Goal: Task Accomplishment & Management: Manage account settings

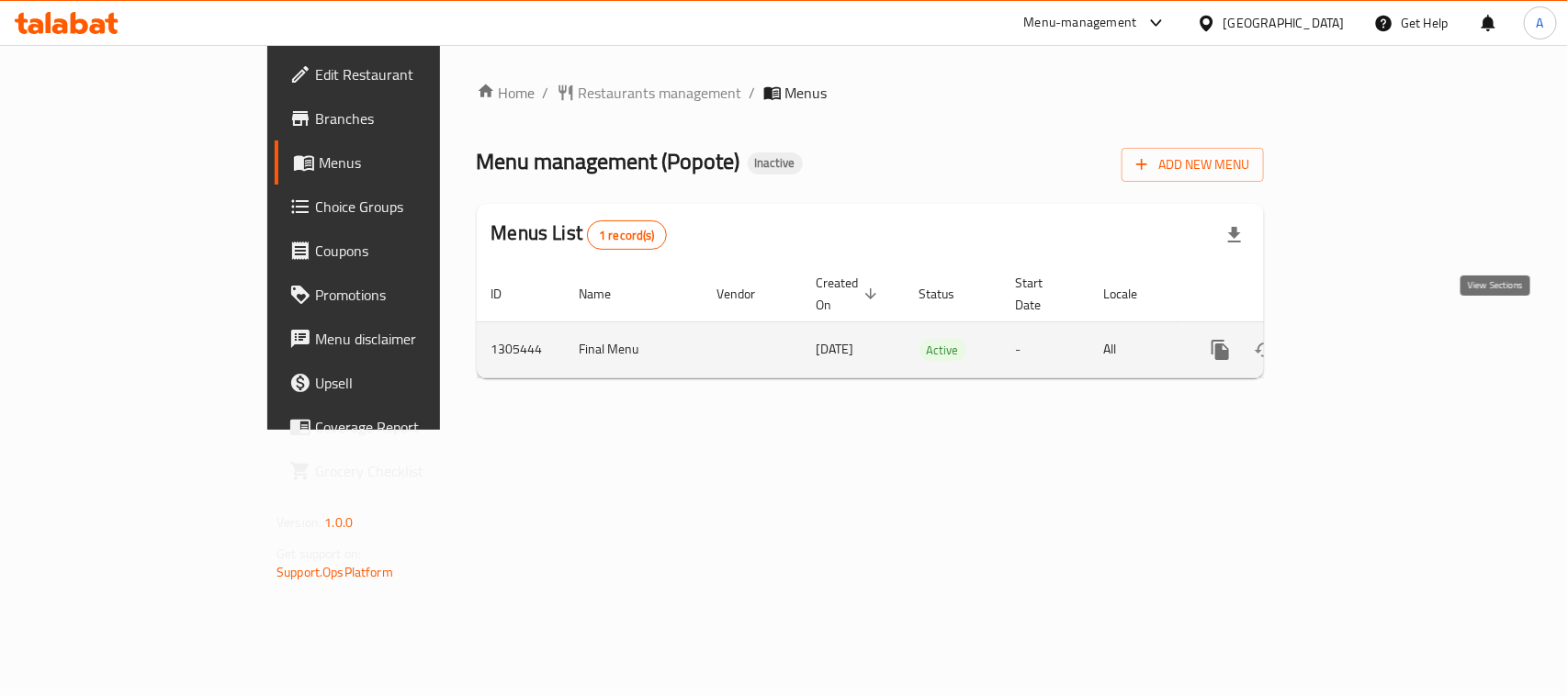
click at [1375, 328] on link "enhanced table" at bounding box center [1353, 350] width 44 height 44
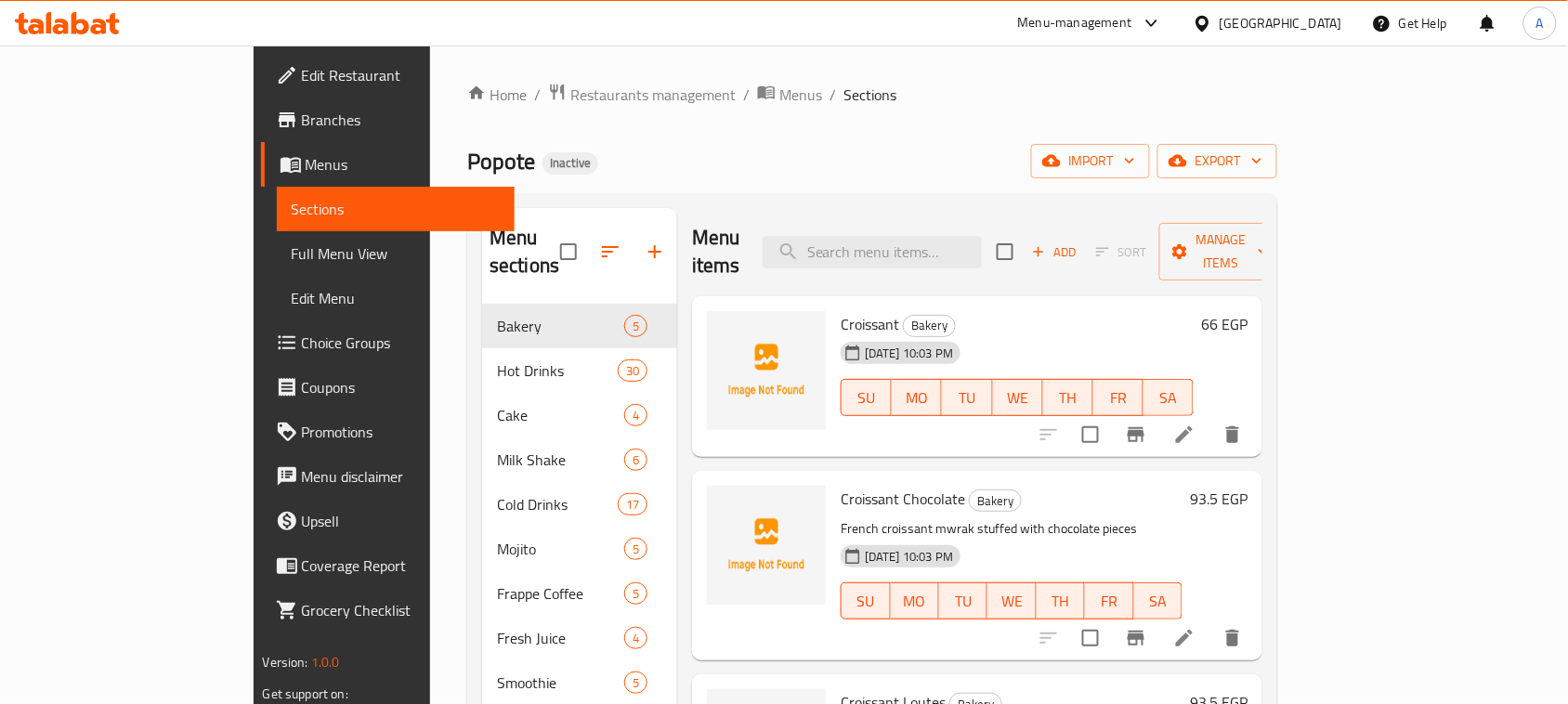
click at [291, 254] on span "Full Menu View" at bounding box center [396, 254] width 209 height 22
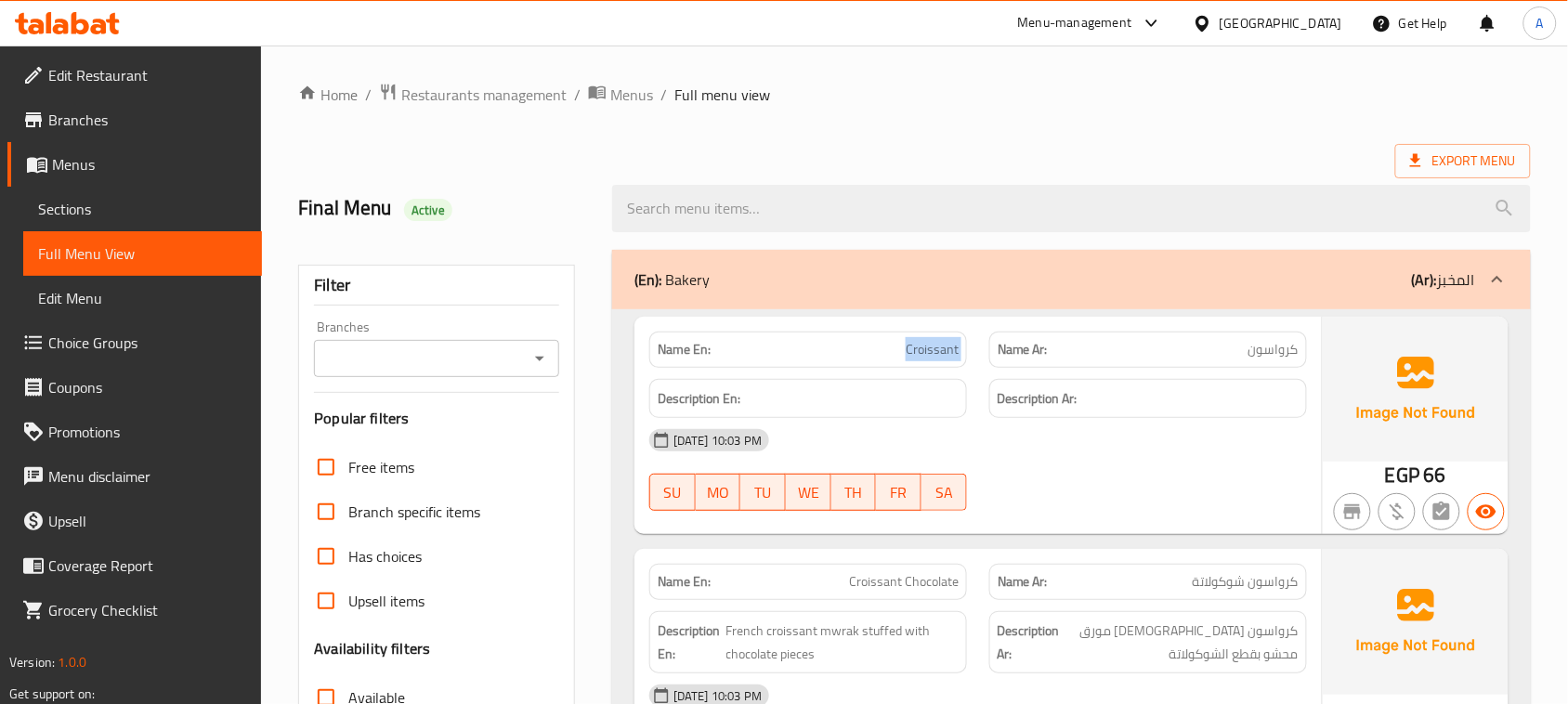
drag, startPoint x: 959, startPoint y: 327, endPoint x: 1098, endPoint y: 489, distance: 213.5
click at [1048, 376] on div "Name En: Croissant Name Ar: كرواسون Description En: Description Ar: 12-08-2025 …" at bounding box center [977, 425] width 687 height 217
click at [1103, 504] on div at bounding box center [1148, 511] width 340 height 22
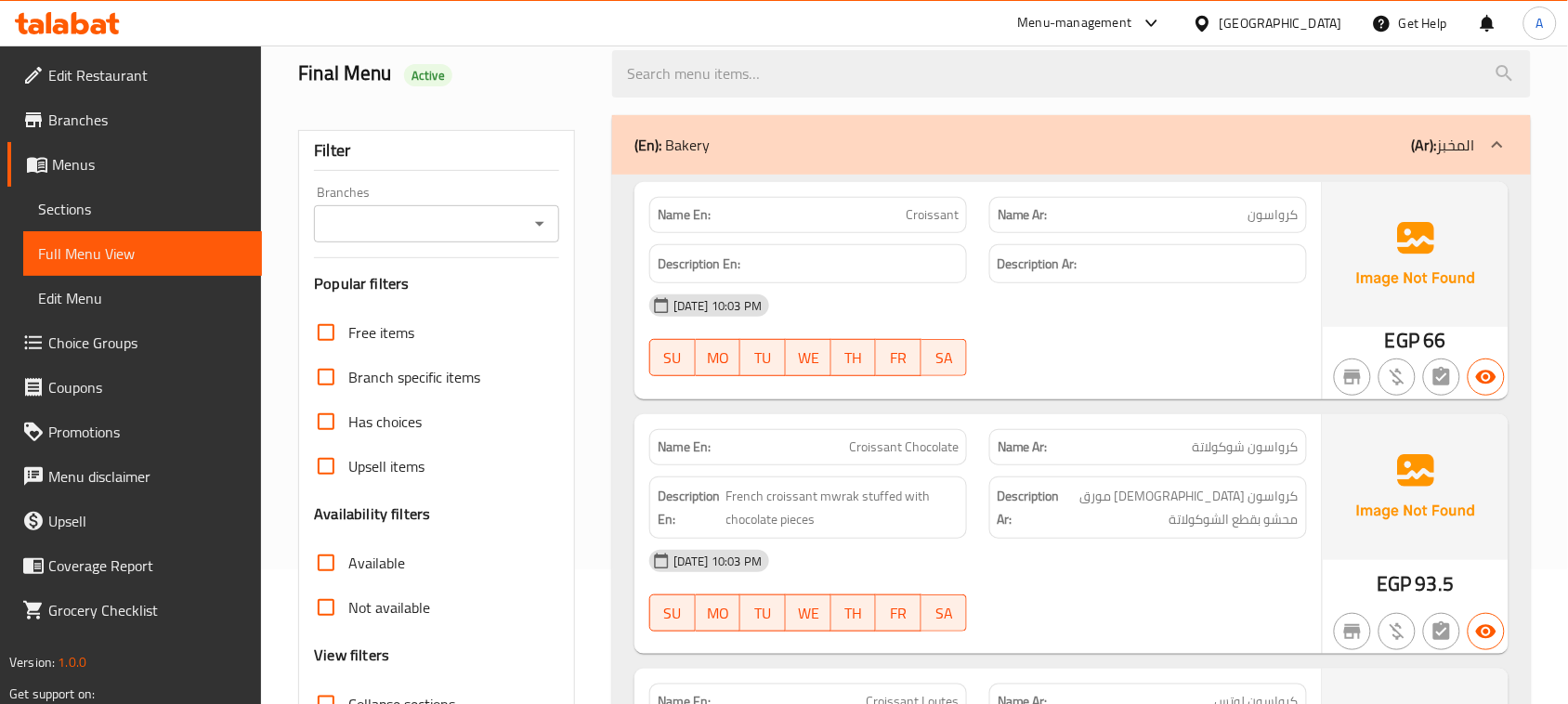
scroll to position [348, 0]
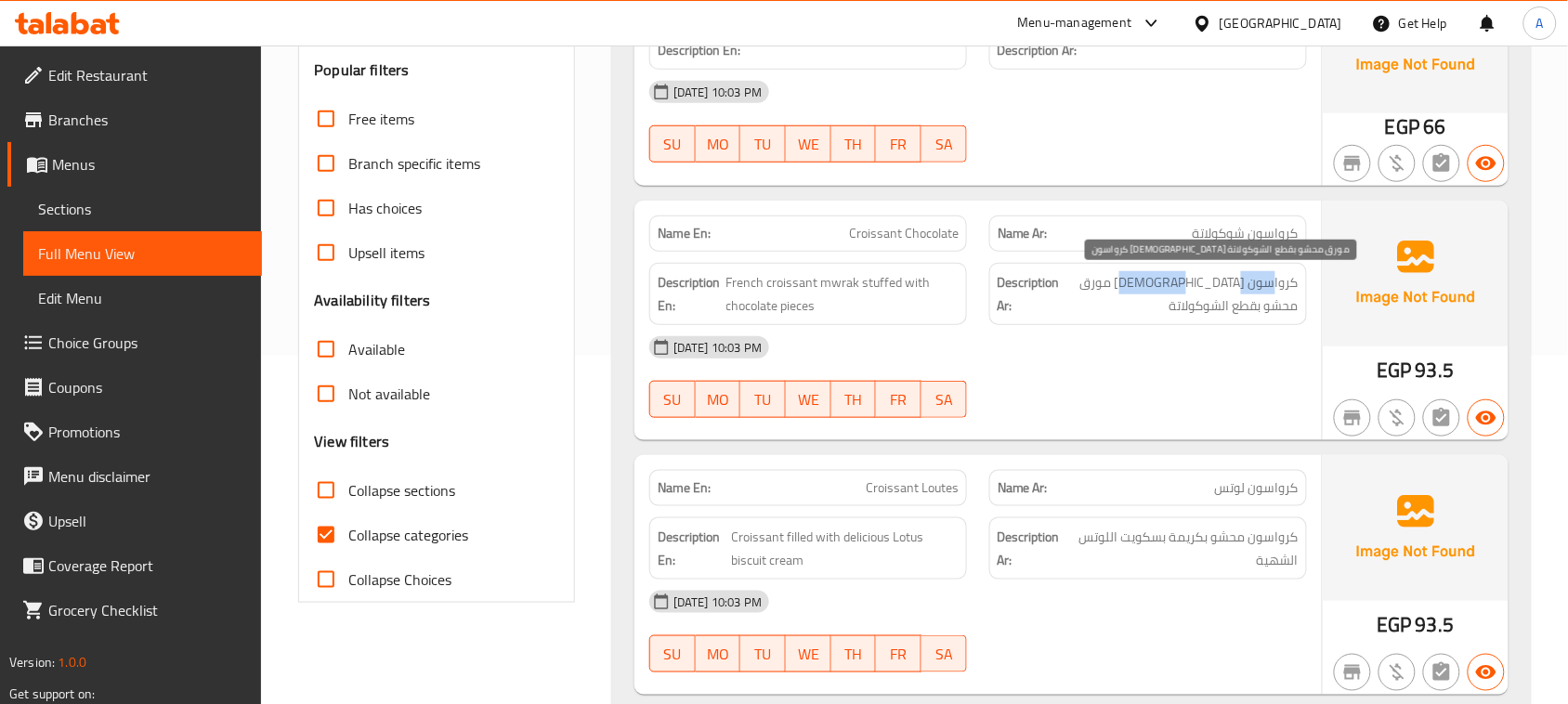
drag, startPoint x: 1273, startPoint y: 293, endPoint x: 1172, endPoint y: 294, distance: 101.0
click at [1177, 293] on span "كرواسون فرنسي مورق محشو بقطع الشوكولاتة" at bounding box center [1180, 293] width 235 height 46
click at [1149, 368] on div "12-08-2025 10:03 PM" at bounding box center [978, 348] width 680 height 45
drag, startPoint x: 1205, startPoint y: 285, endPoint x: 1098, endPoint y: 290, distance: 107.1
click at [1098, 290] on span "كرواسون فرنسي مورق محشو بقطع الشوكولاتة" at bounding box center [1180, 293] width 235 height 46
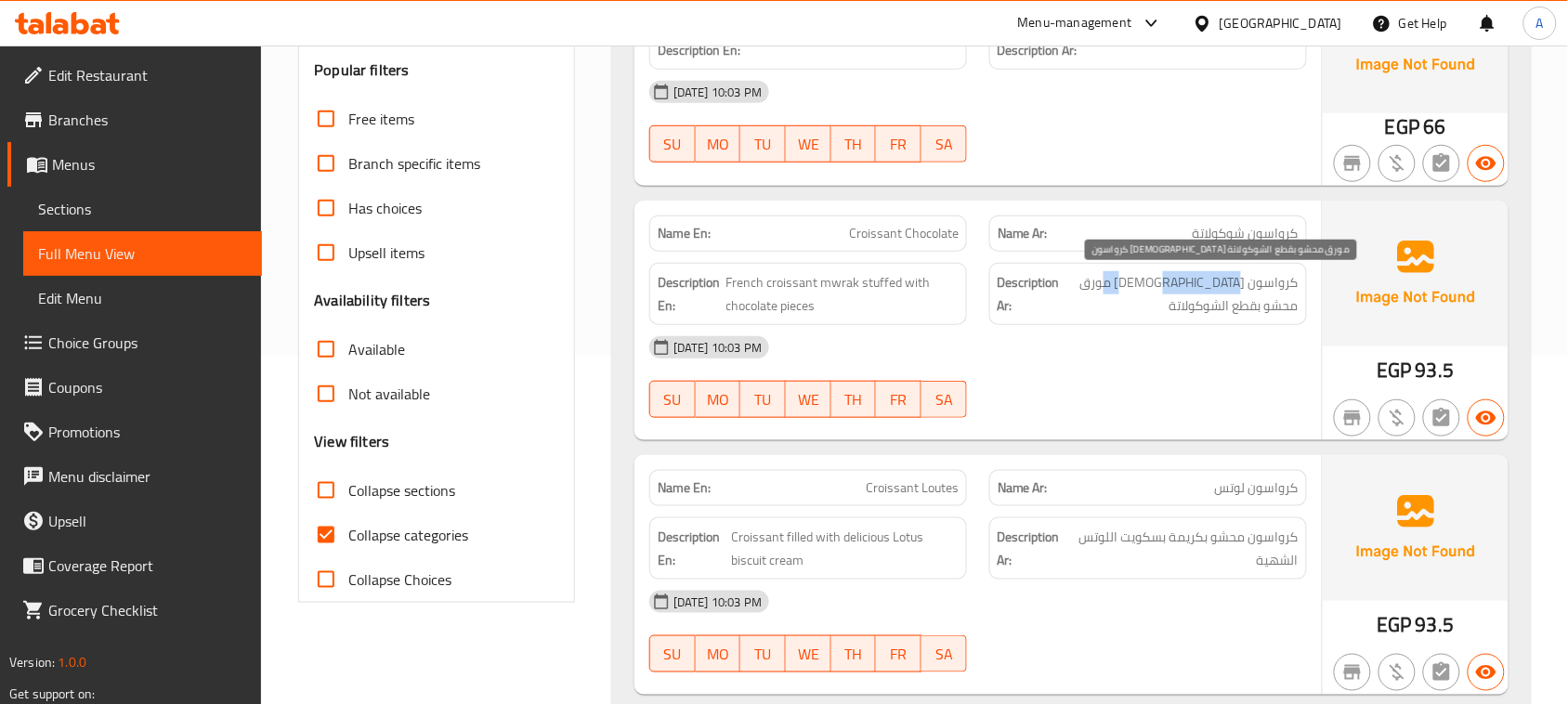
click at [1168, 287] on span "كرواسون فرنسي مورق محشو بقطع الشوكولاتة" at bounding box center [1180, 293] width 235 height 46
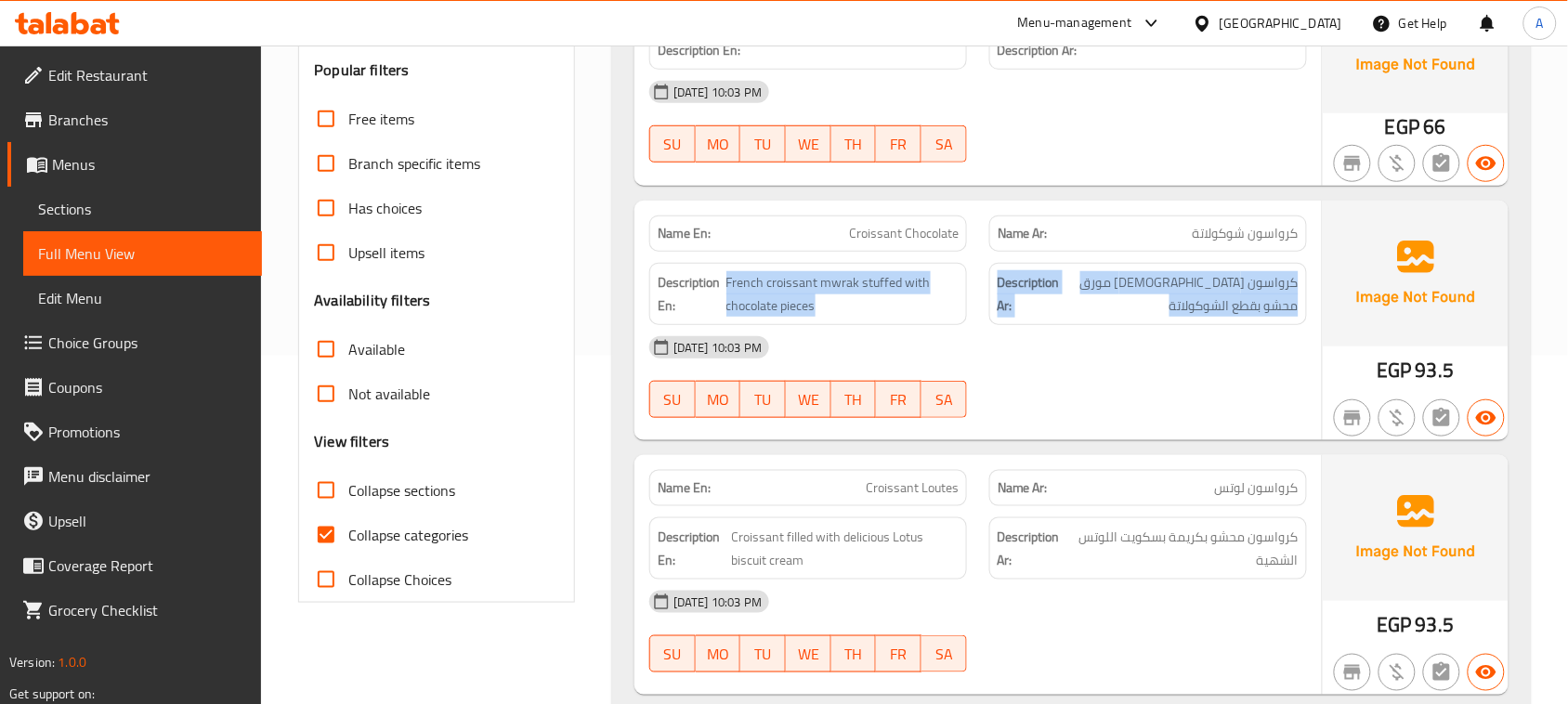
drag, startPoint x: 1168, startPoint y: 287, endPoint x: 857, endPoint y: 287, distance: 311.0
click at [857, 287] on div "Description En: French croissant mwrak stuffed with chocolate pieces Descriptio…" at bounding box center [978, 293] width 680 height 85
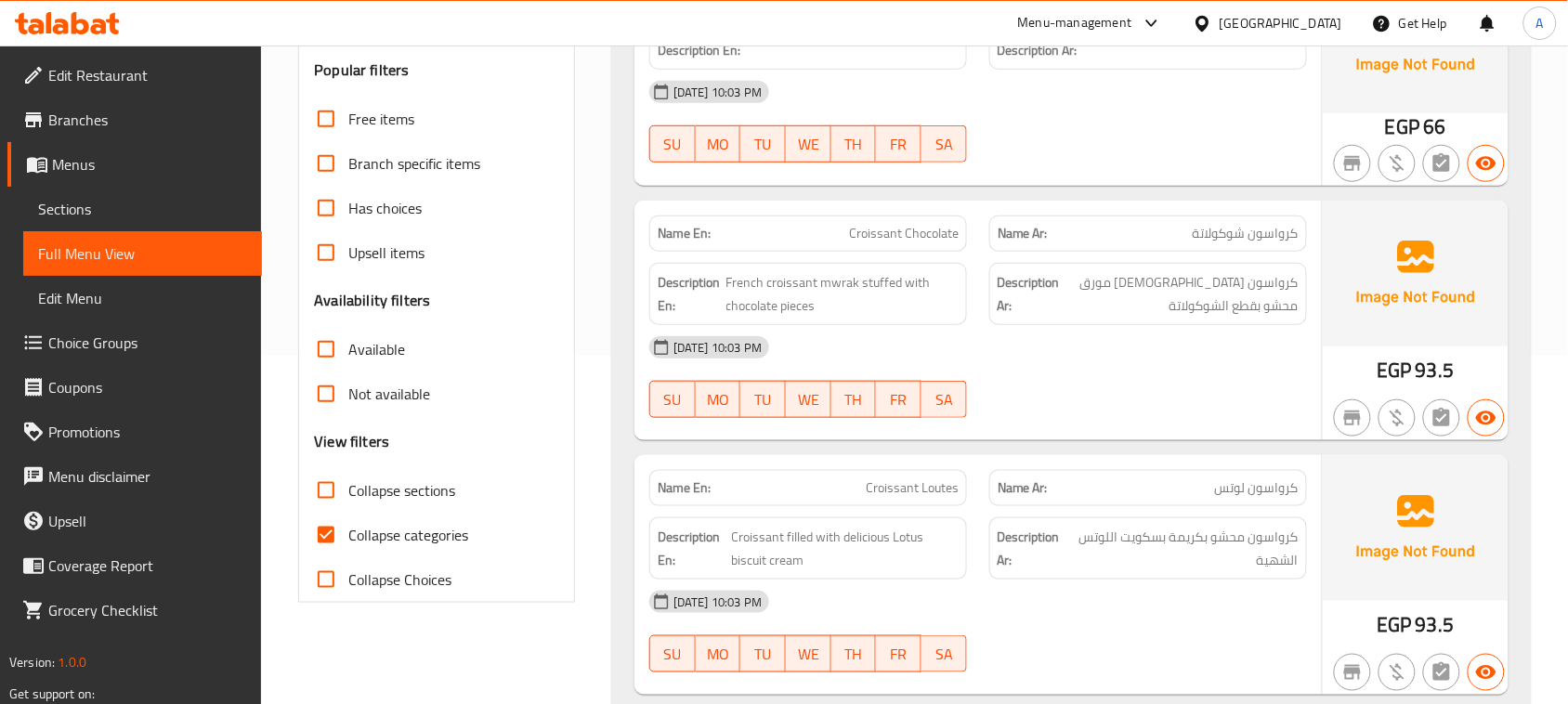
click at [1064, 368] on div "12-08-2025 10:03 PM" at bounding box center [978, 348] width 680 height 45
drag, startPoint x: 779, startPoint y: 281, endPoint x: 876, endPoint y: 307, distance: 100.4
click at [841, 297] on span "French croissant mwrak stuffed with chocolate pieces" at bounding box center [842, 293] width 232 height 46
click at [1106, 377] on div "12-08-2025 10:03 PM SU MO TU WE TH FR SA" at bounding box center [978, 377] width 680 height 104
drag, startPoint x: 811, startPoint y: 298, endPoint x: 902, endPoint y: 298, distance: 91.0
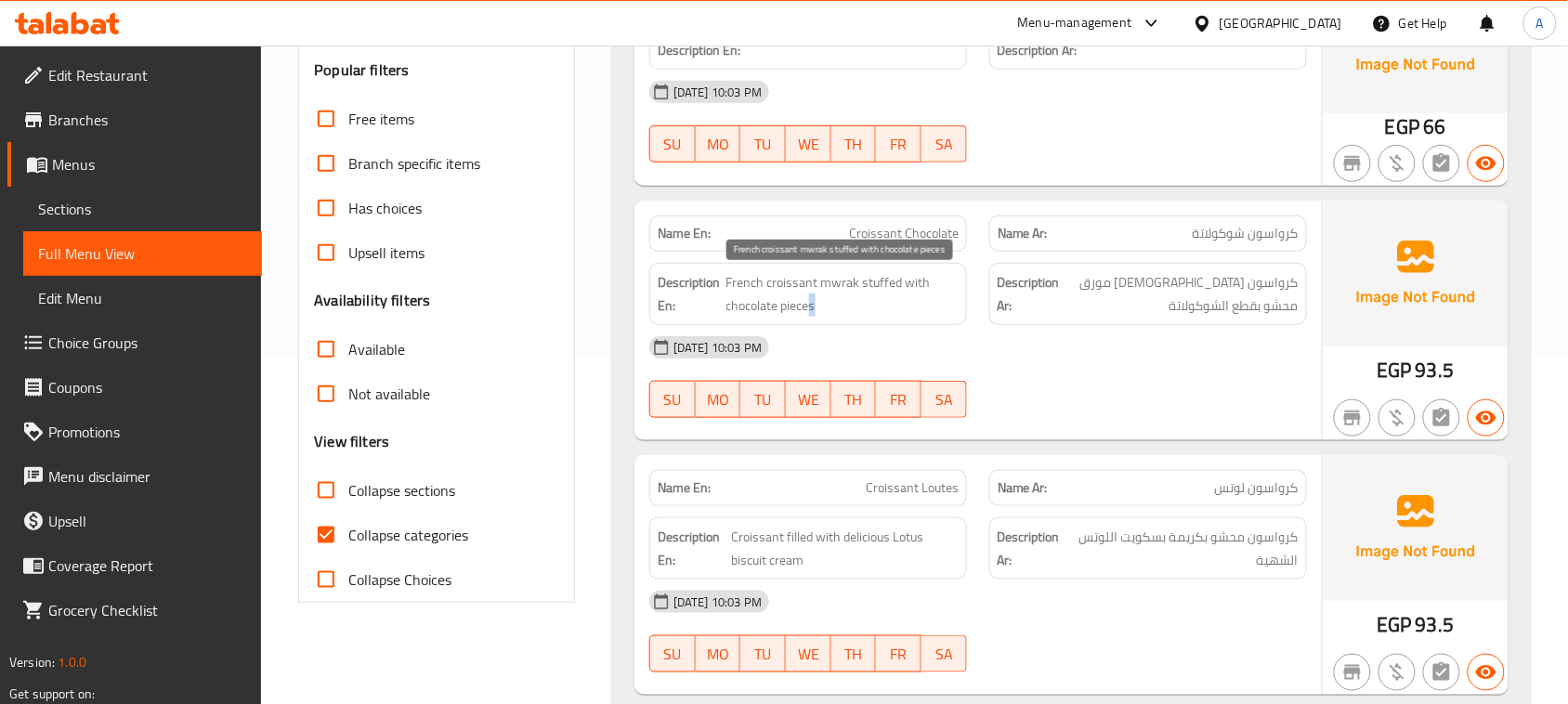
click at [897, 298] on span "French croissant mwrak stuffed with chocolate pieces" at bounding box center [842, 293] width 232 height 46
click at [879, 286] on span "French croissant mwrak stuffed with chocolate pieces" at bounding box center [842, 293] width 232 height 46
drag, startPoint x: 879, startPoint y: 286, endPoint x: 821, endPoint y: 290, distance: 58.1
click at [816, 286] on span "French croissant mwrak stuffed with chocolate pieces" at bounding box center [842, 293] width 232 height 46
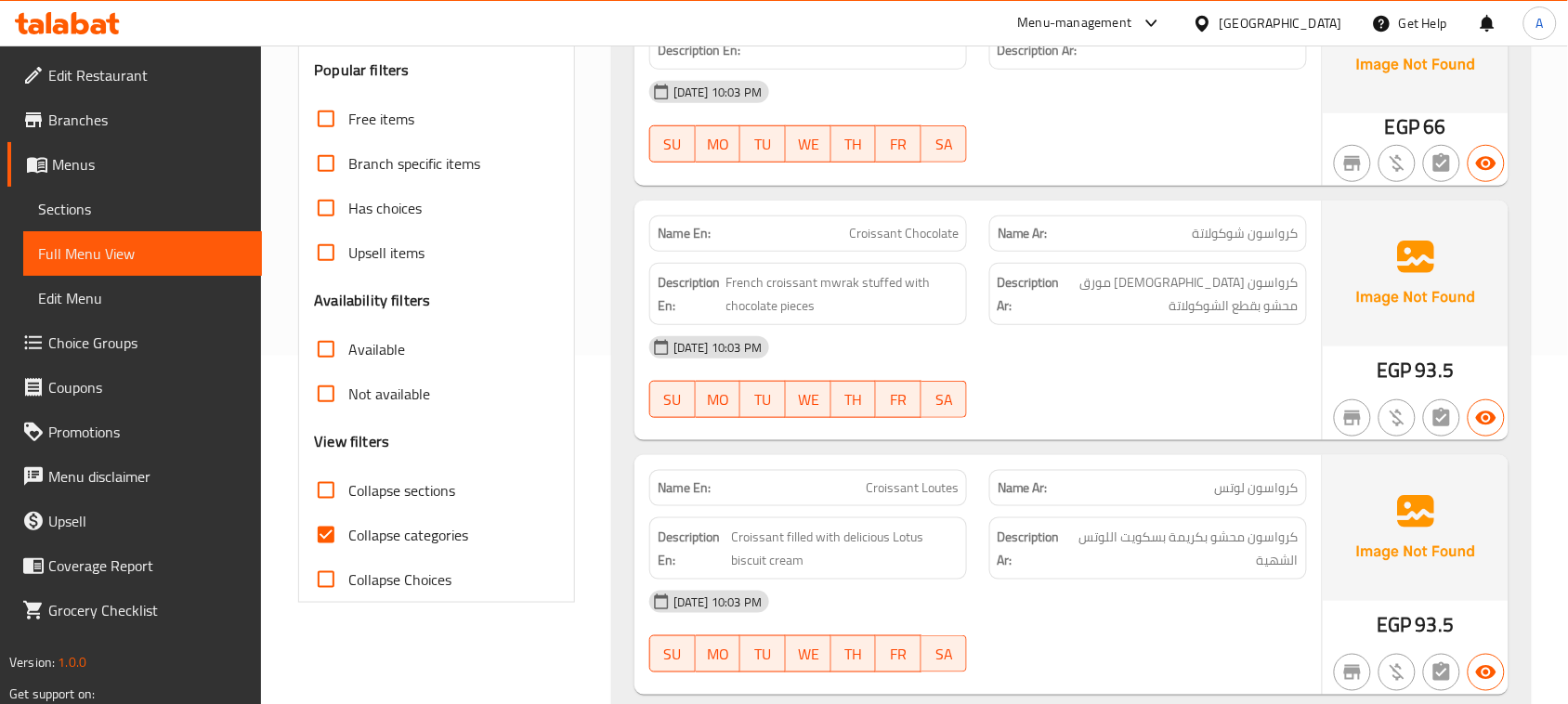
click at [1069, 370] on div "12-08-2025 10:03 PM" at bounding box center [978, 348] width 680 height 45
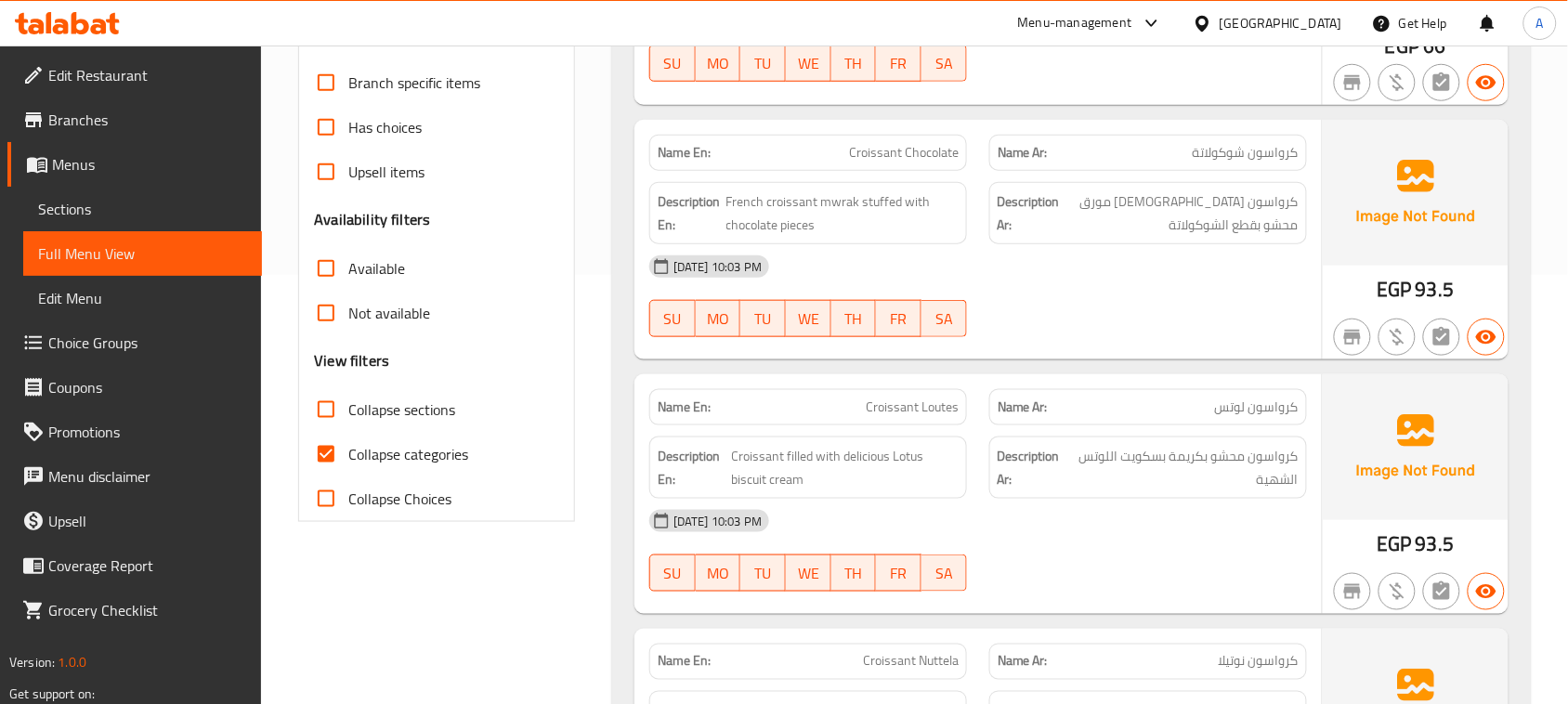
scroll to position [465, 0]
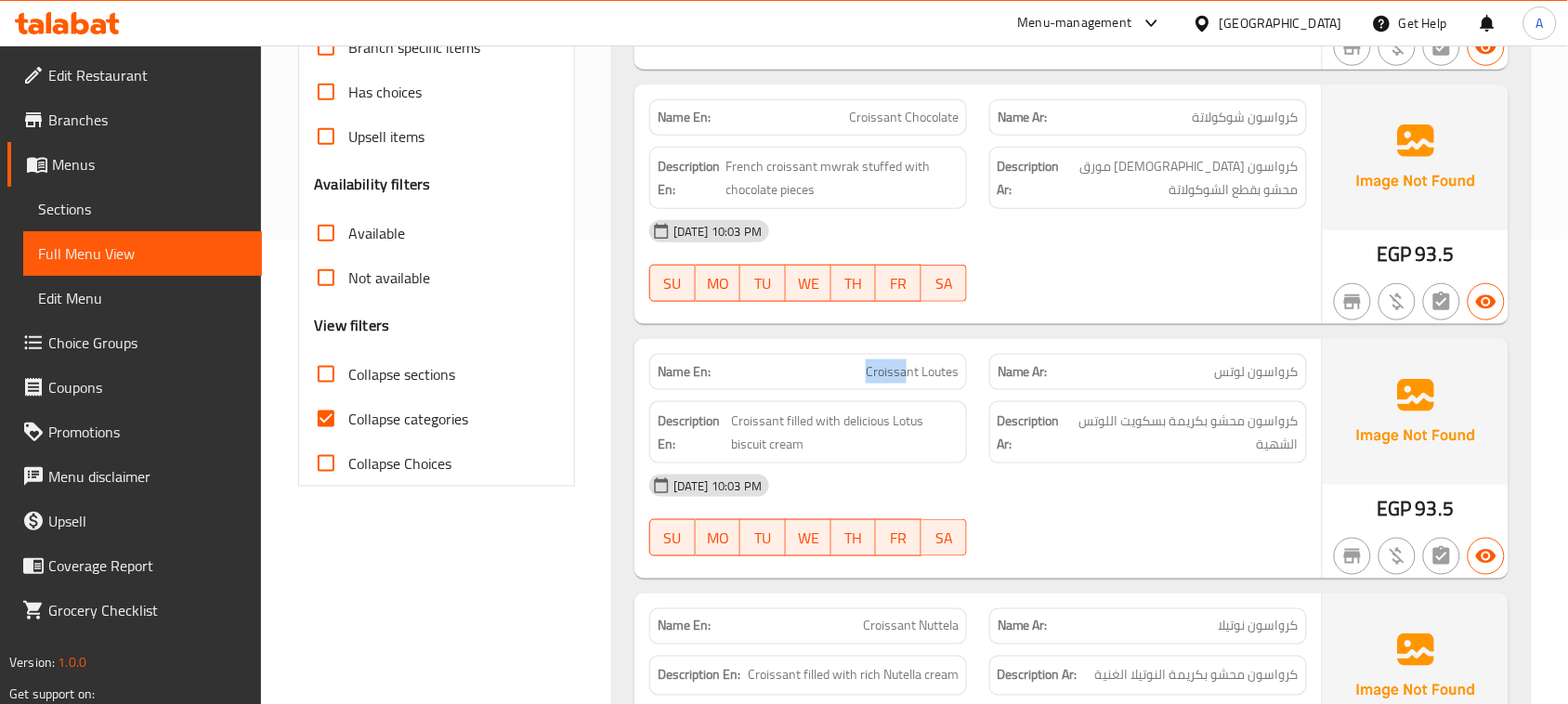
drag, startPoint x: 869, startPoint y: 360, endPoint x: 1140, endPoint y: 425, distance: 278.7
click at [1060, 396] on div "Name En: Croissant Loutes Name Ar: كرواسون لوتس Description En: Croissant fille…" at bounding box center [977, 459] width 687 height 240
click at [1182, 490] on div "12-08-2025 10:03 PM" at bounding box center [978, 487] width 680 height 45
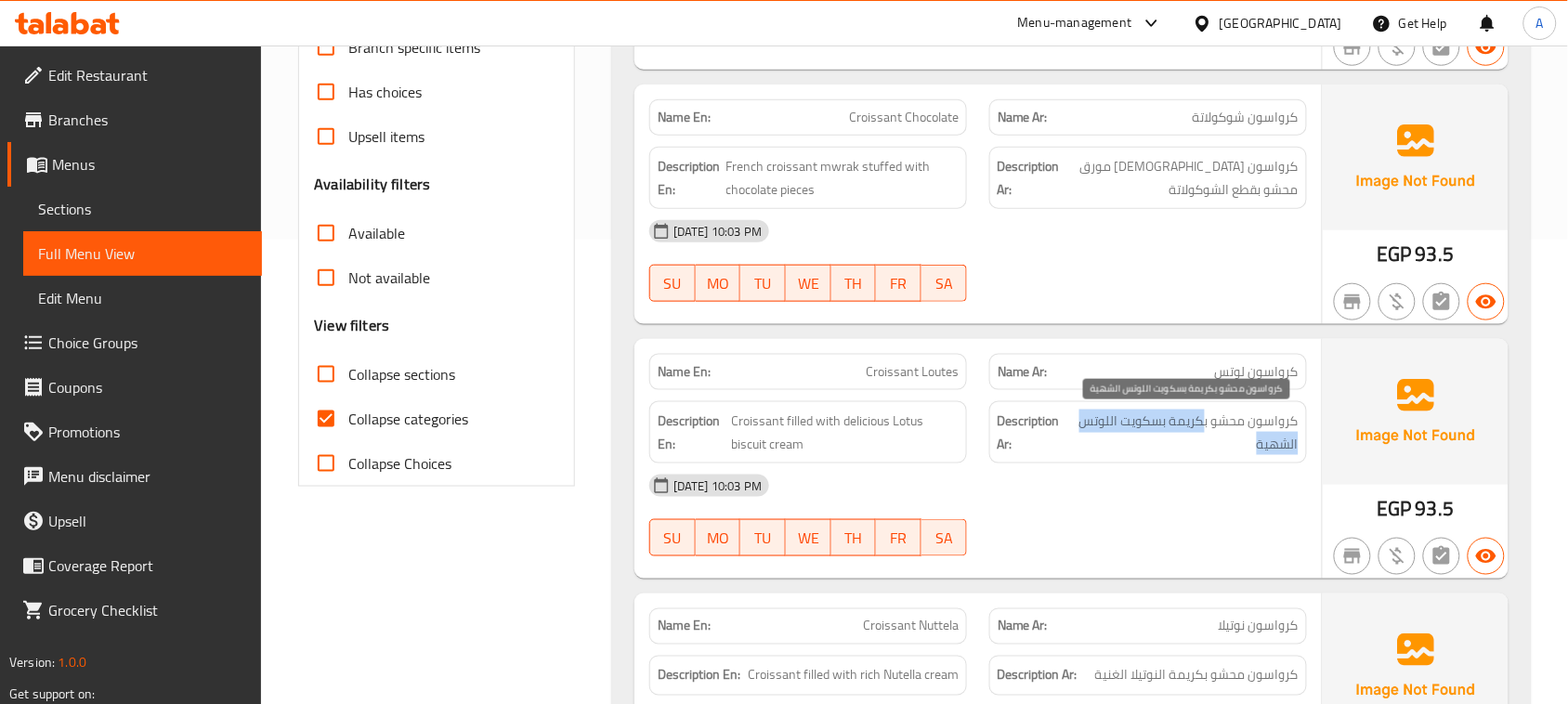
drag, startPoint x: 1177, startPoint y: 430, endPoint x: 1122, endPoint y: 524, distance: 108.9
click at [1167, 435] on span "كرواسون محشو بكريمة بسكويت اللوتس الشهية" at bounding box center [1184, 432] width 228 height 46
click at [1117, 531] on div "12-08-2025 10:03 PM SU MO TU WE TH FR SA" at bounding box center [978, 516] width 680 height 104
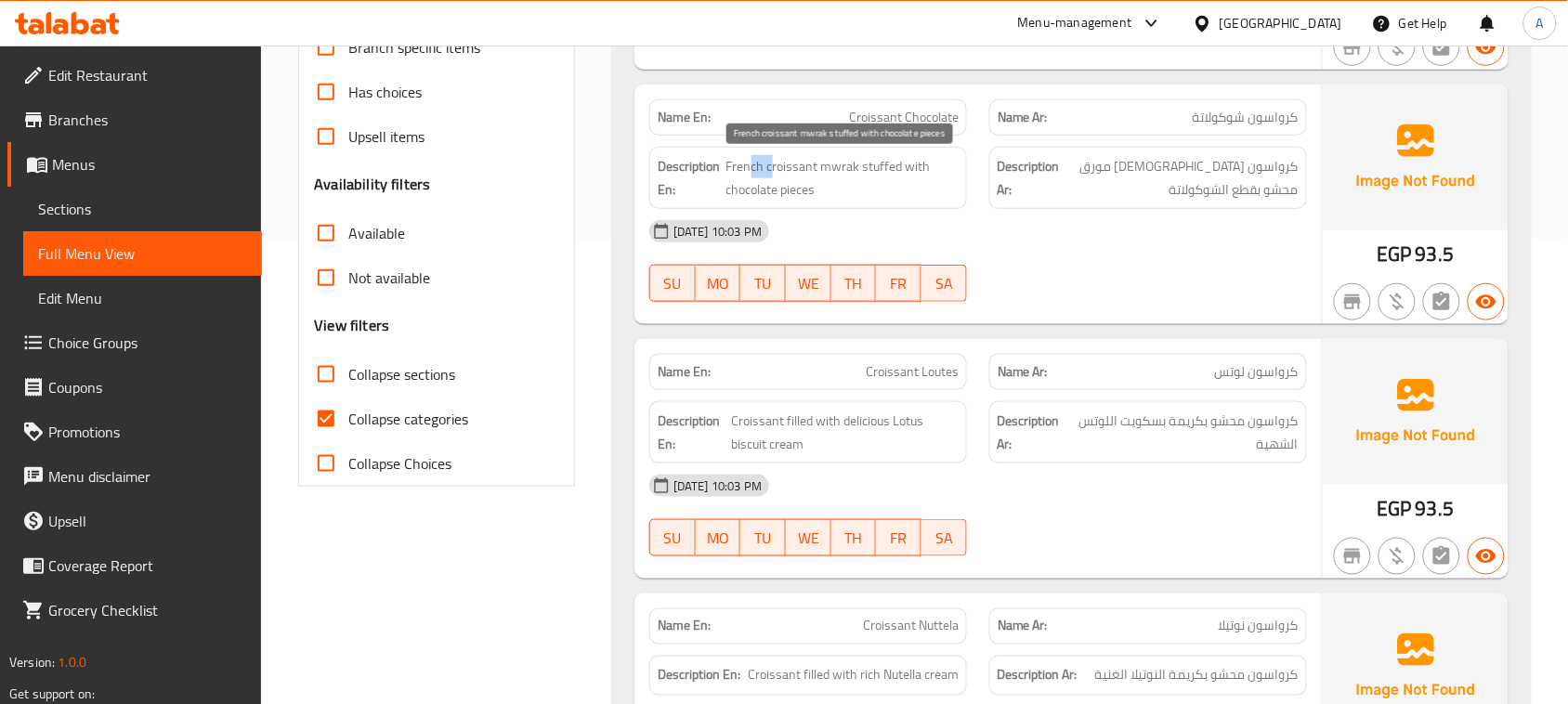
drag, startPoint x: 749, startPoint y: 175, endPoint x: 776, endPoint y: 175, distance: 27.0
click at [776, 175] on span "French croissant mwrak stuffed with chocolate pieces" at bounding box center [842, 177] width 232 height 46
click at [1143, 295] on div at bounding box center [1148, 301] width 340 height 22
drag, startPoint x: 332, startPoint y: 420, endPoint x: 1150, endPoint y: 358, distance: 820.3
click at [334, 421] on input "Collapse categories" at bounding box center [326, 419] width 45 height 45
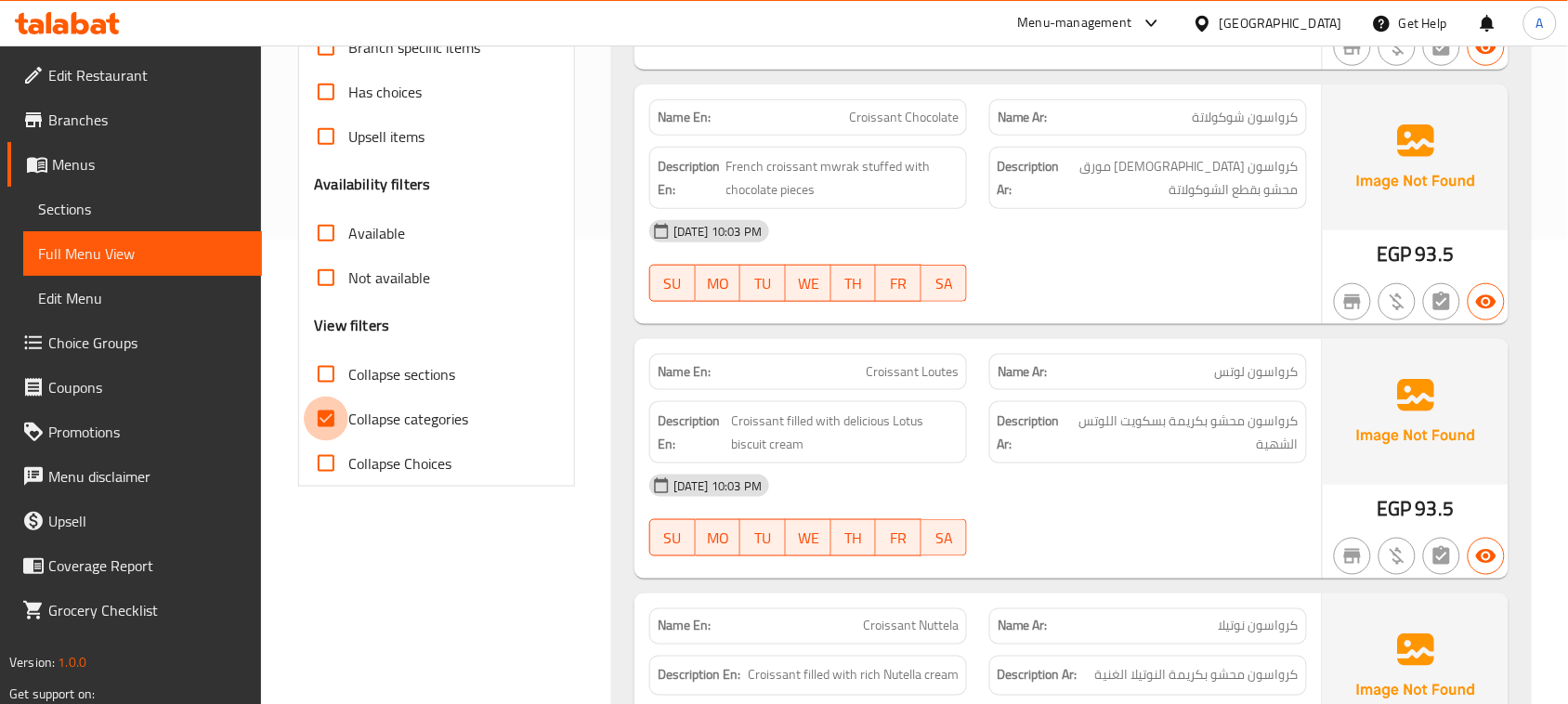
checkbox input "false"
click at [1179, 280] on div "12-08-2025 10:03 PM SU MO TU WE TH FR SA" at bounding box center [978, 260] width 680 height 104
click at [966, 130] on div "Name En: Croissant Chocolate" at bounding box center [808, 117] width 318 height 36
click at [1011, 216] on div "12-08-2025 10:03 PM" at bounding box center [978, 231] width 680 height 45
click at [984, 365] on div "Name En: Croissant Loutes Name Ar: كرواسون لوتس" at bounding box center [978, 372] width 680 height 59
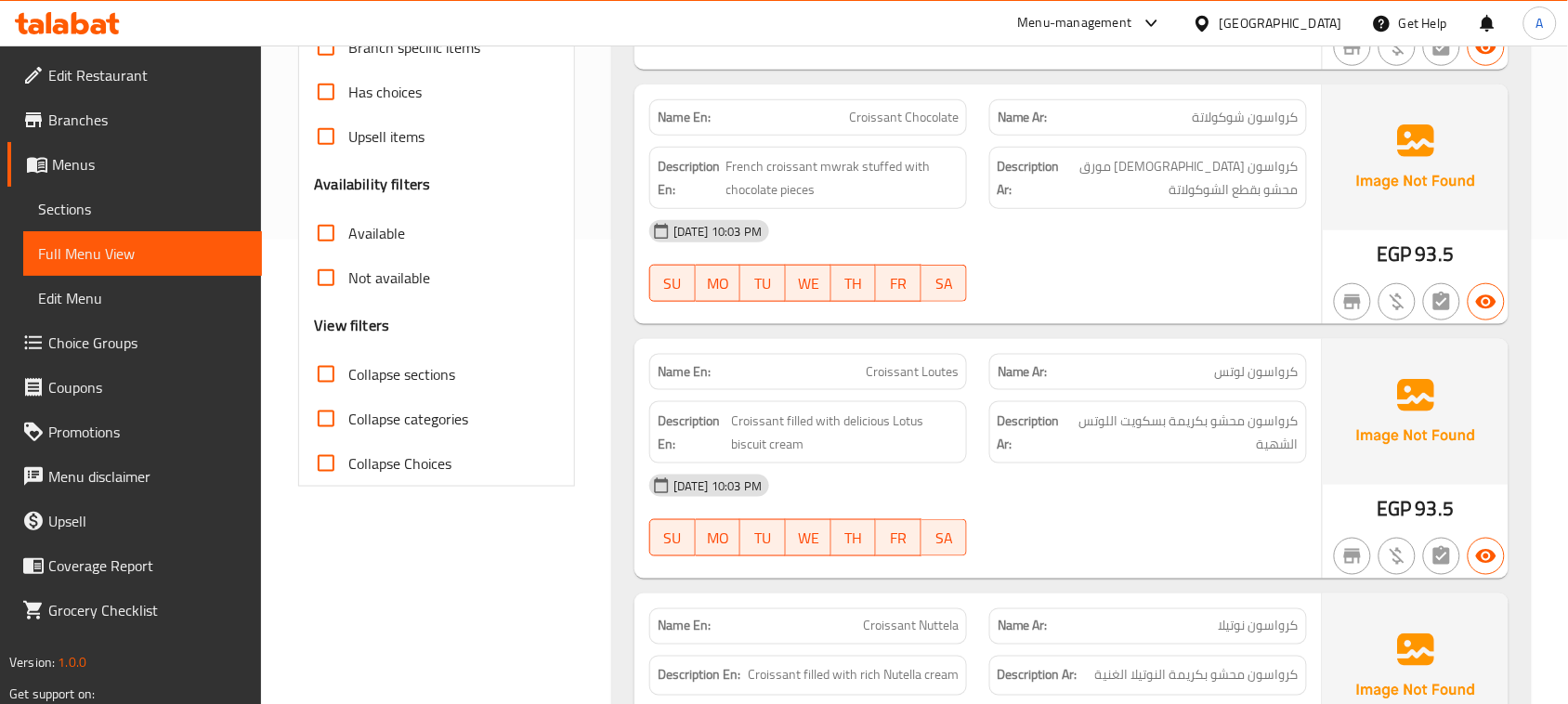
click at [1052, 444] on strong "Description Ar:" at bounding box center [1032, 432] width 69 height 46
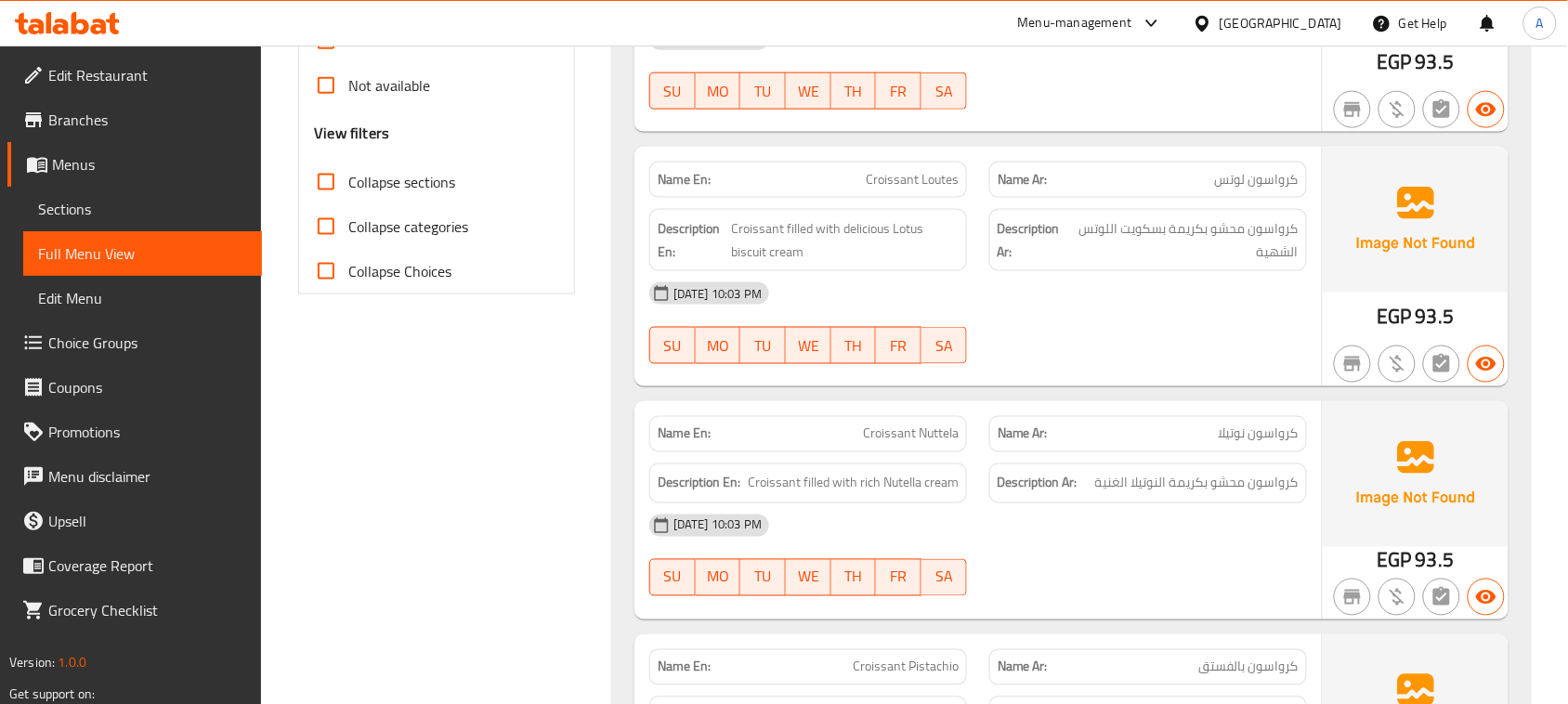
scroll to position [813, 0]
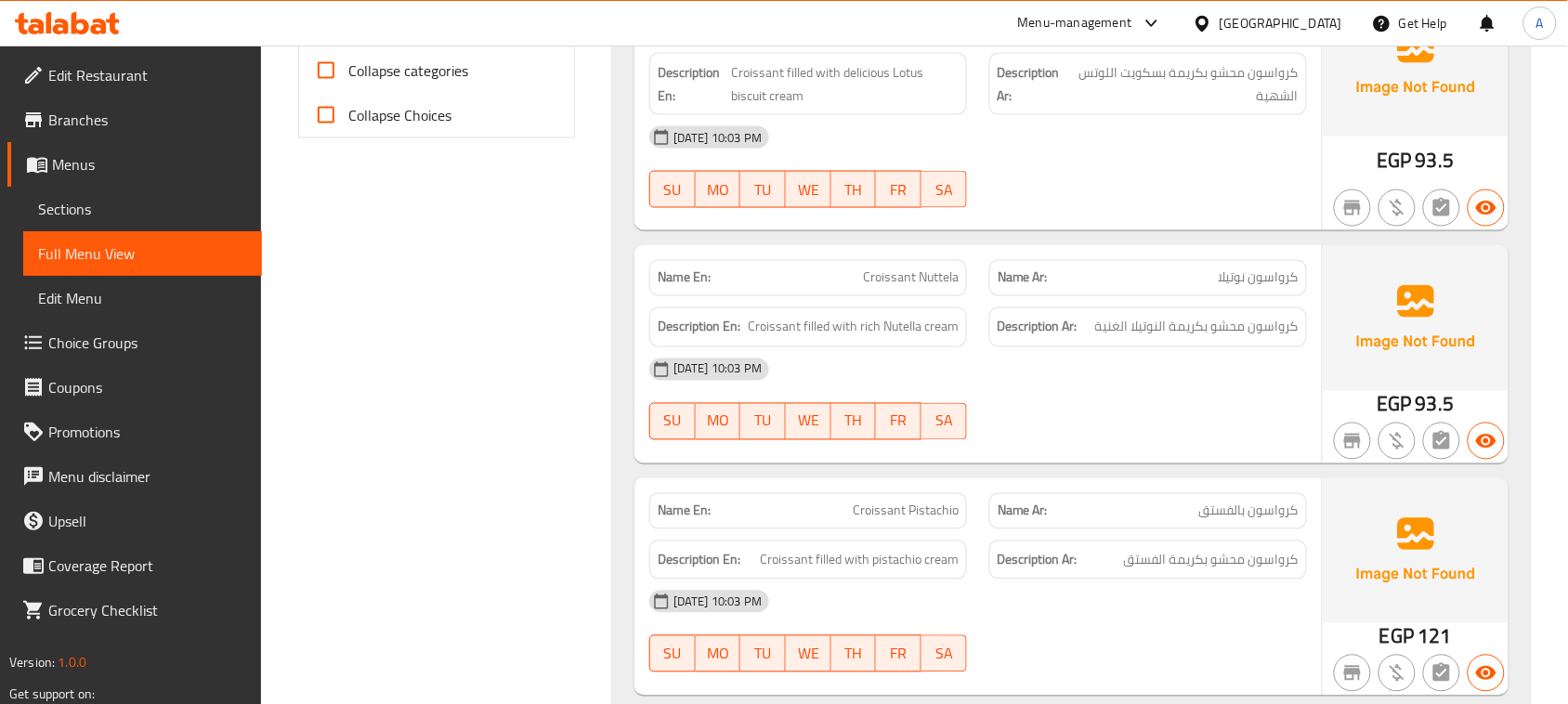
drag, startPoint x: 897, startPoint y: 271, endPoint x: 992, endPoint y: 339, distance: 116.8
click at [905, 277] on div "Name En: Croissant Nuttela" at bounding box center [808, 278] width 340 height 59
click at [1229, 392] on div "12-08-2025 10:03 PM" at bounding box center [978, 370] width 680 height 45
drag, startPoint x: 1260, startPoint y: 336, endPoint x: 1142, endPoint y: 335, distance: 118.0
click at [1143, 335] on span "كرواسون محشو بكريمة النوتيلا الغنية" at bounding box center [1197, 328] width 204 height 23
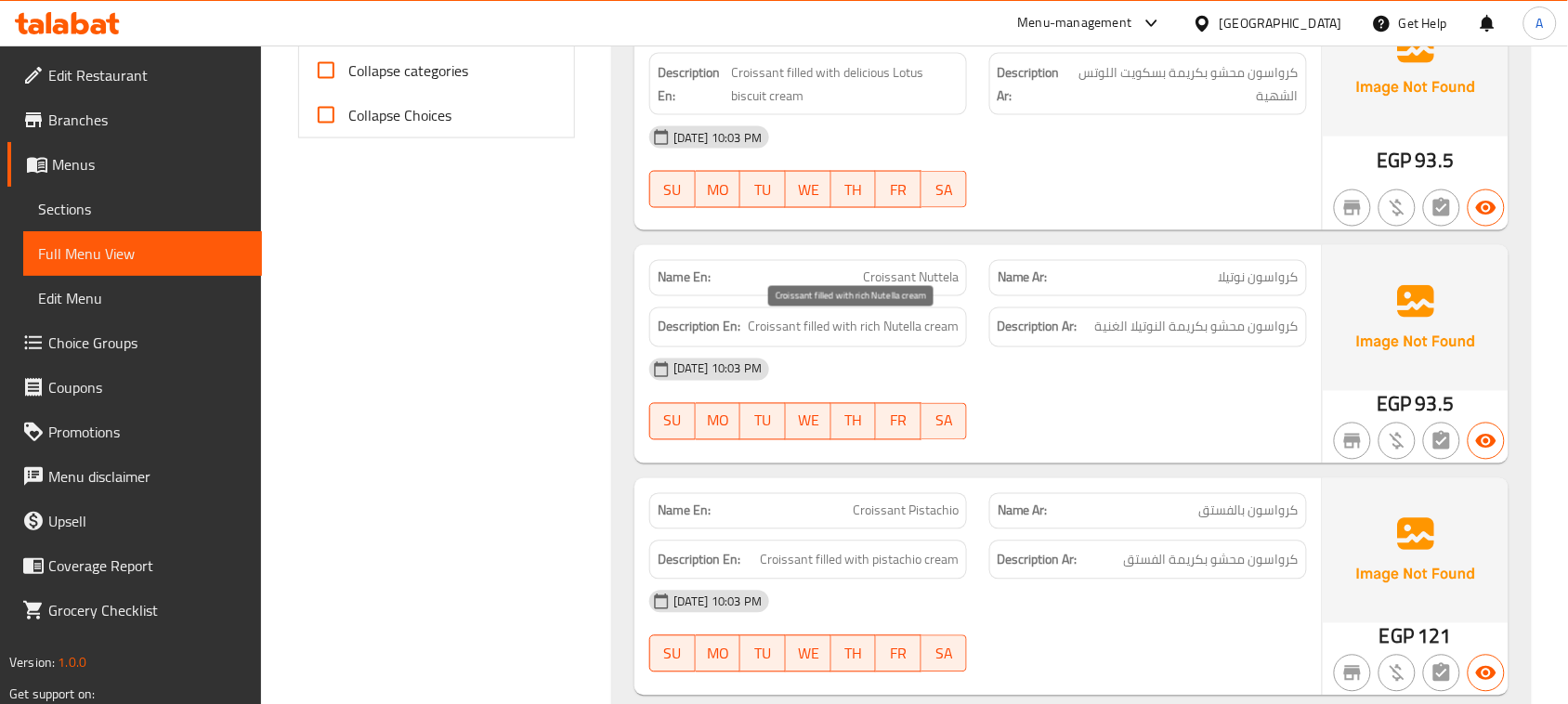
drag, startPoint x: 912, startPoint y: 341, endPoint x: 986, endPoint y: 372, distance: 80.2
click at [959, 351] on div "Name En: Croissant Nuttela Name Ar: كرواسون نوتيلا Description En: Croissant fi…" at bounding box center [977, 354] width 687 height 217
click at [1014, 392] on div "12-08-2025 10:03 PM" at bounding box center [978, 370] width 680 height 45
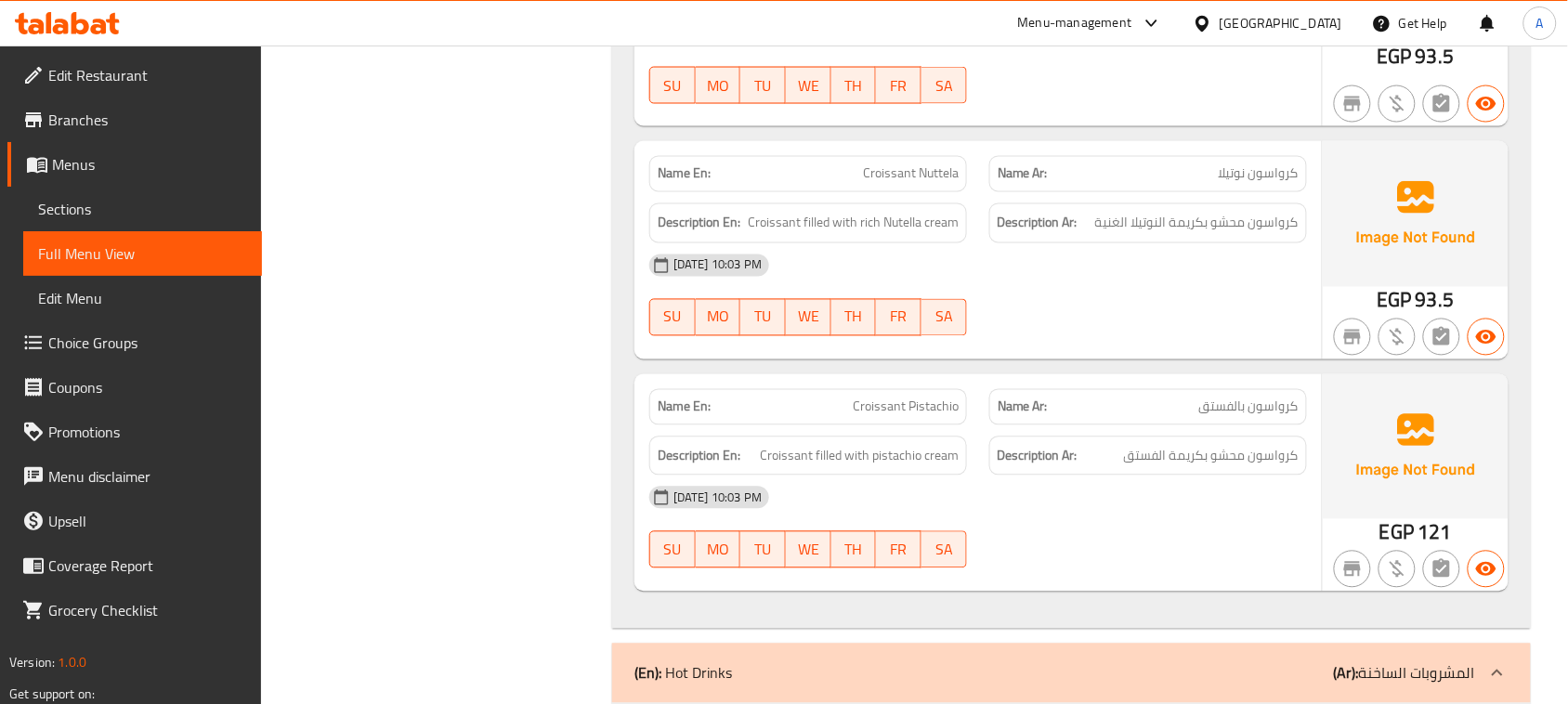
scroll to position [1045, 0]
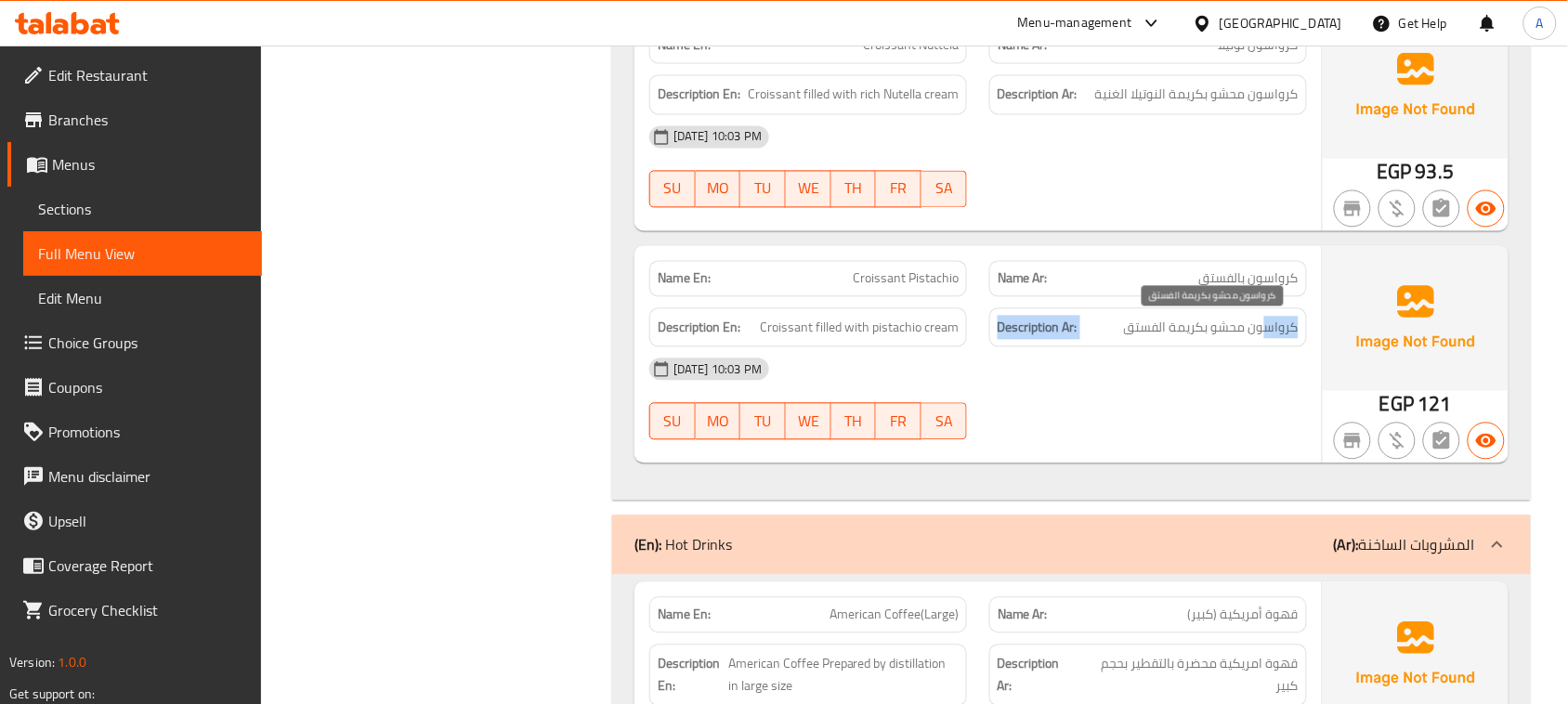
drag, startPoint x: 1218, startPoint y: 328, endPoint x: 963, endPoint y: 328, distance: 255.0
click at [963, 328] on div "Description En: Croissant filled with pistachio cream Description Ar: كرواسون م…" at bounding box center [978, 329] width 680 height 62
click at [1034, 384] on div "12-08-2025 10:03 PM" at bounding box center [978, 370] width 680 height 45
drag, startPoint x: 841, startPoint y: 340, endPoint x: 1065, endPoint y: 432, distance: 242.2
click at [925, 372] on div "Name En: Croissant Pistachio Name Ar: كرواسون بالفستق Description En: Croissant…" at bounding box center [977, 355] width 687 height 217
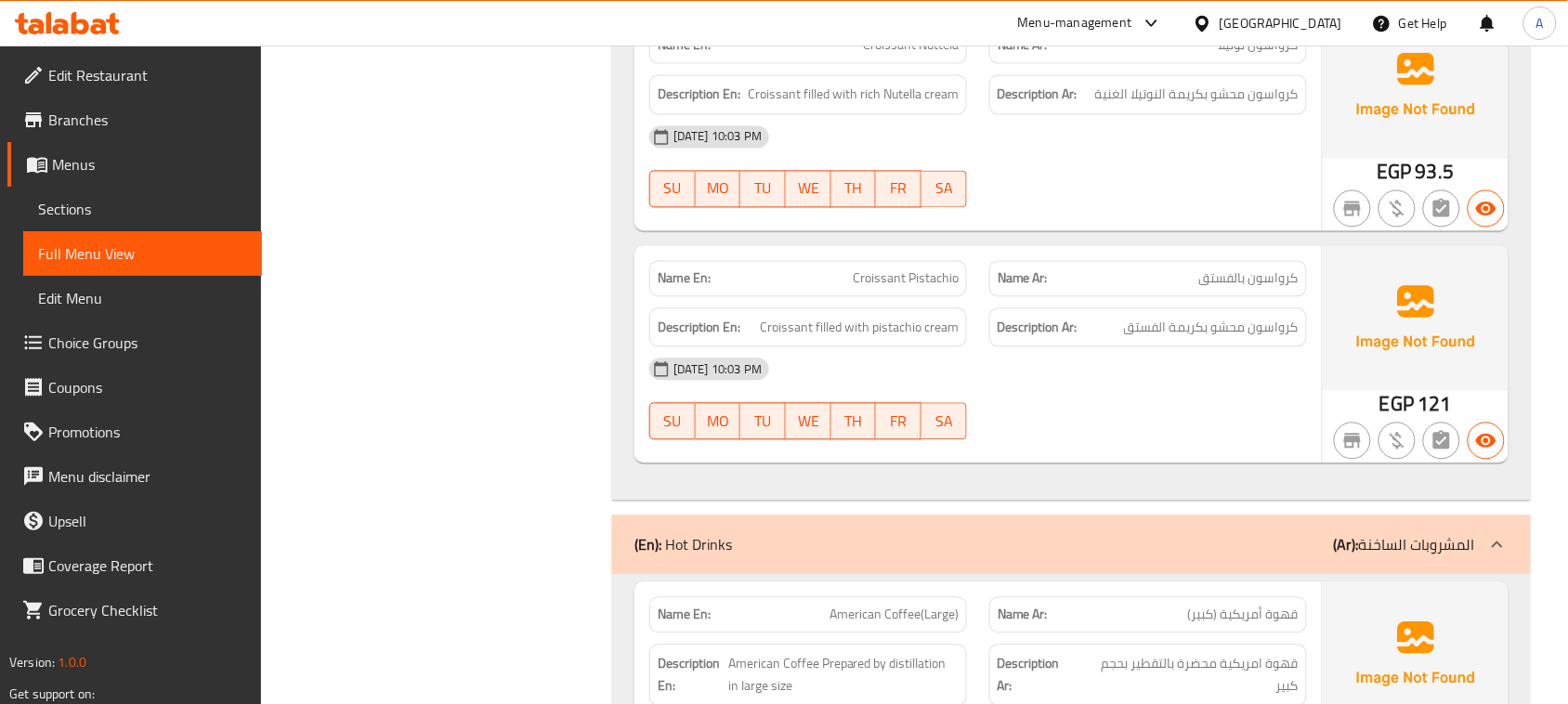
click at [1068, 432] on div at bounding box center [1148, 440] width 340 height 22
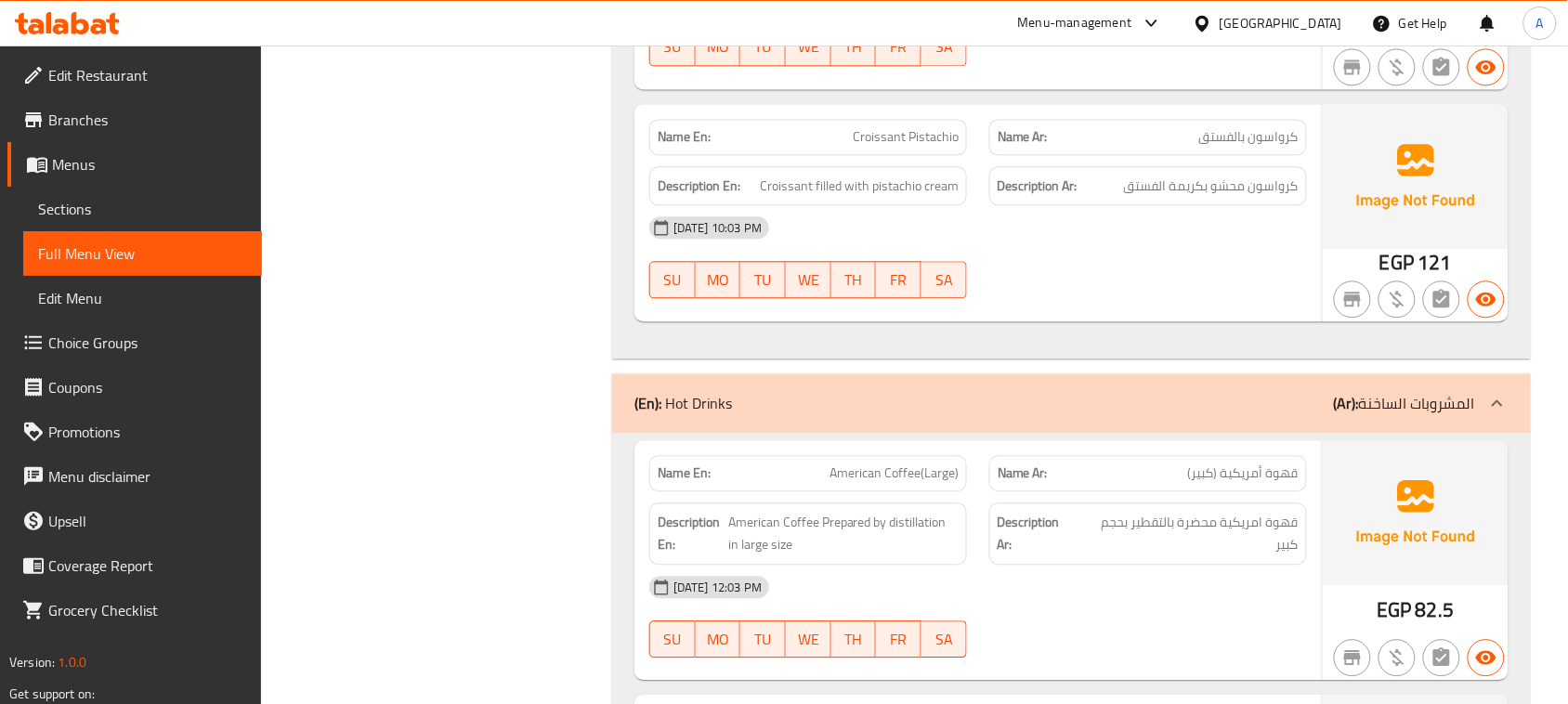
scroll to position [1277, 0]
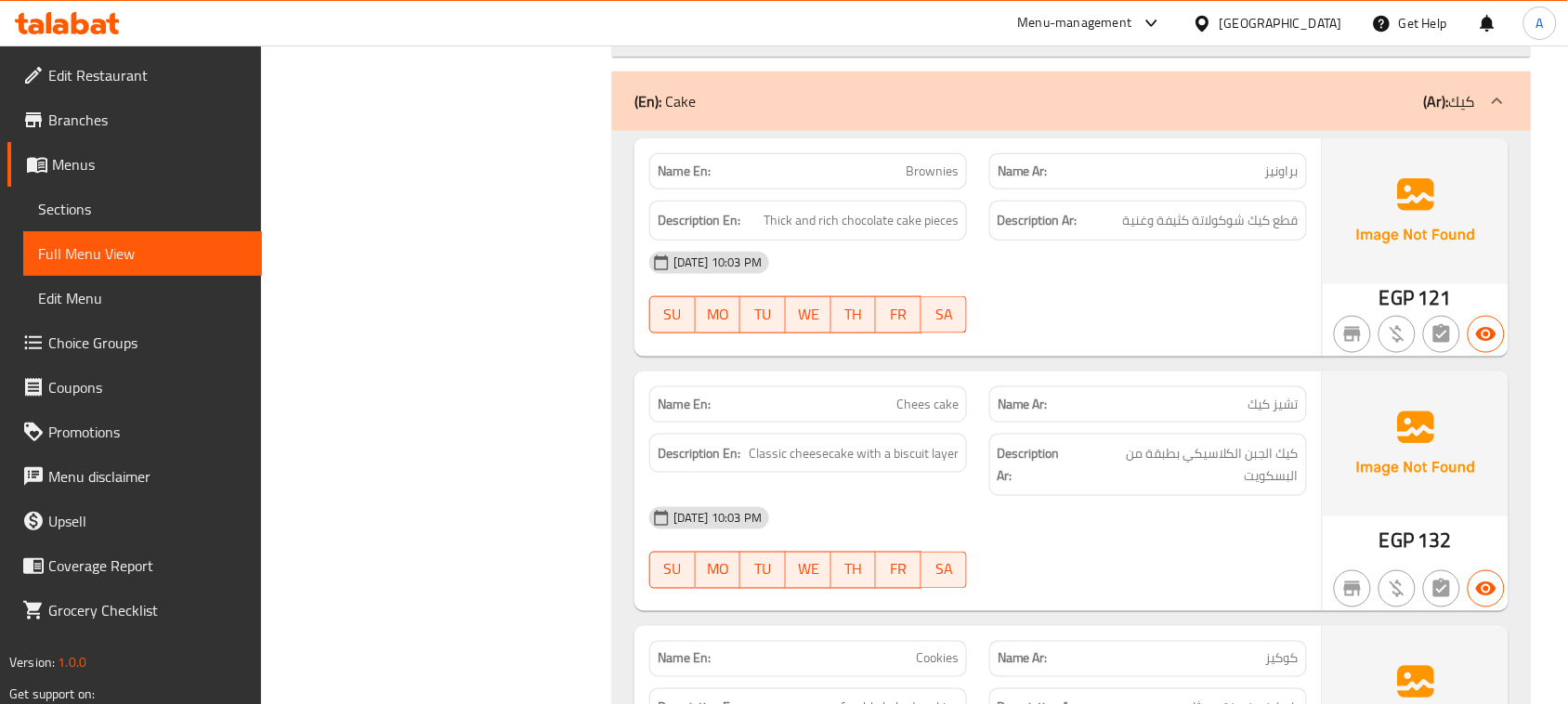
scroll to position [8898, 0]
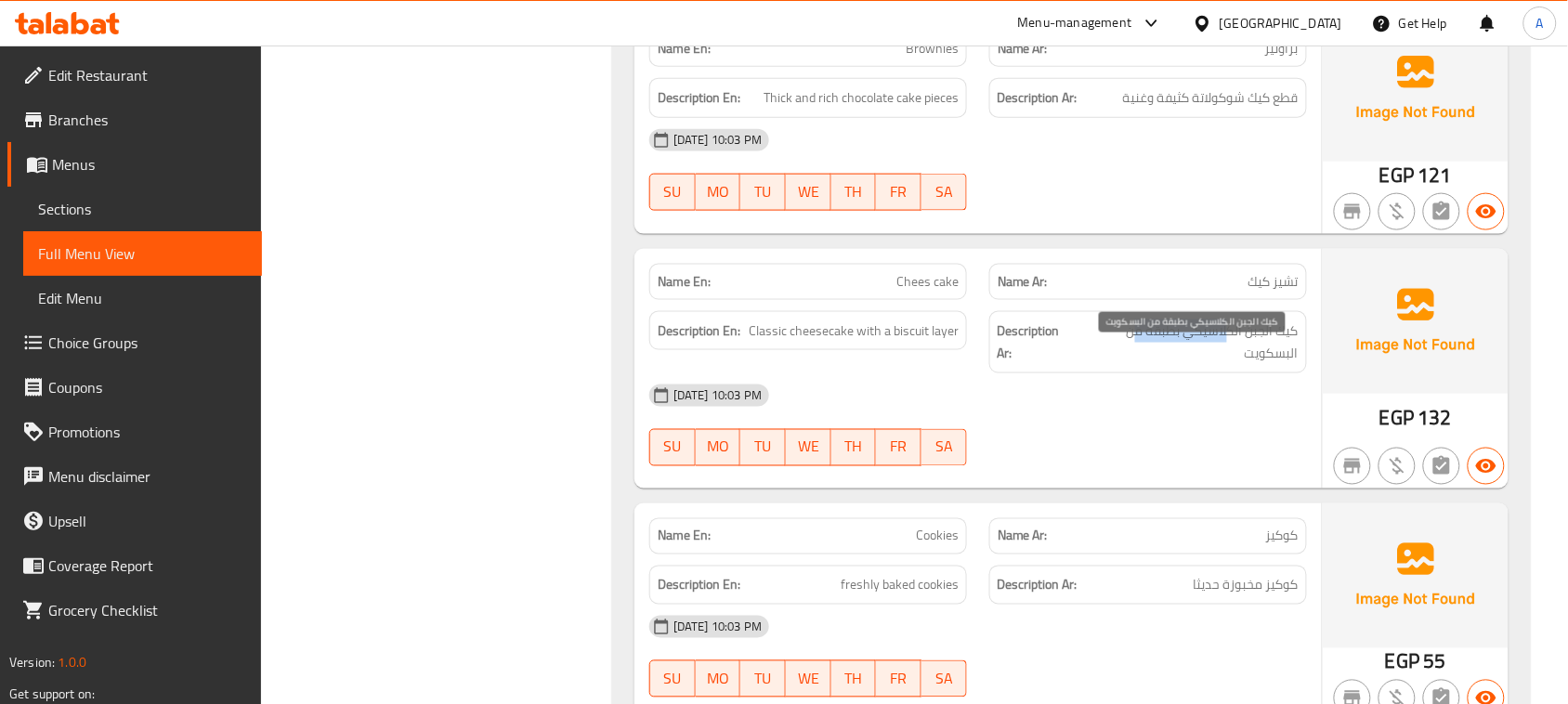
drag, startPoint x: 1224, startPoint y: 353, endPoint x: 1133, endPoint y: 355, distance: 91.0
click at [1133, 355] on span "كيك الجبن الكلاسيكي بطبقة من البسكويت" at bounding box center [1188, 342] width 220 height 46
click at [1268, 366] on span "كيك الجبن الكلاسيكي بطبقة من البسكويت" at bounding box center [1188, 342] width 220 height 46
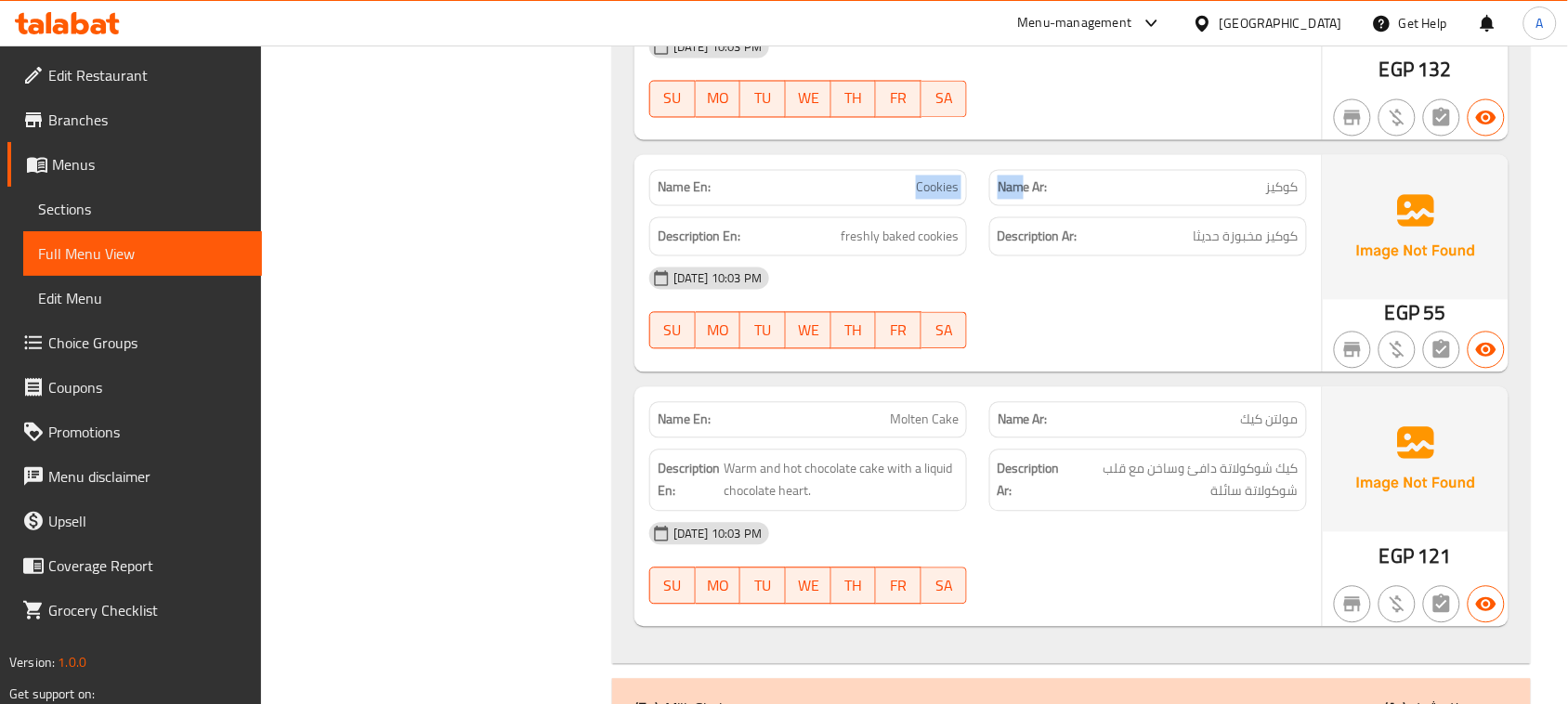
drag, startPoint x: 865, startPoint y: 209, endPoint x: 1212, endPoint y: 271, distance: 352.5
drag, startPoint x: 1279, startPoint y: 255, endPoint x: 916, endPoint y: 277, distance: 363.7
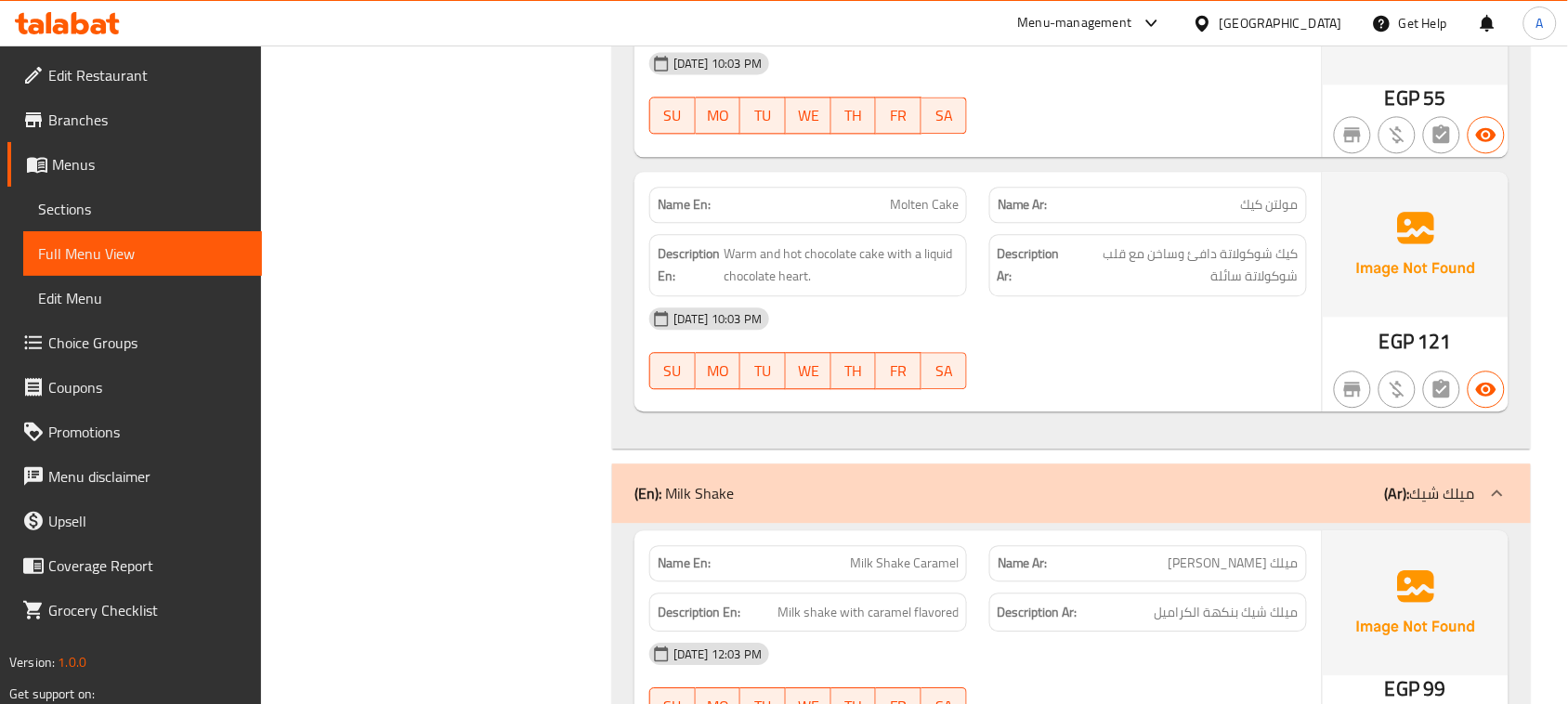
scroll to position [9711, 0]
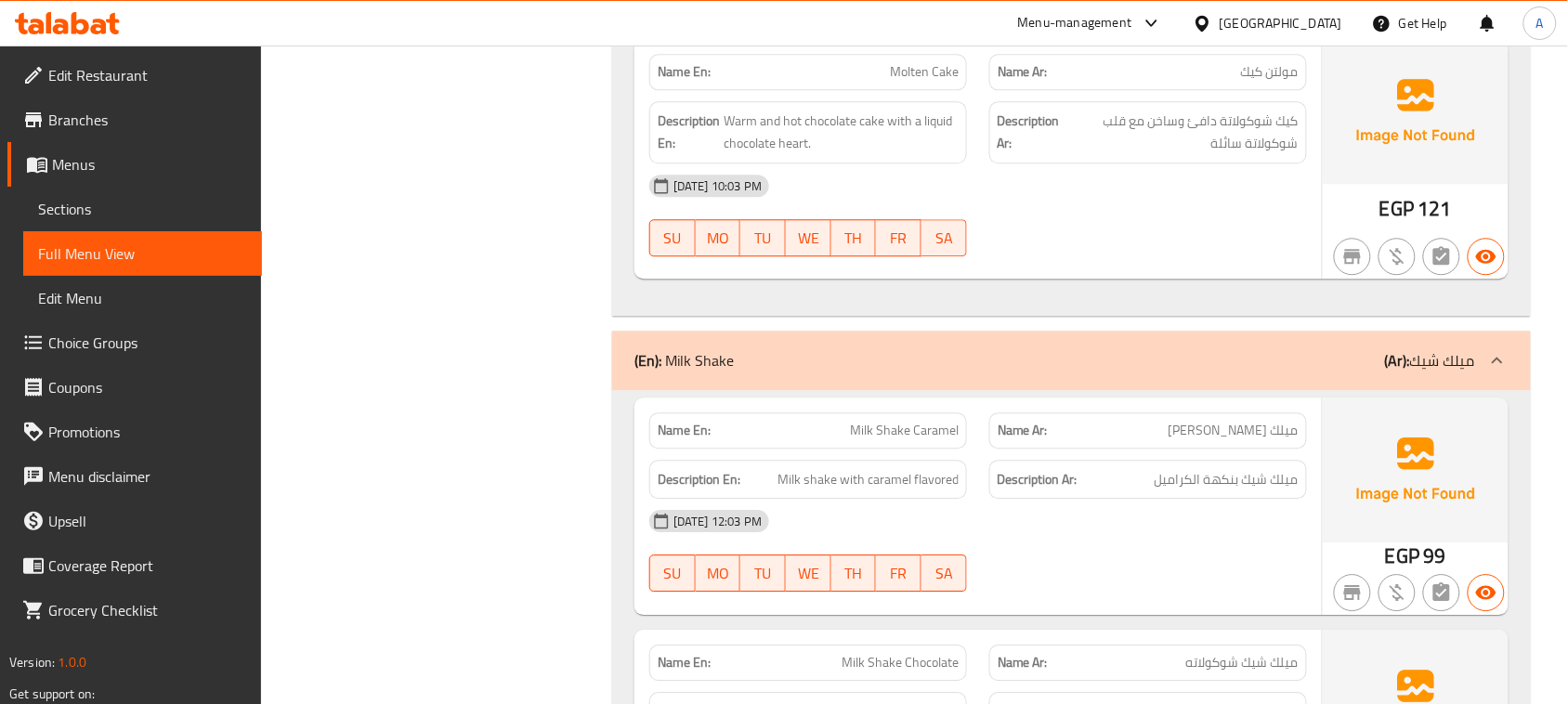
drag, startPoint x: 1221, startPoint y: 150, endPoint x: 1079, endPoint y: 150, distance: 142.0
click at [1082, 150] on span "كيك شوكولاتة دافئ وساخن مع قلب شوكولاتة سائلة" at bounding box center [1182, 132] width 232 height 46
click at [1221, 155] on span "كيك شوكولاتة دافئ وساخن مع قلب شوكولاتة سائلة" at bounding box center [1182, 132] width 232 height 46
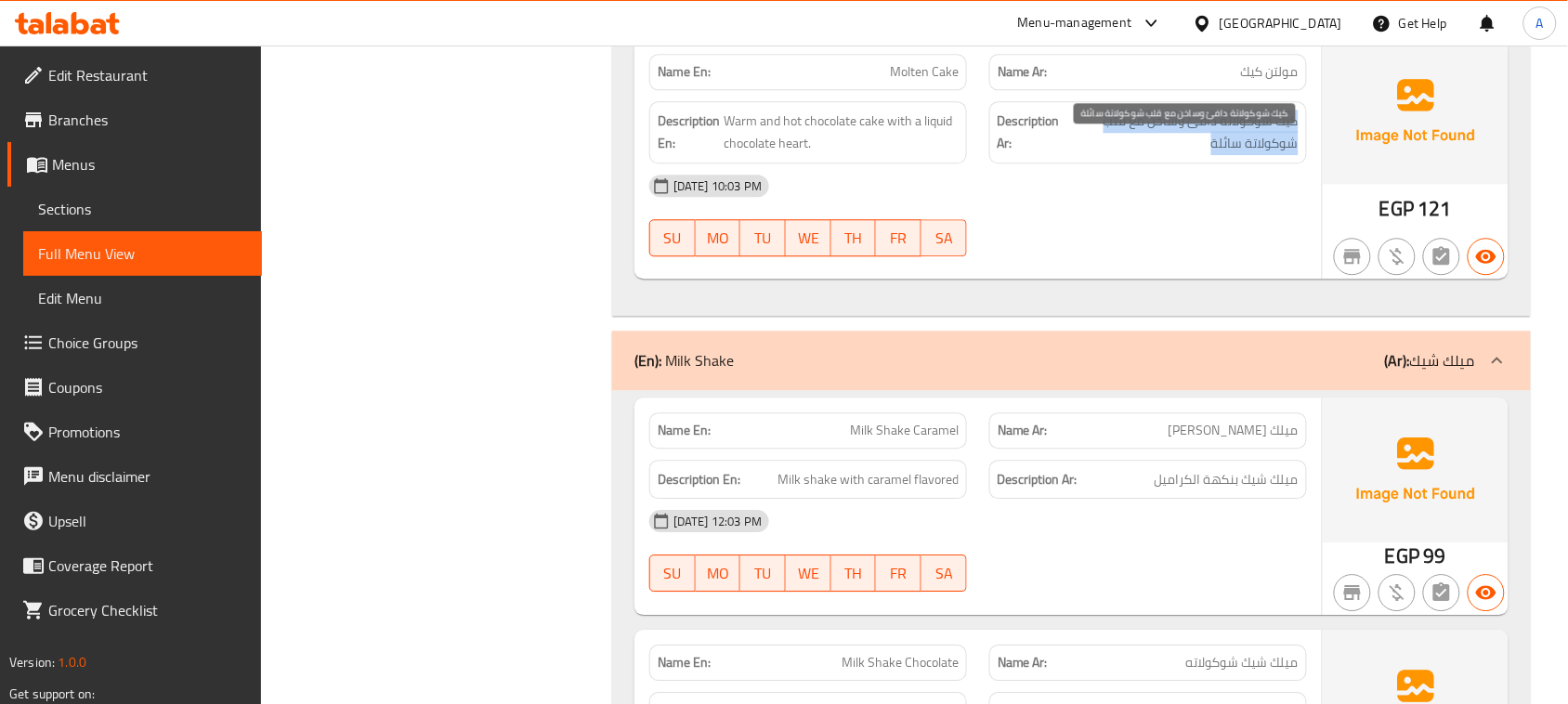
drag, startPoint x: 1221, startPoint y: 174, endPoint x: 813, endPoint y: 177, distance: 408.0
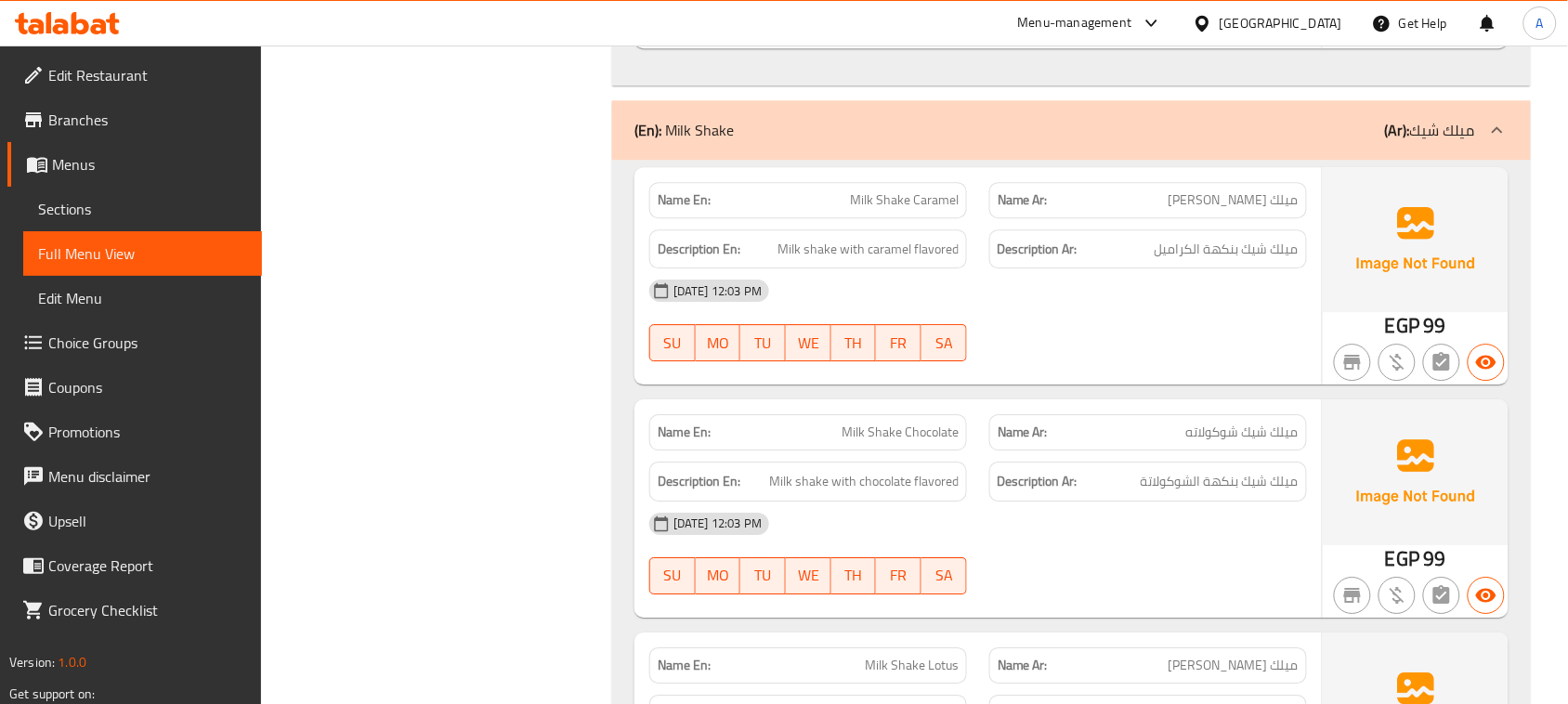
scroll to position [9944, 0]
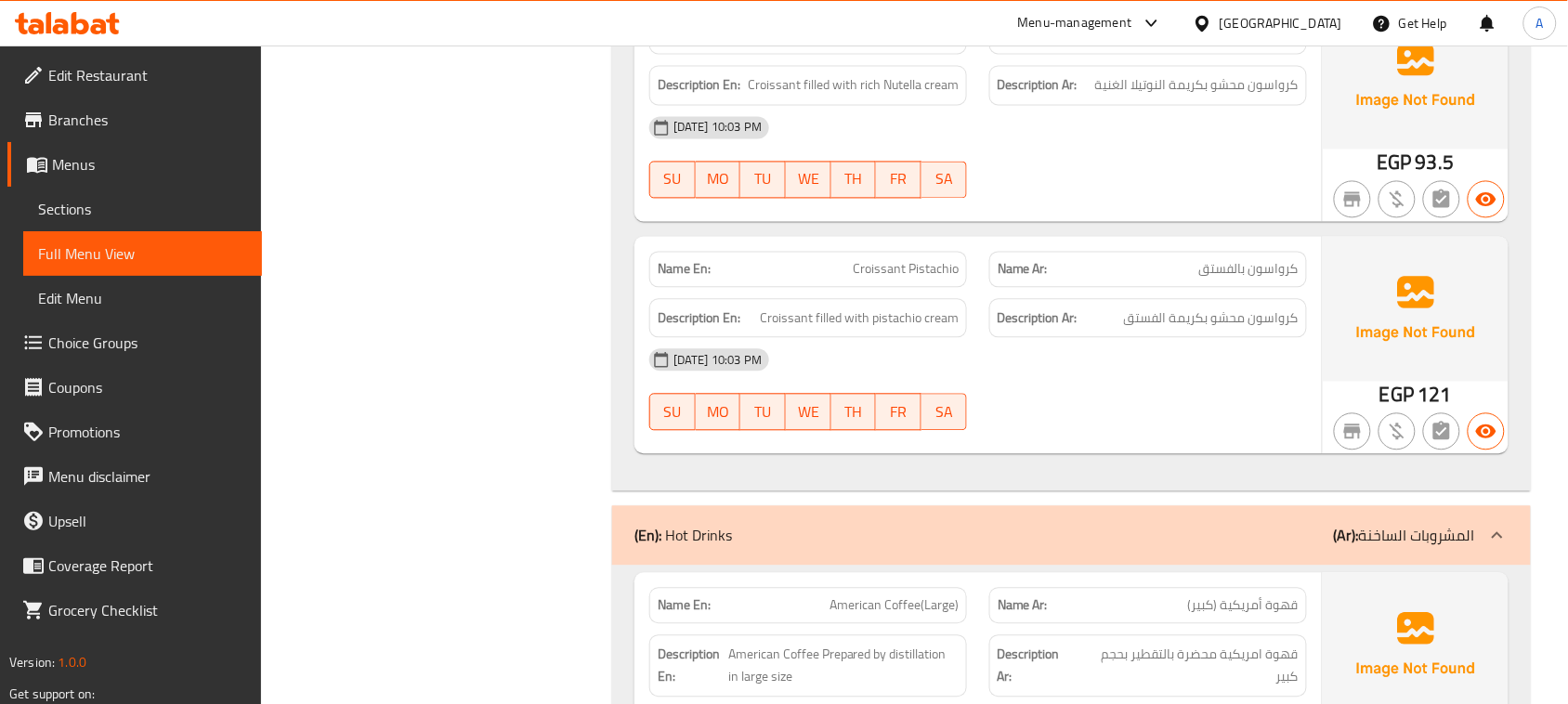
scroll to position [1404, 0]
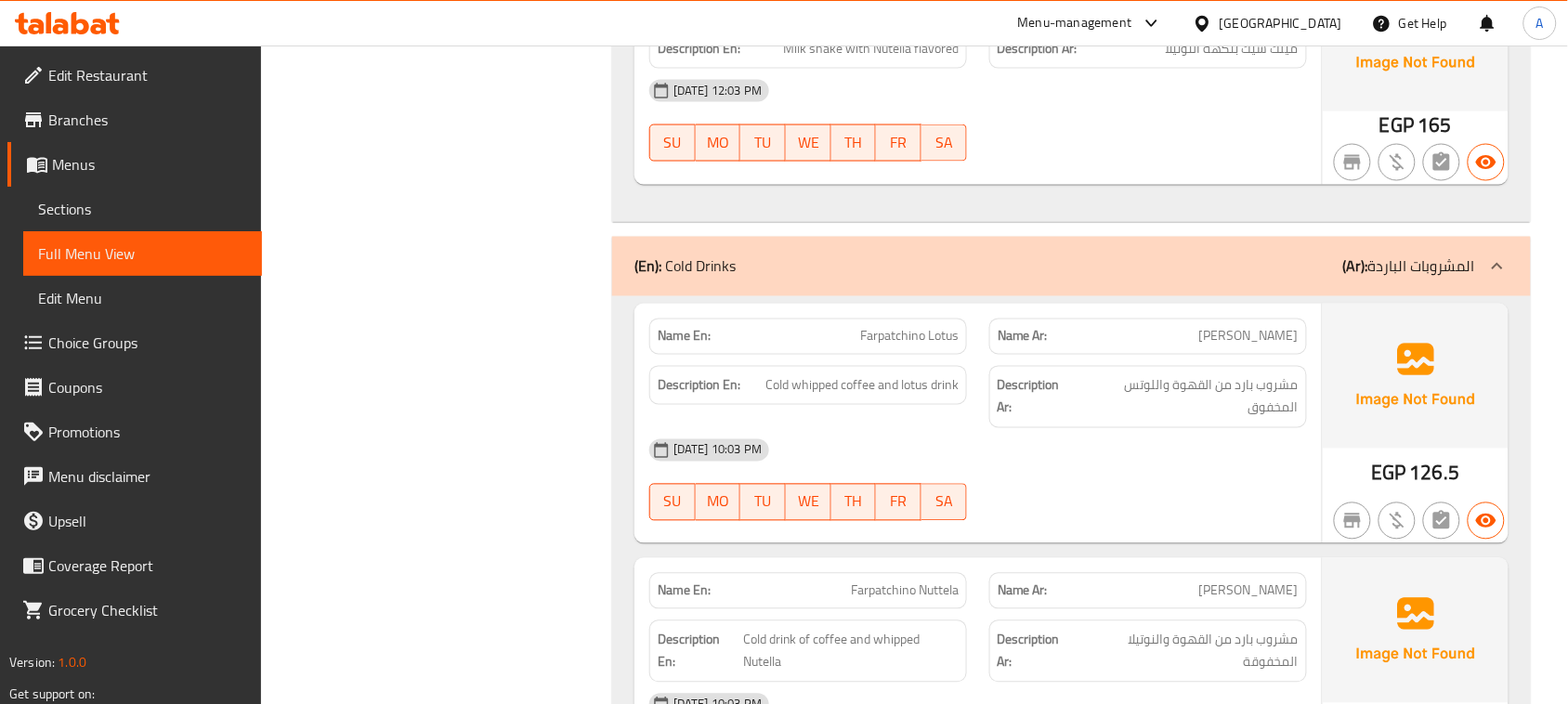
scroll to position [11362, 0]
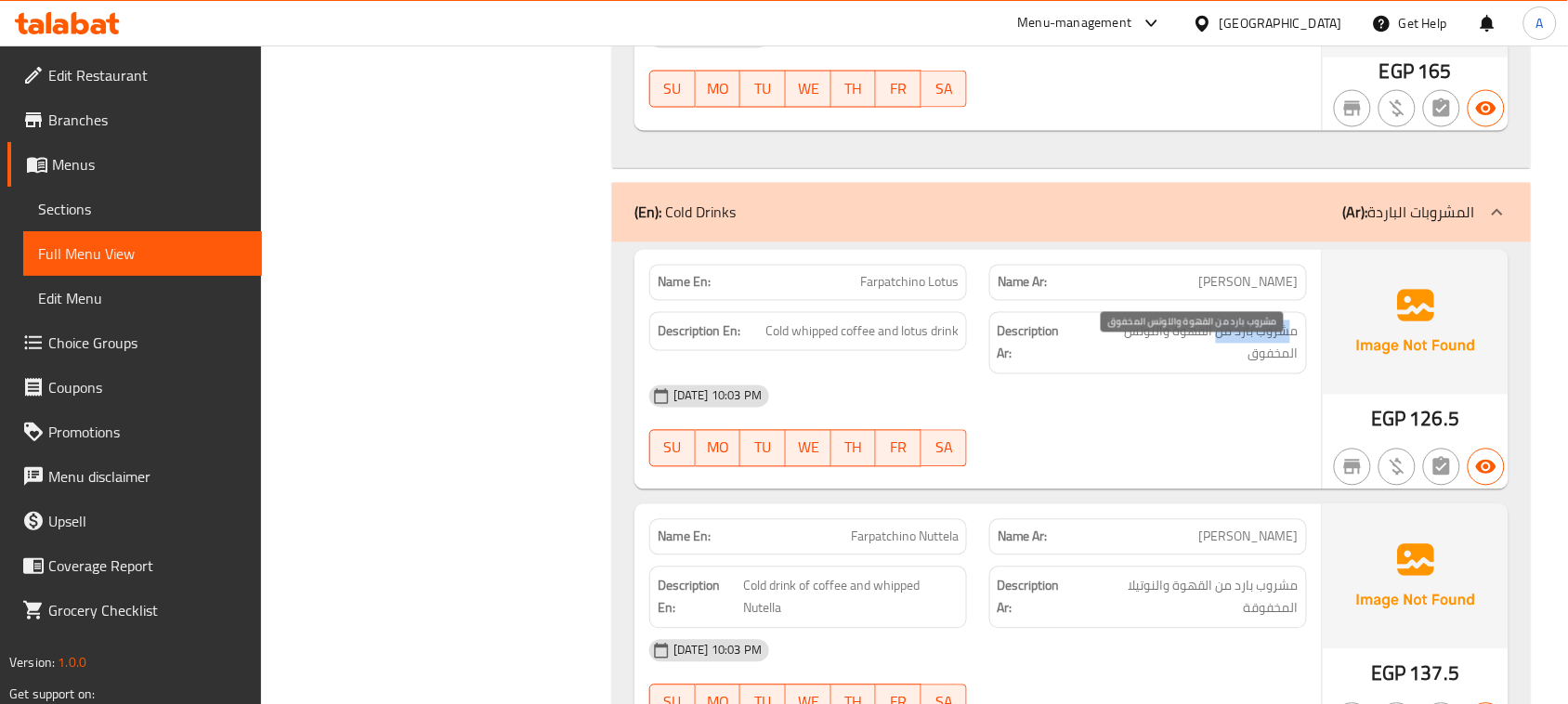
click at [1205, 358] on span "مشروب بارد من القهوة واللوتس المخفوق" at bounding box center [1188, 343] width 220 height 46
drag, startPoint x: 1212, startPoint y: 481, endPoint x: 1154, endPoint y: 481, distance: 58.0
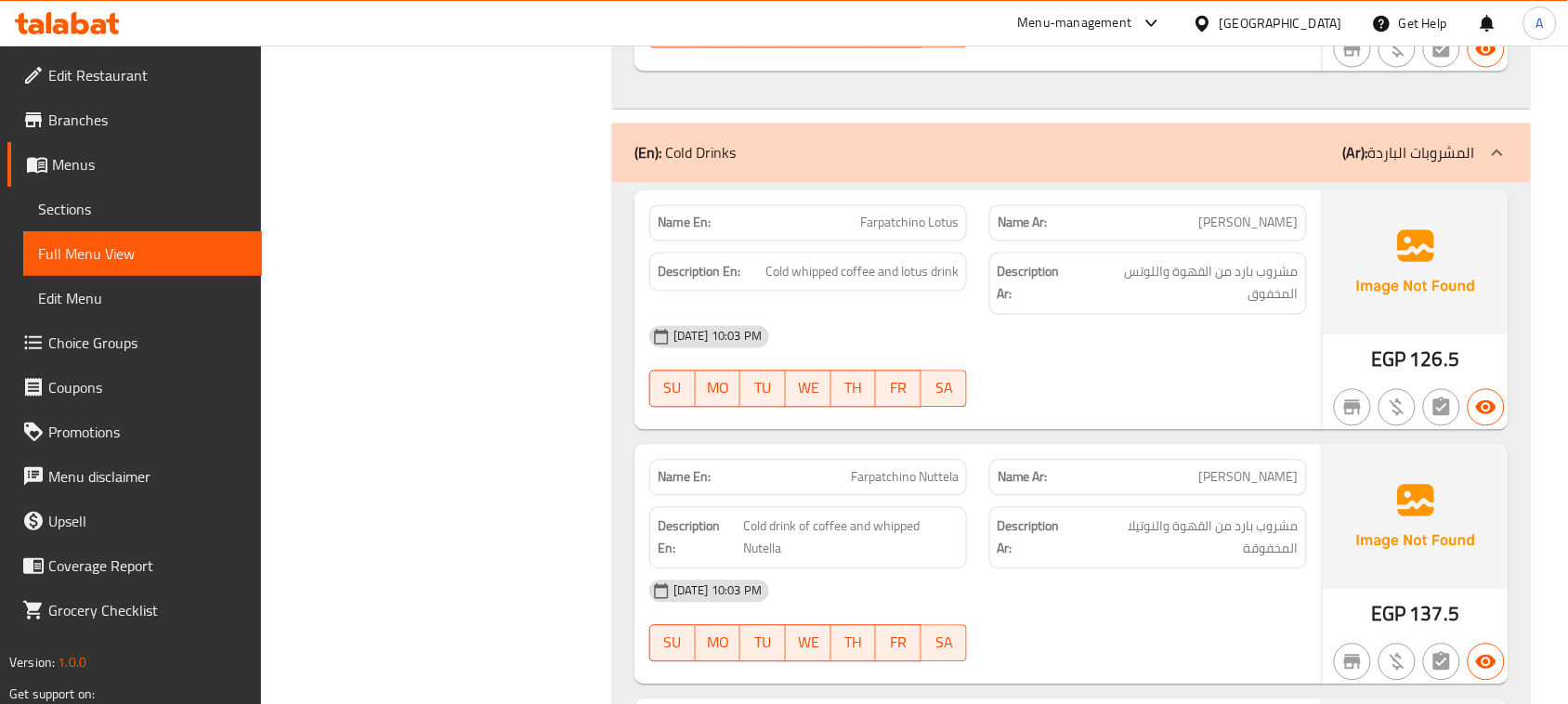
scroll to position [11478, 0]
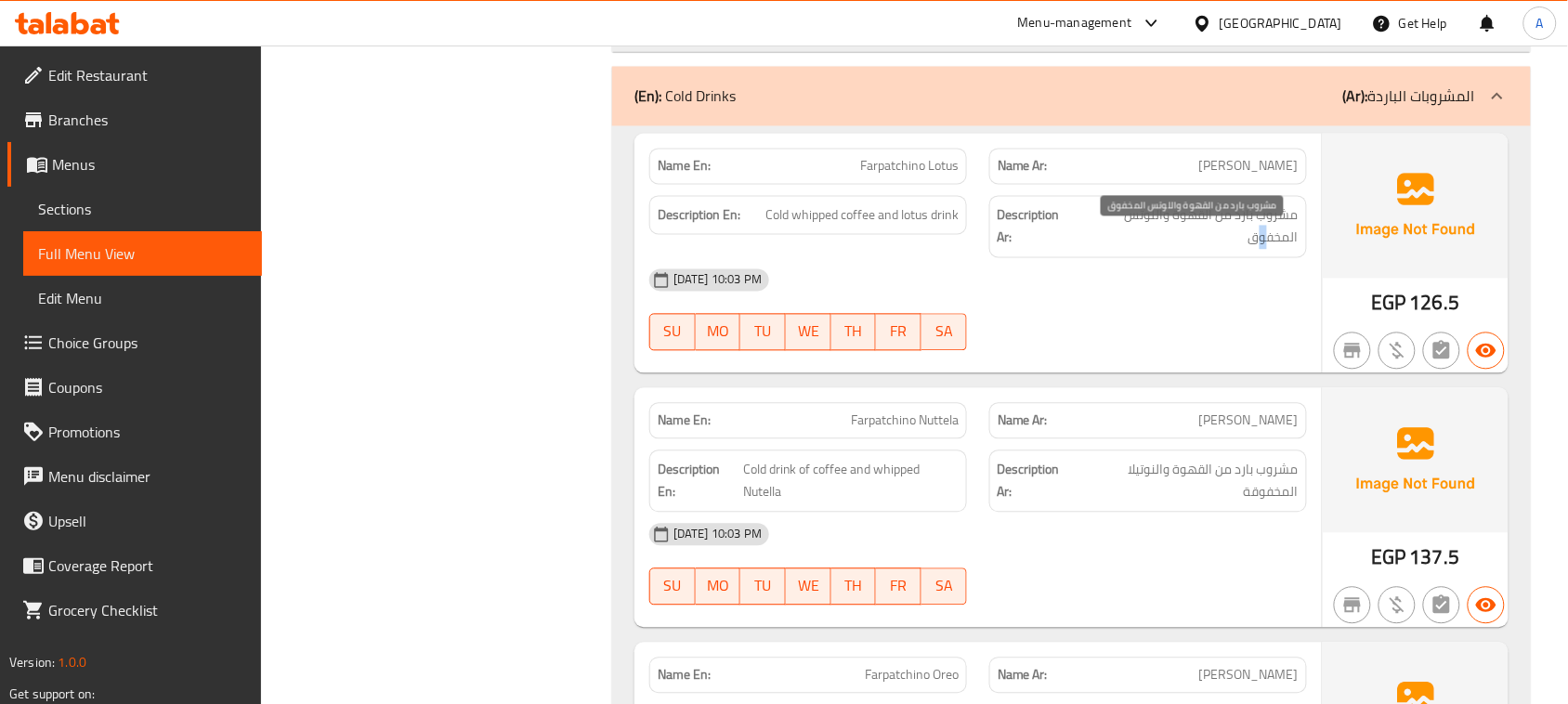
drag, startPoint x: 1263, startPoint y: 256, endPoint x: 1273, endPoint y: 270, distance: 17.2
click at [1273, 250] on span "مشروب بارد من القهوة واللوتس المخفوق" at bounding box center [1188, 227] width 220 height 46
drag, startPoint x: 1159, startPoint y: 397, endPoint x: 1119, endPoint y: 402, distance: 40.3
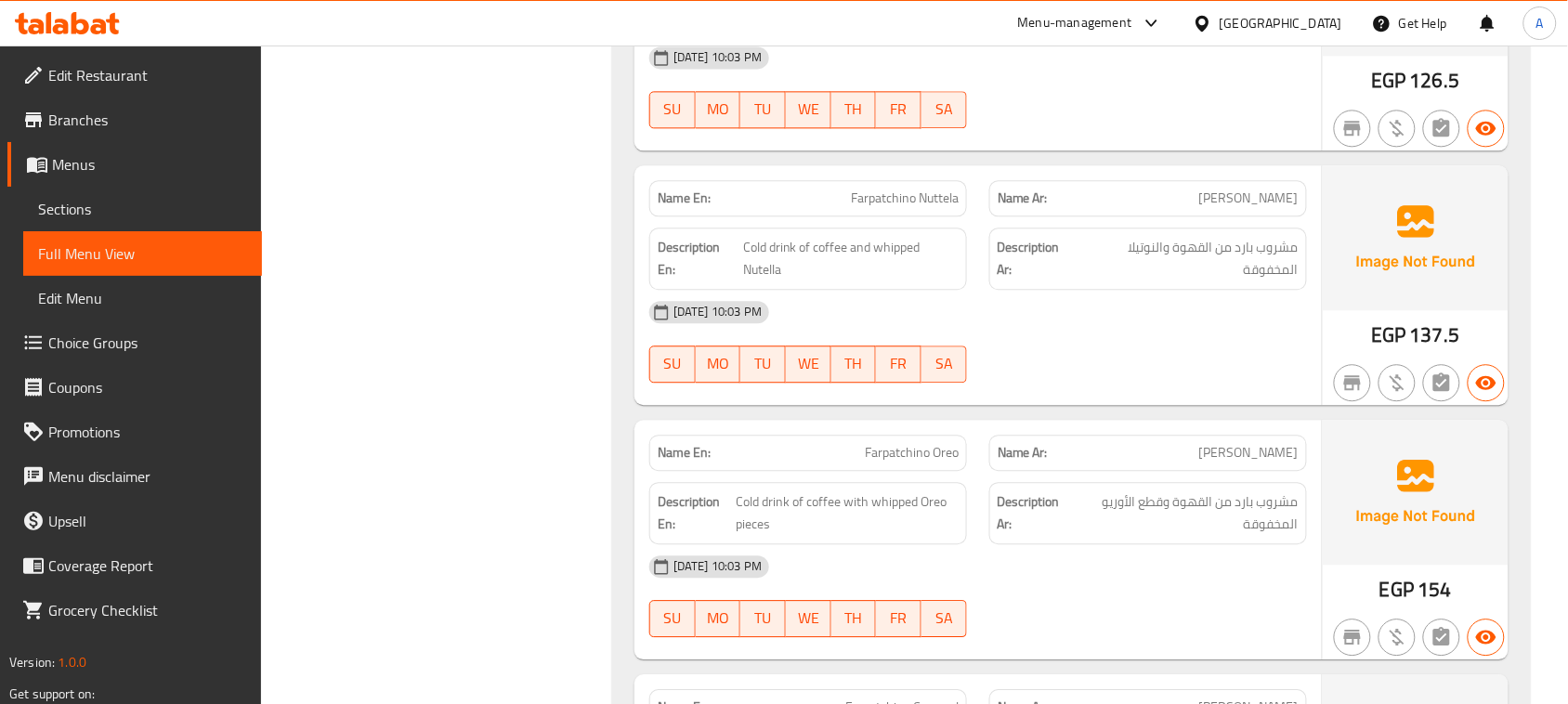
scroll to position [11710, 0]
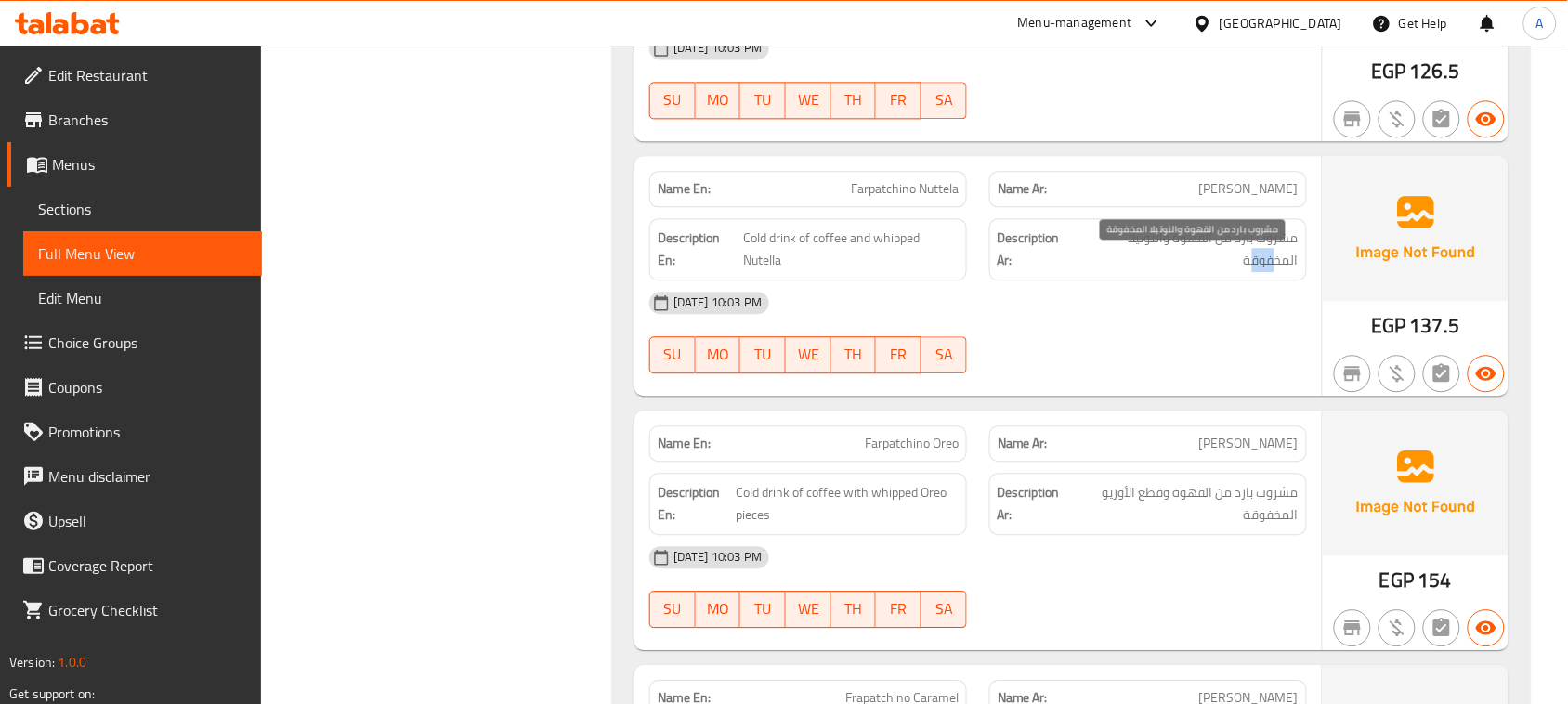
drag, startPoint x: 1278, startPoint y: 279, endPoint x: 1229, endPoint y: 346, distance: 83.0
click at [1249, 272] on span "مشروب بارد من القهوة والنوتيلا المخفوقة" at bounding box center [1188, 250] width 220 height 46
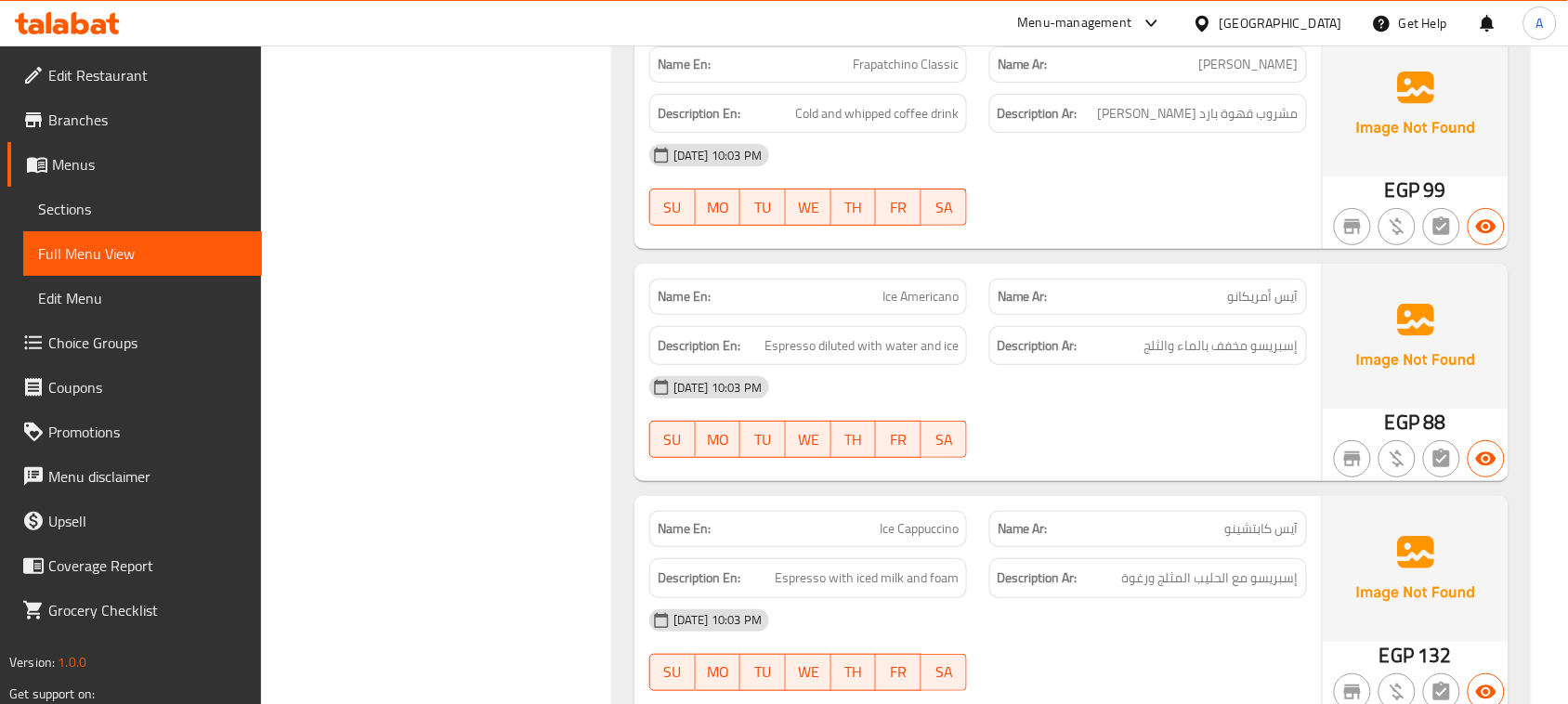
scroll to position [12639, 0]
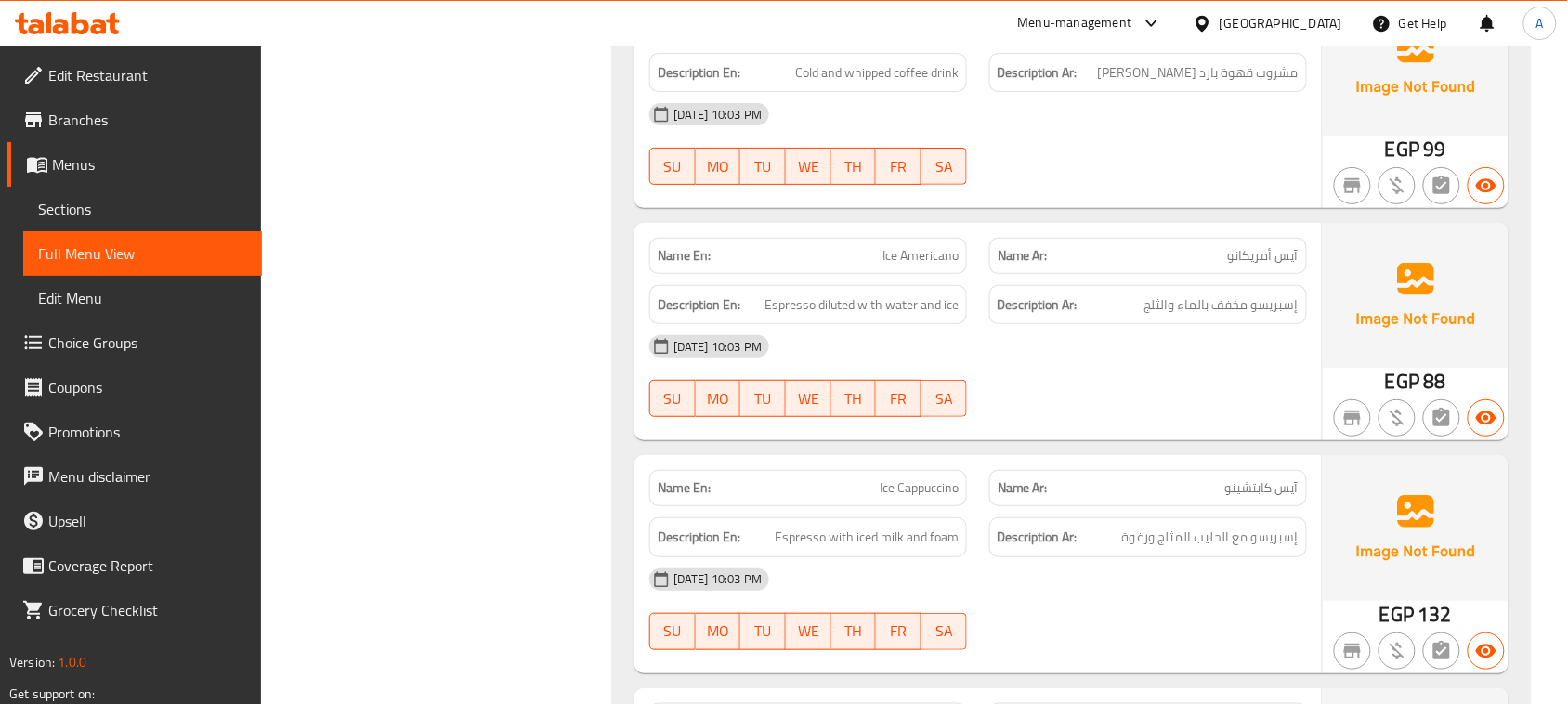
drag, startPoint x: 889, startPoint y: 294, endPoint x: 962, endPoint y: 293, distance: 73.0
drag, startPoint x: 1234, startPoint y: 335, endPoint x: 924, endPoint y: 335, distance: 310.0
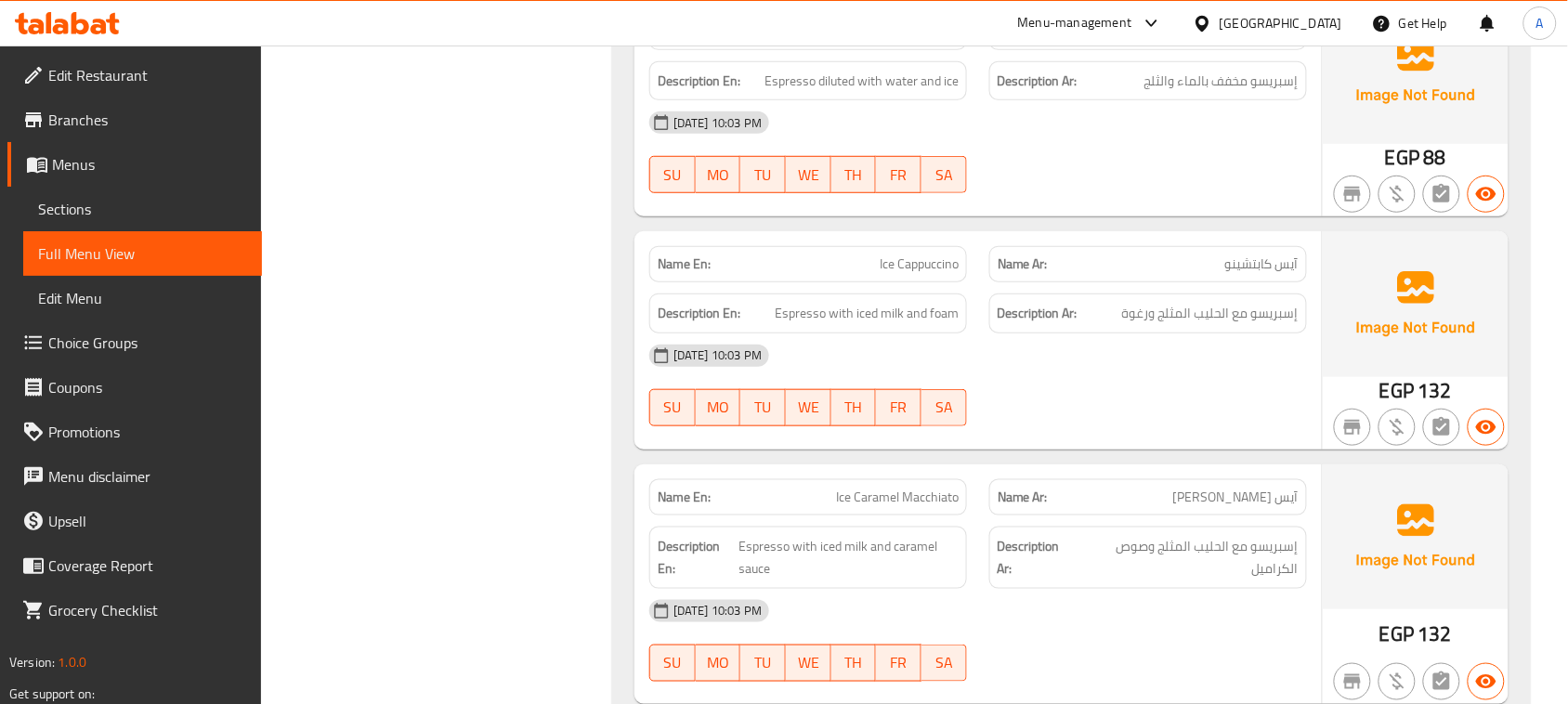
scroll to position [12872, 0]
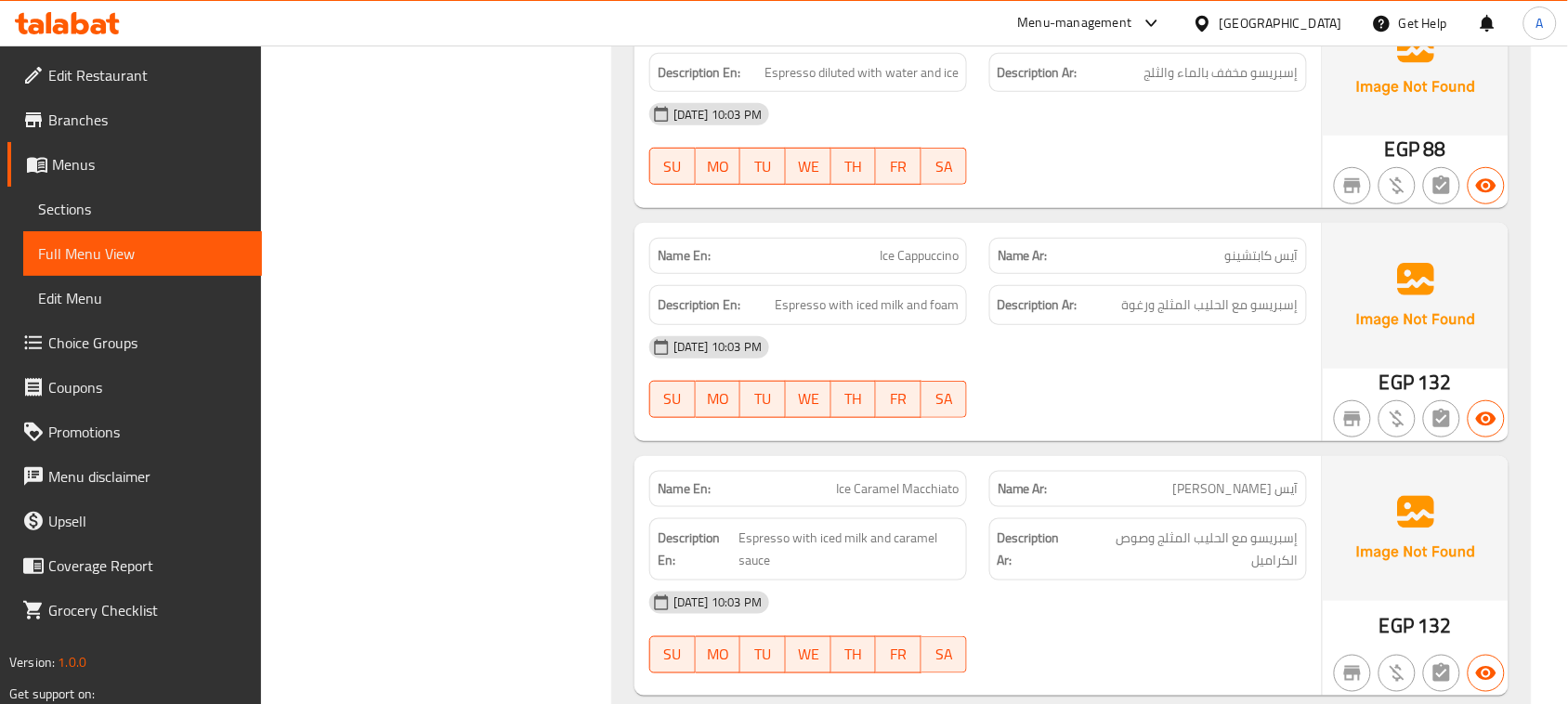
drag, startPoint x: 1286, startPoint y: 335, endPoint x: 1117, endPoint y: 335, distance: 169.0
drag, startPoint x: 857, startPoint y: 341, endPoint x: 1043, endPoint y: 370, distance: 188.2
click at [910, 317] on span "Espresso with iced milk and foam" at bounding box center [866, 305] width 184 height 23
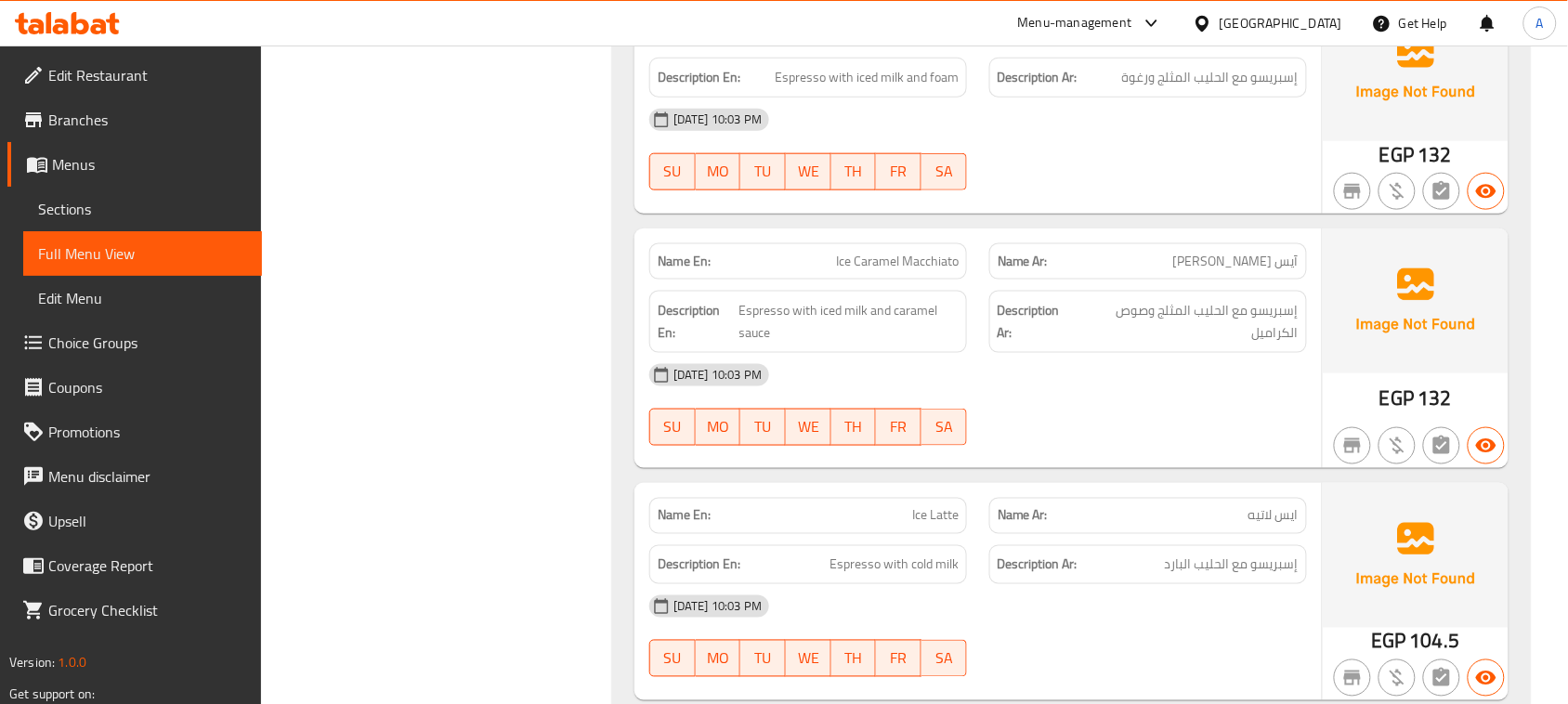
scroll to position [13104, 0]
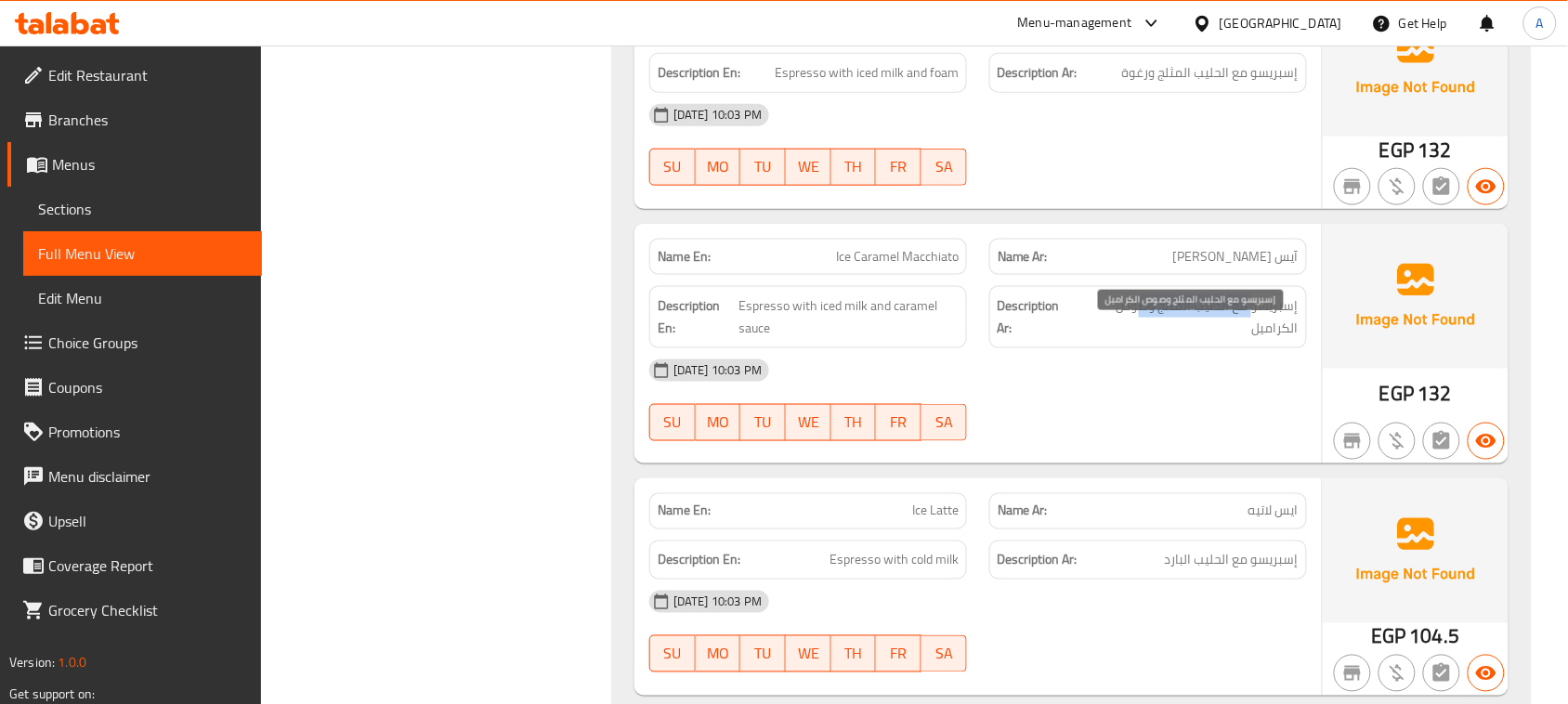
drag, startPoint x: 1255, startPoint y: 330, endPoint x: 1138, endPoint y: 330, distance: 117.0
click at [1138, 330] on span "إسبريسو مع الحليب المثلج وصوص الكراميل" at bounding box center [1188, 317] width 221 height 46
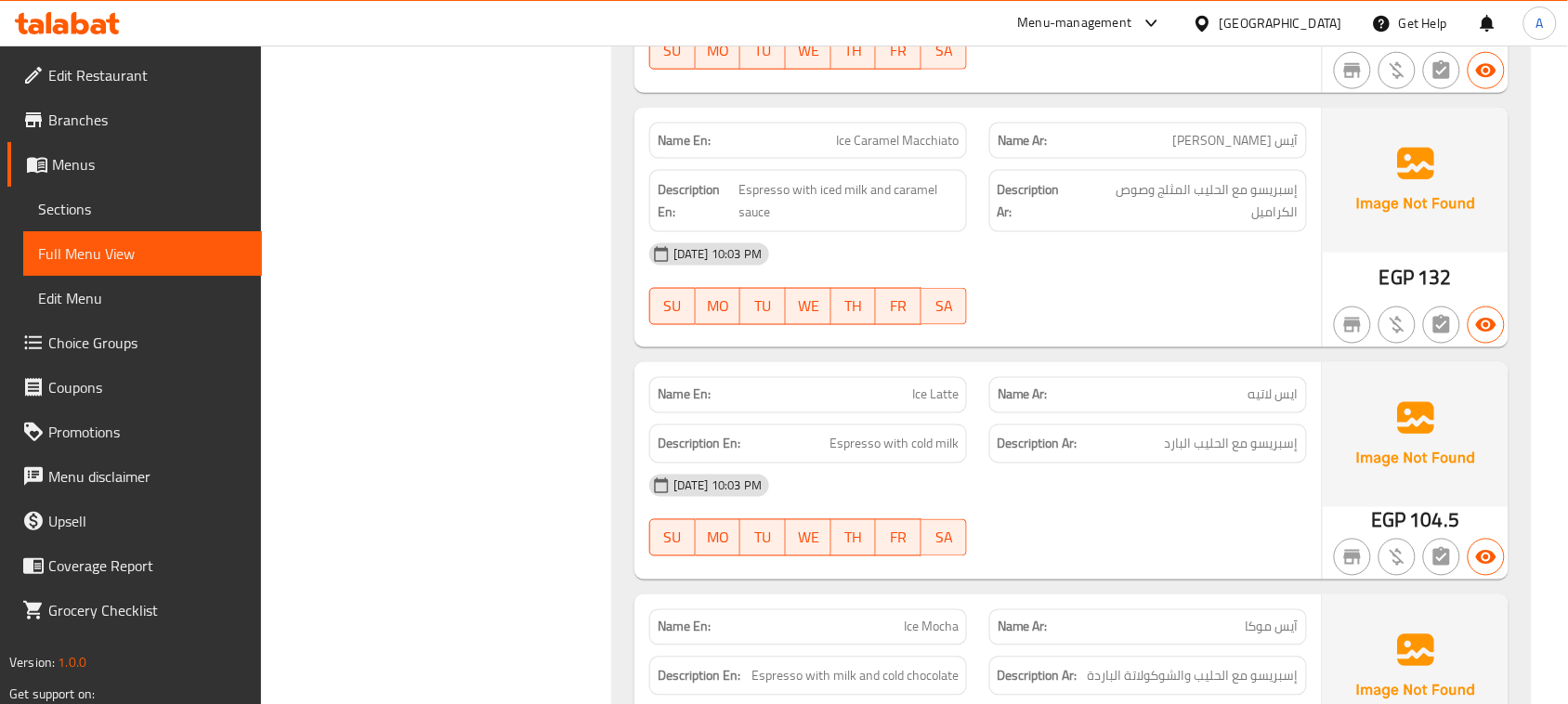
scroll to position [13336, 0]
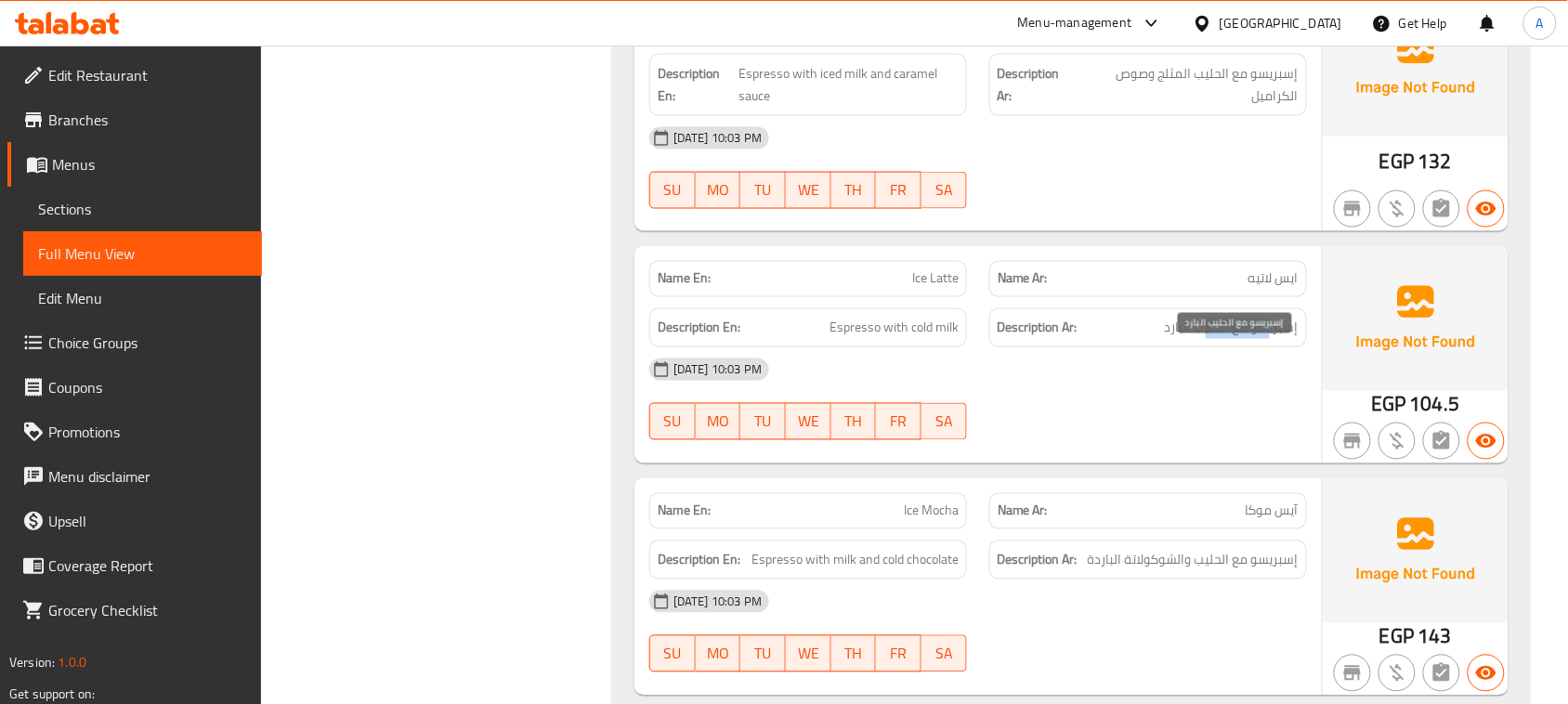
drag, startPoint x: 1269, startPoint y: 356, endPoint x: 1164, endPoint y: 356, distance: 105.0
click at [1200, 340] on span "إسبريسو مع الحليب البارد" at bounding box center [1231, 329] width 134 height 23
drag, startPoint x: 892, startPoint y: 356, endPoint x: 1101, endPoint y: 439, distance: 224.9
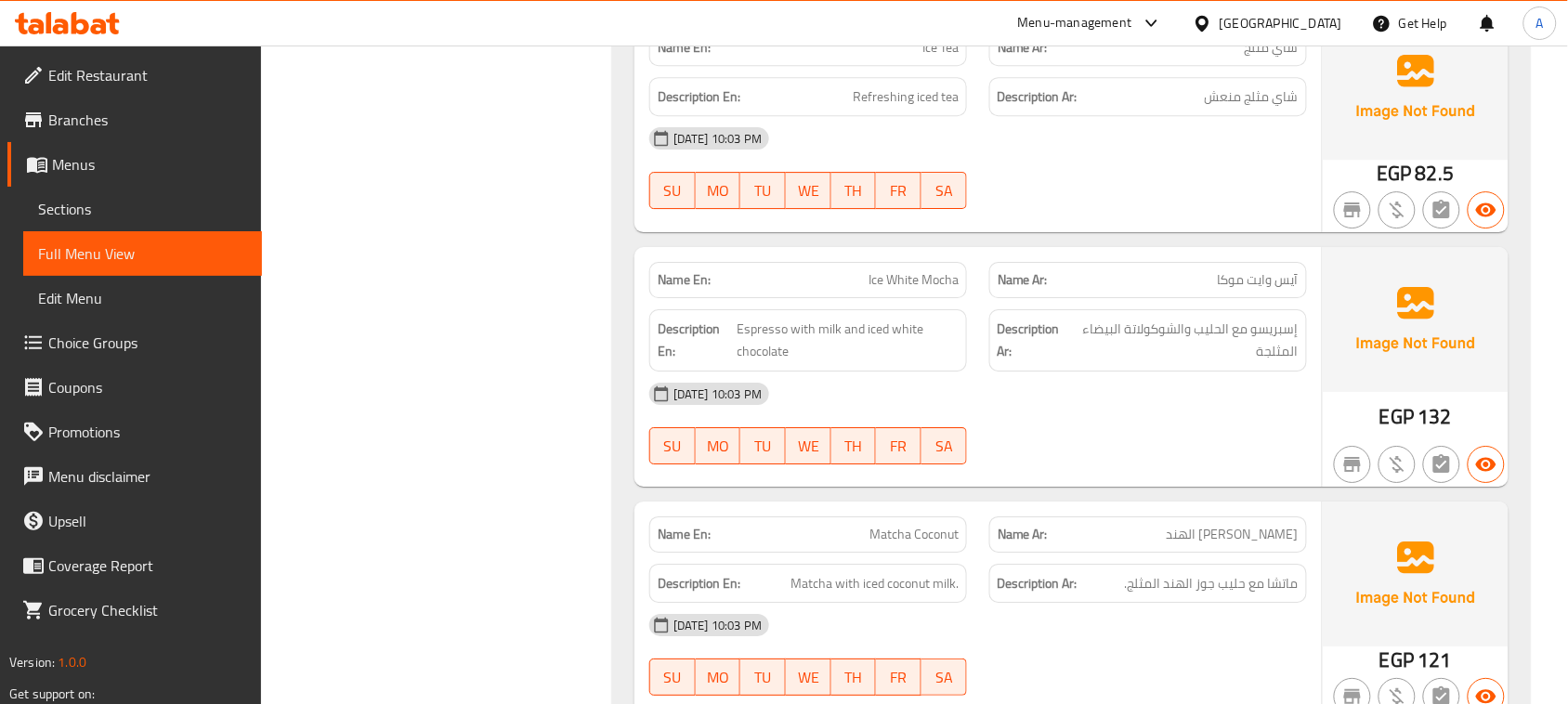
scroll to position [14381, 0]
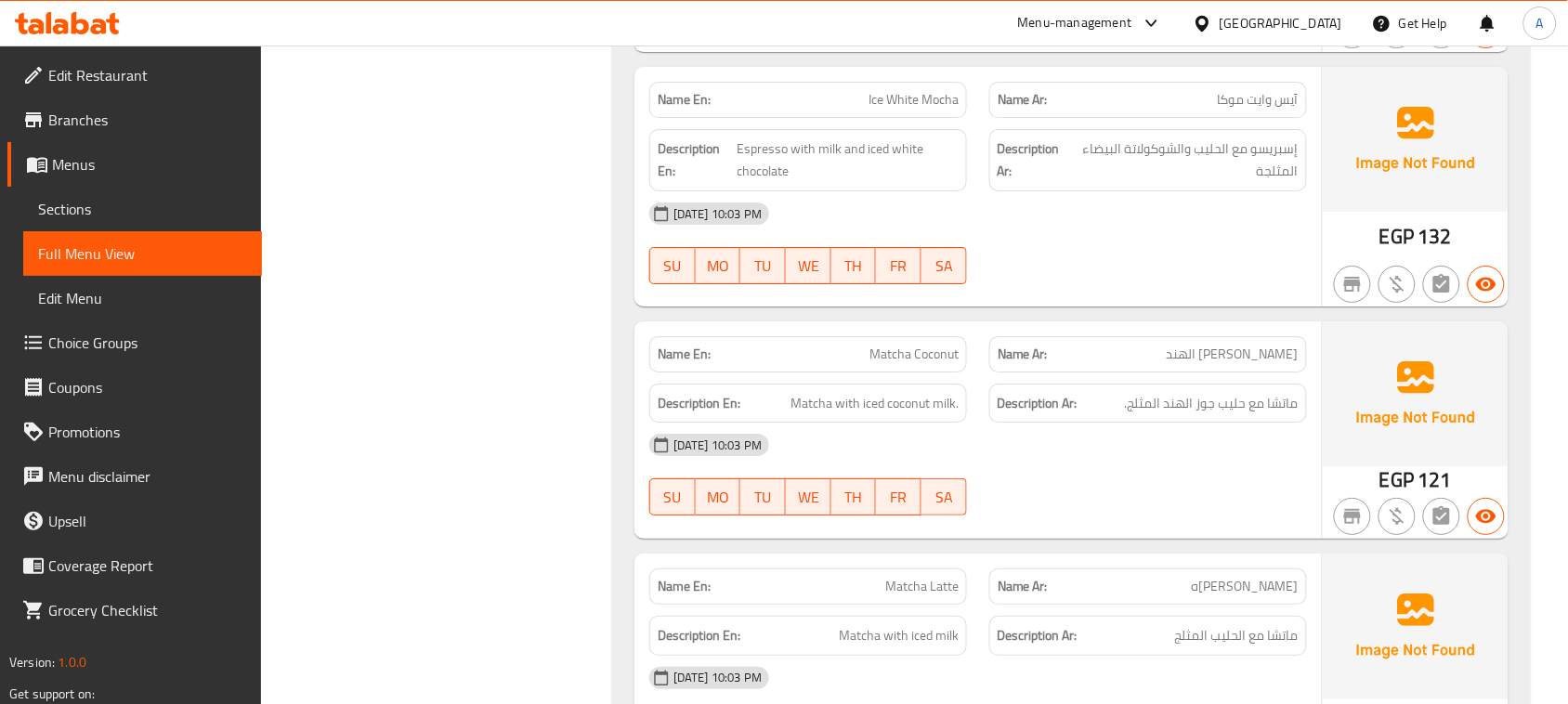
scroll to position [14497, 0]
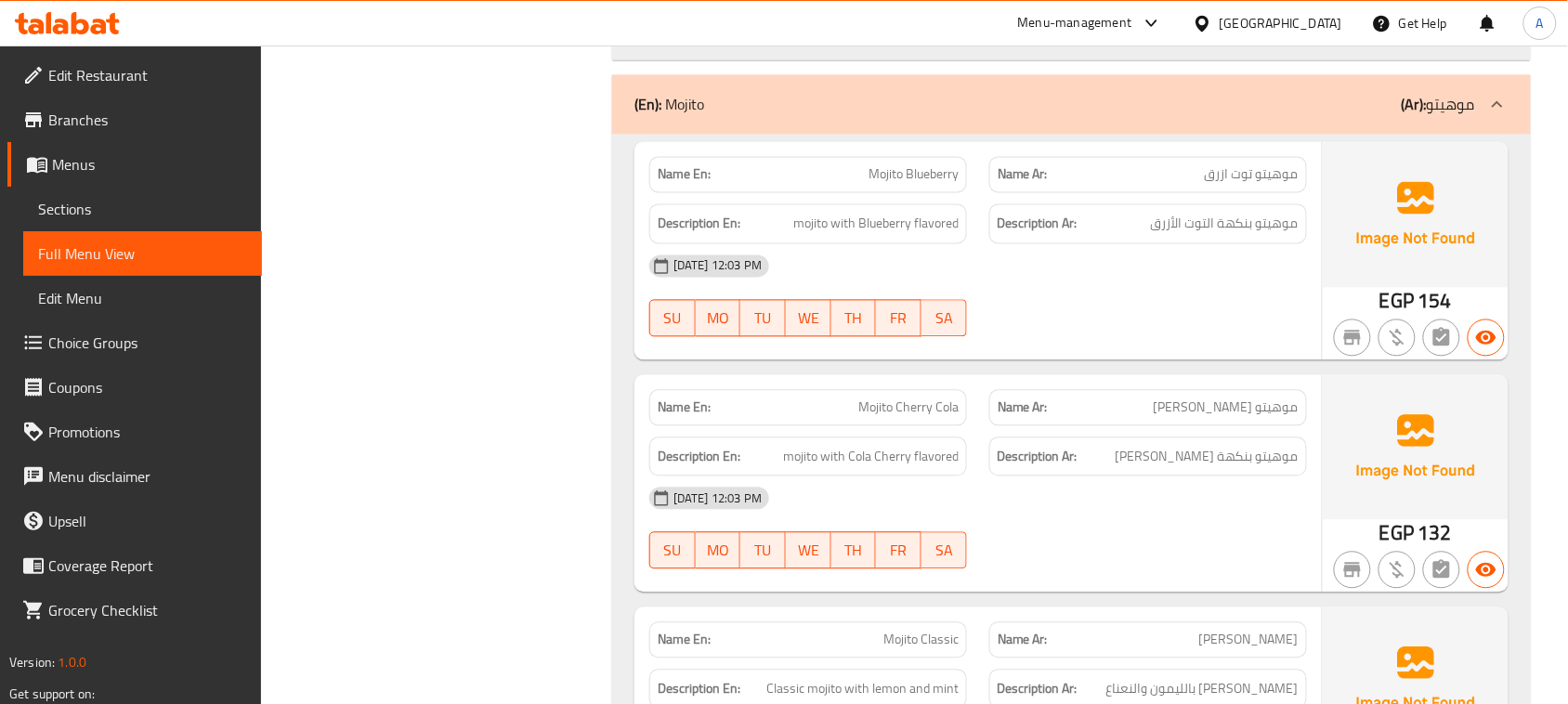
scroll to position [16779, 0]
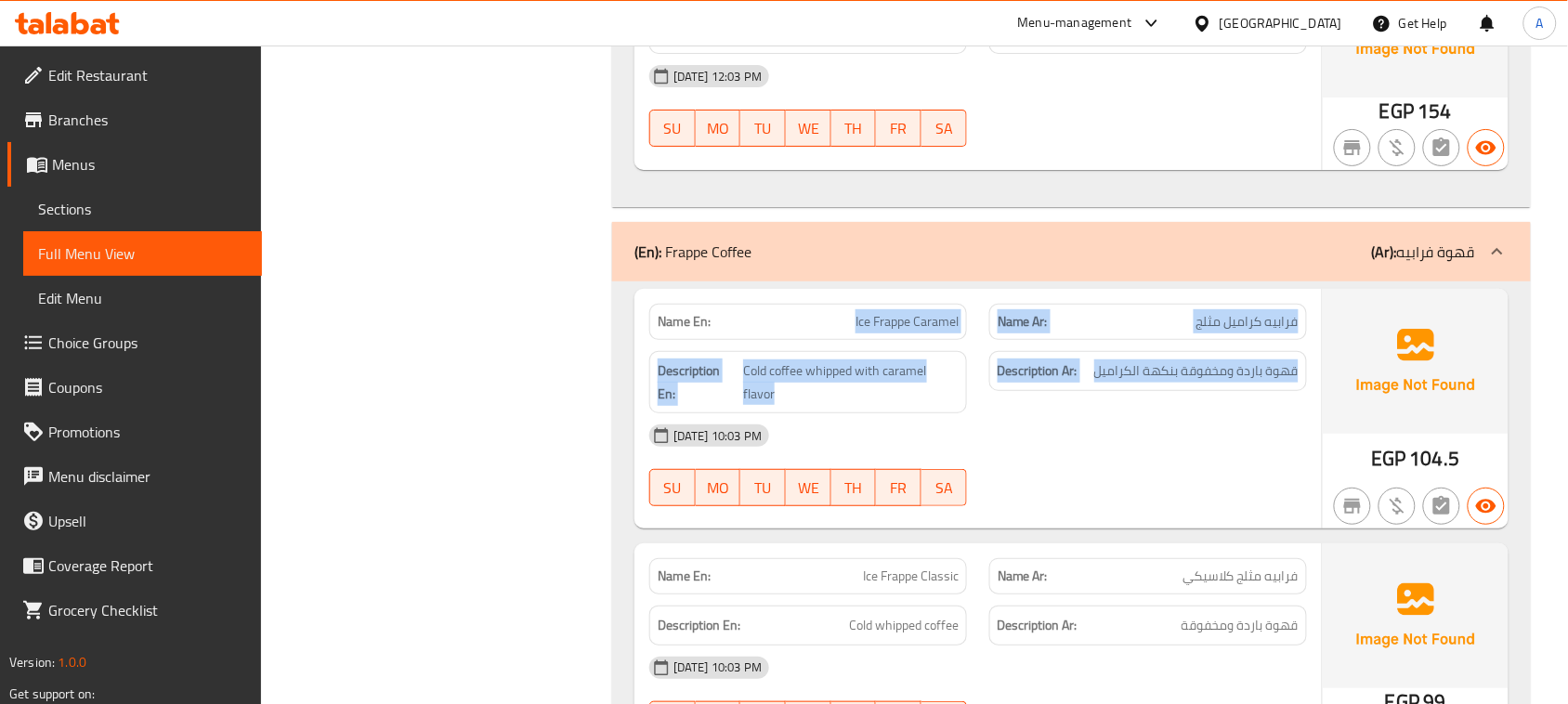
drag, startPoint x: 875, startPoint y: 356, endPoint x: 1284, endPoint y: 485, distance: 428.9
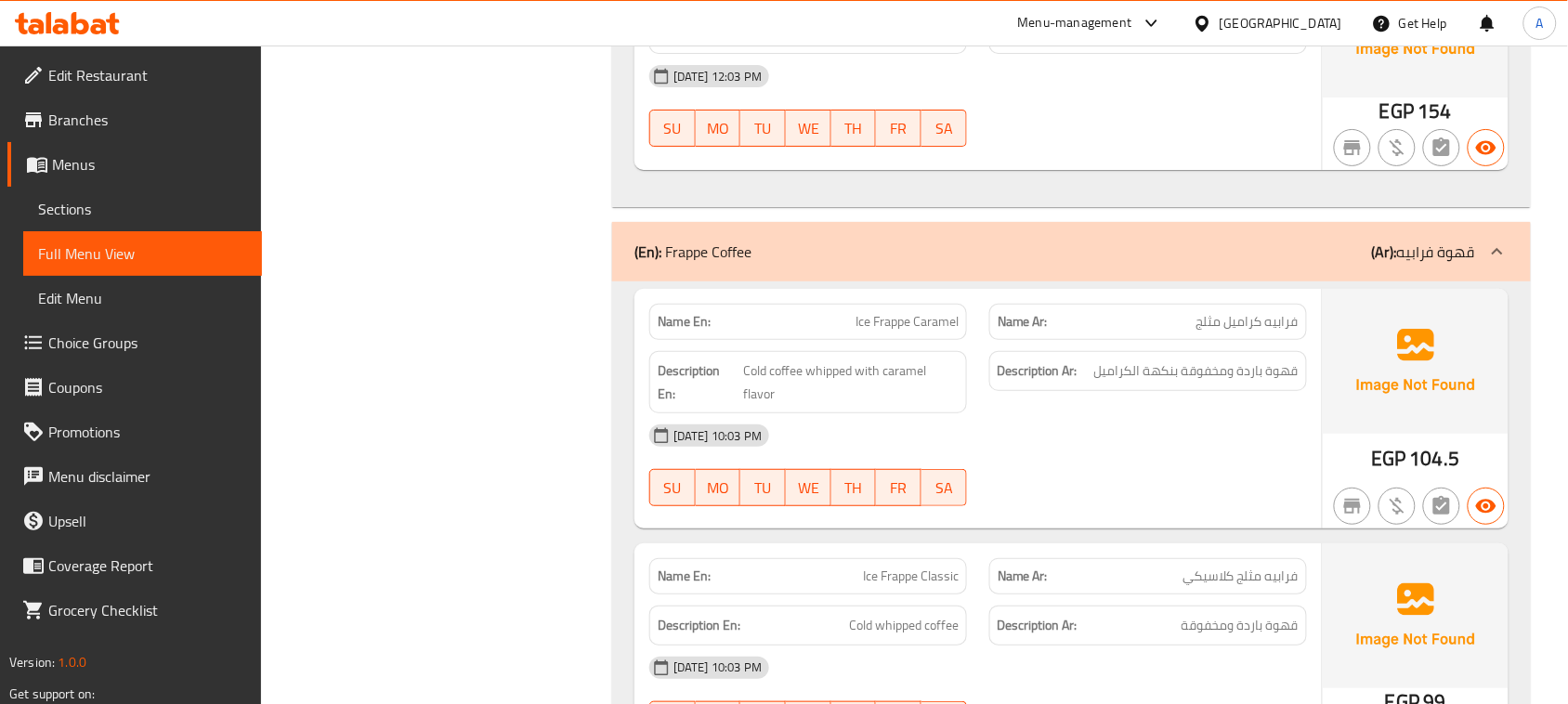
drag, startPoint x: 1242, startPoint y: 346, endPoint x: 820, endPoint y: 346, distance: 422.0
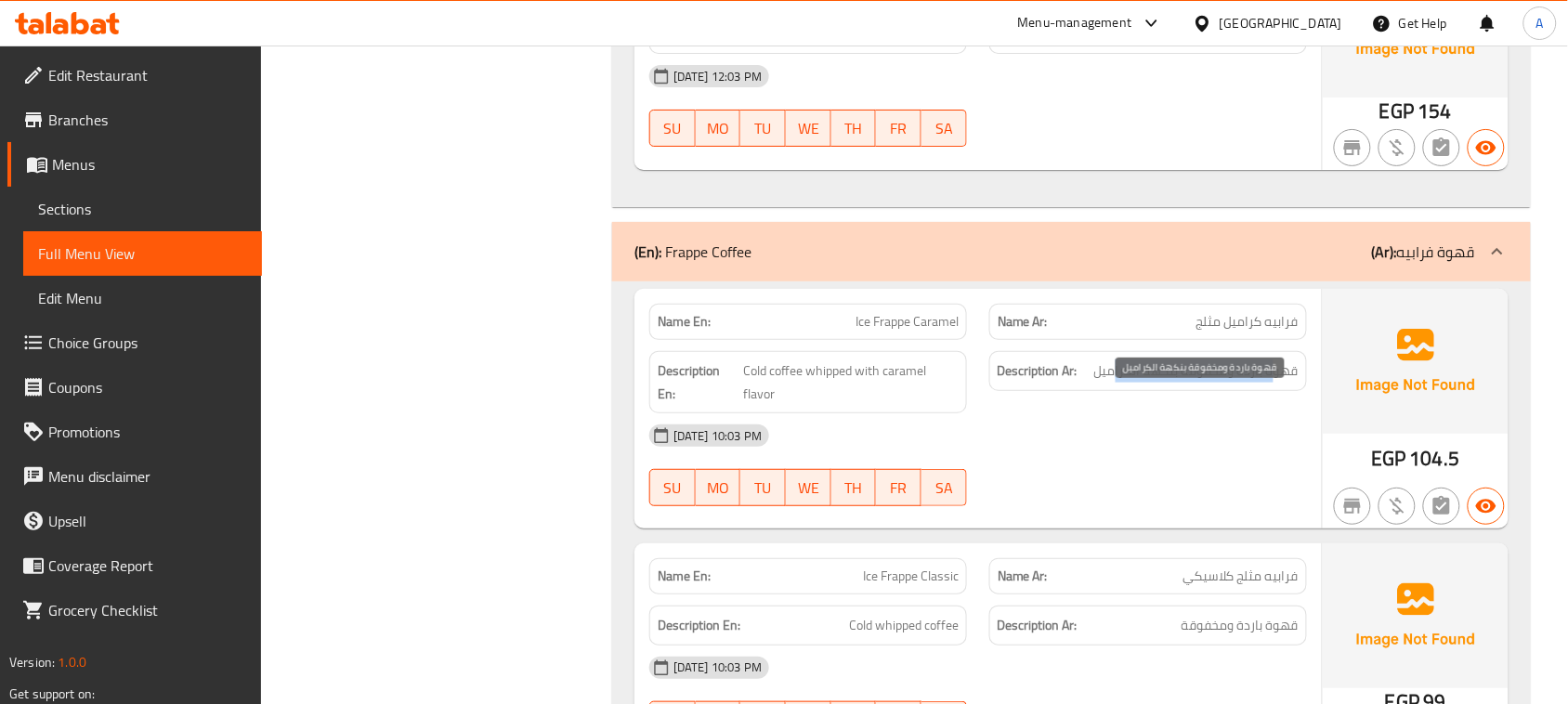
drag, startPoint x: 1277, startPoint y: 398, endPoint x: 1113, endPoint y: 397, distance: 164.0
click at [1113, 383] on span "قهوة باردة ومخفوقة بنكهة الكراميل" at bounding box center [1197, 372] width 205 height 23
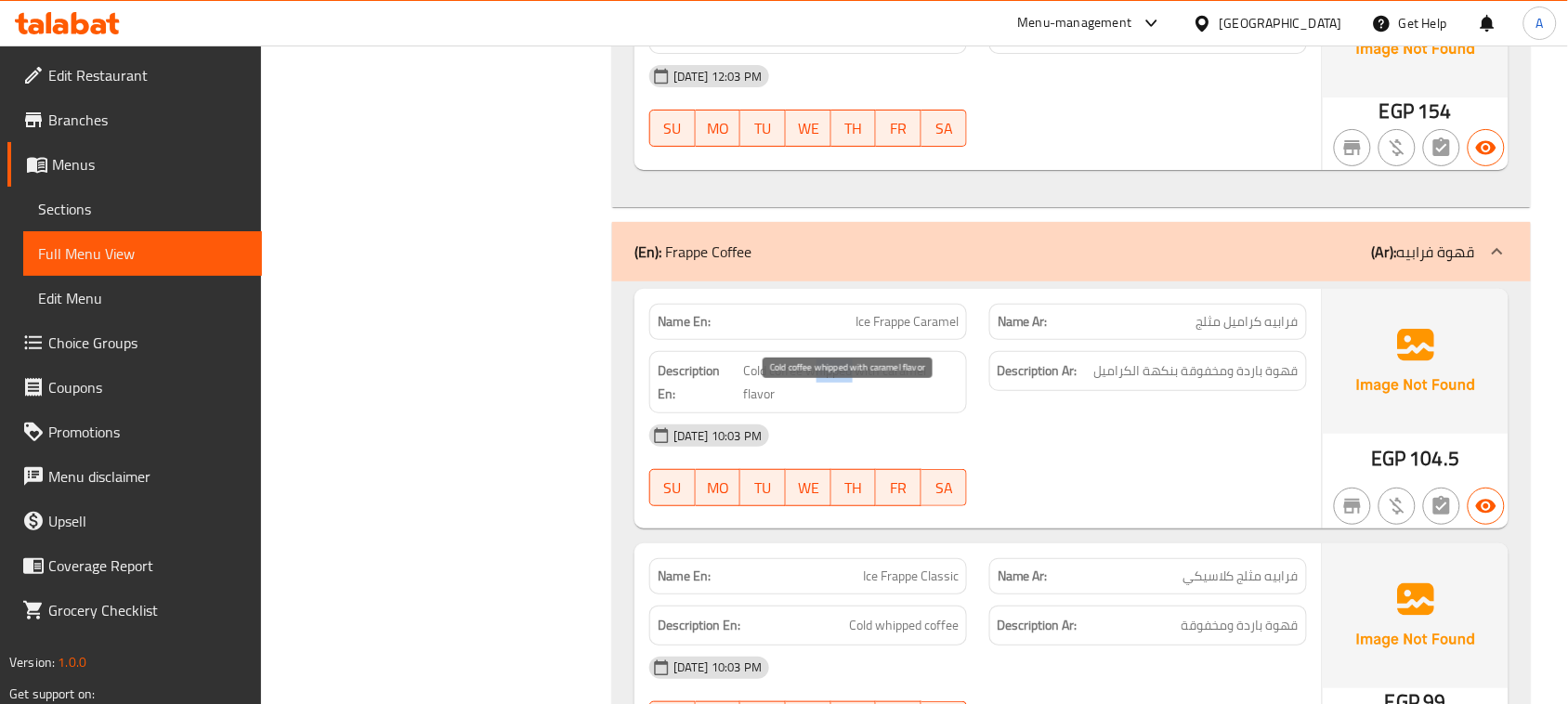
drag, startPoint x: 819, startPoint y: 409, endPoint x: 900, endPoint y: 411, distance: 81.0
click at [873, 406] on span "Cold coffee whipped with caramel flavor" at bounding box center [850, 382] width 215 height 46
drag, startPoint x: 1102, startPoint y: 497, endPoint x: 900, endPoint y: 479, distance: 202.8
click at [795, 403] on span "Cold coffee whipped with caramel flavor" at bounding box center [850, 382] width 215 height 46
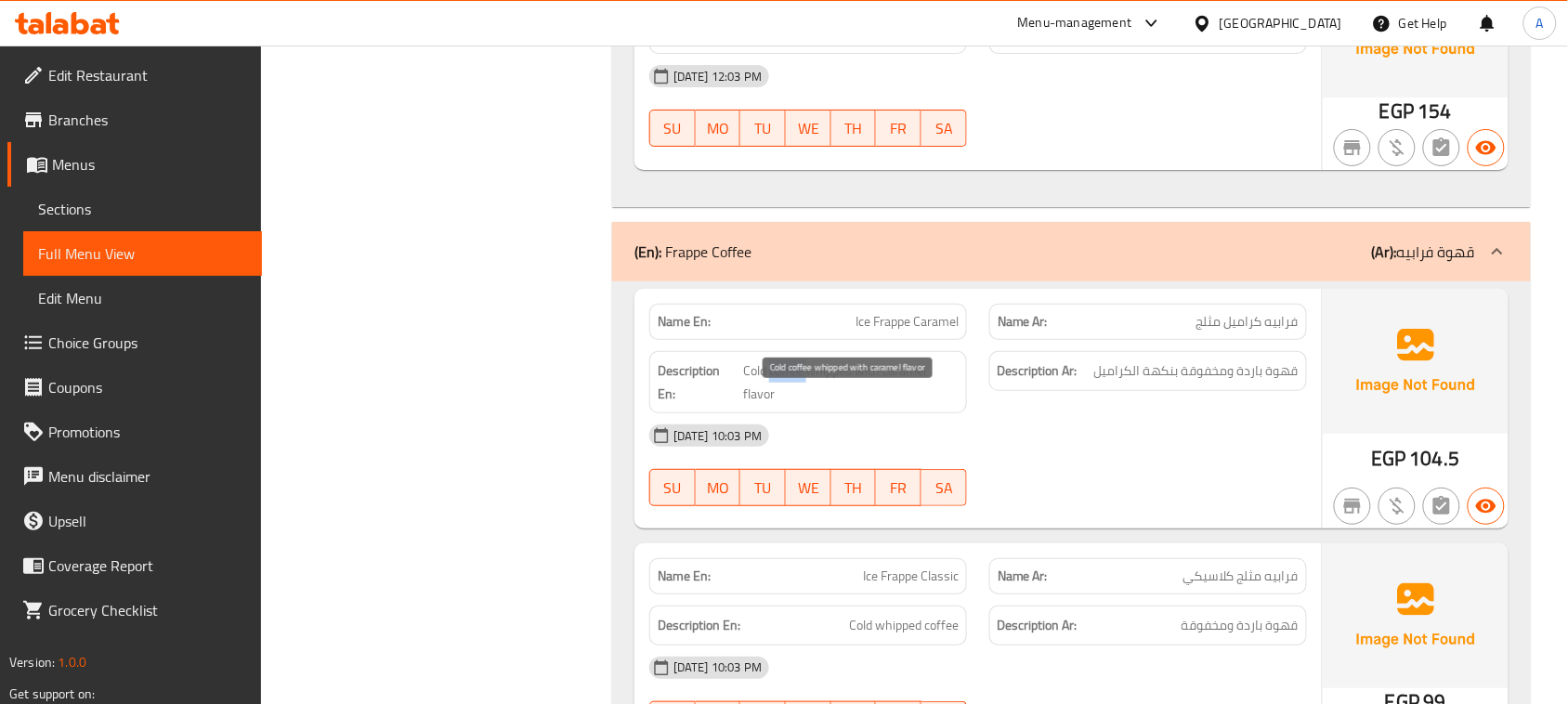
click at [795, 403] on span "Cold coffee whipped with caramel flavor" at bounding box center [850, 382] width 215 height 46
drag, startPoint x: 795, startPoint y: 403, endPoint x: 1097, endPoint y: 488, distance: 313.7
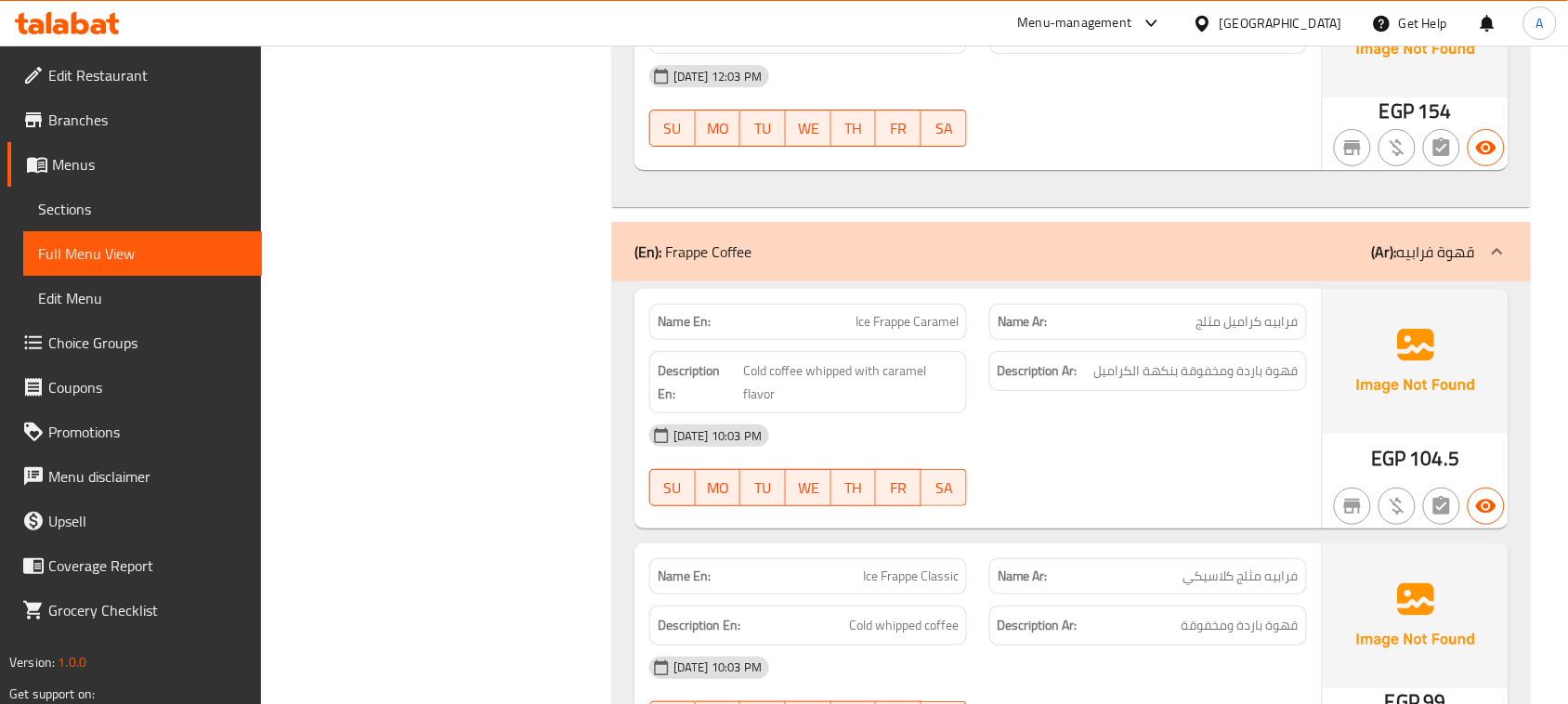
scroll to position [17011, 0]
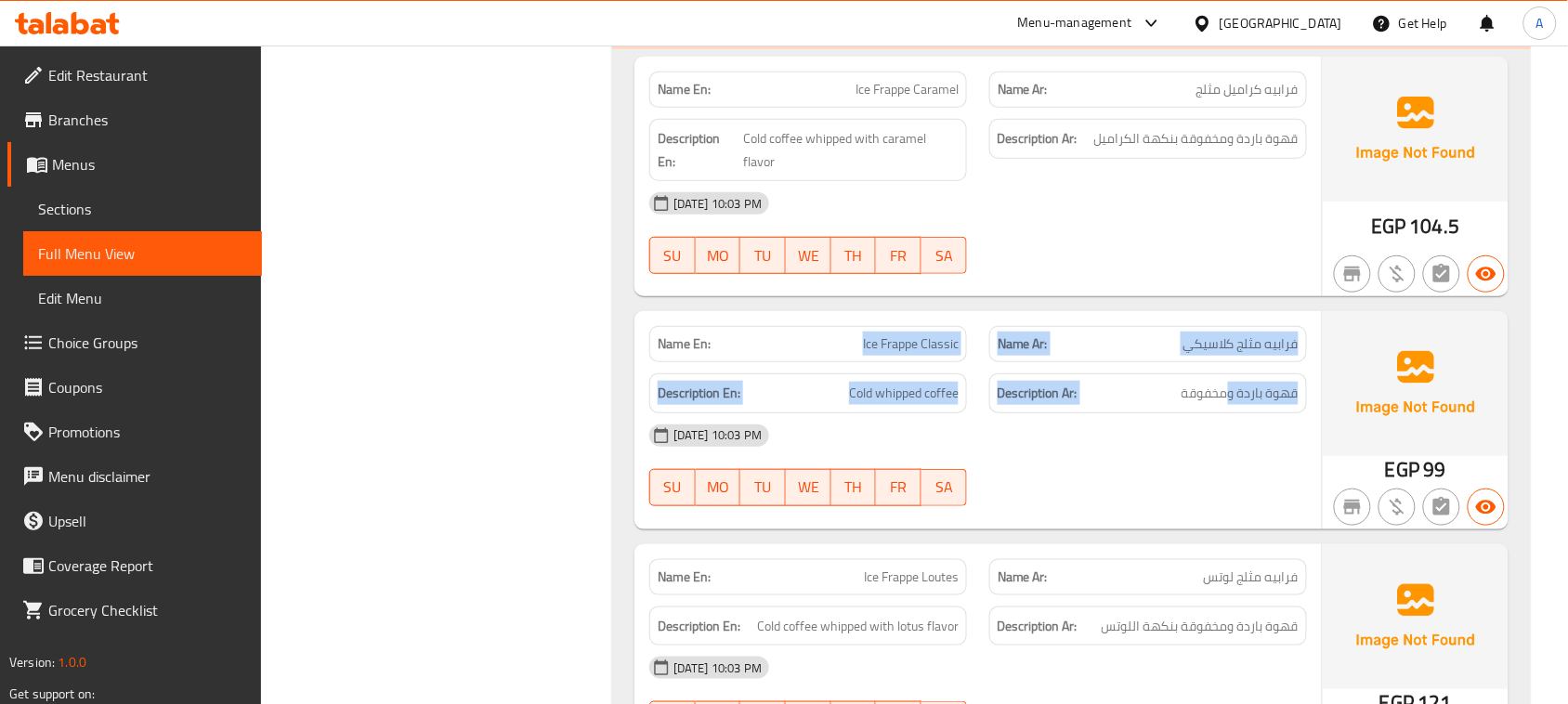
drag, startPoint x: 827, startPoint y: 353, endPoint x: 1232, endPoint y: 400, distance: 407.7
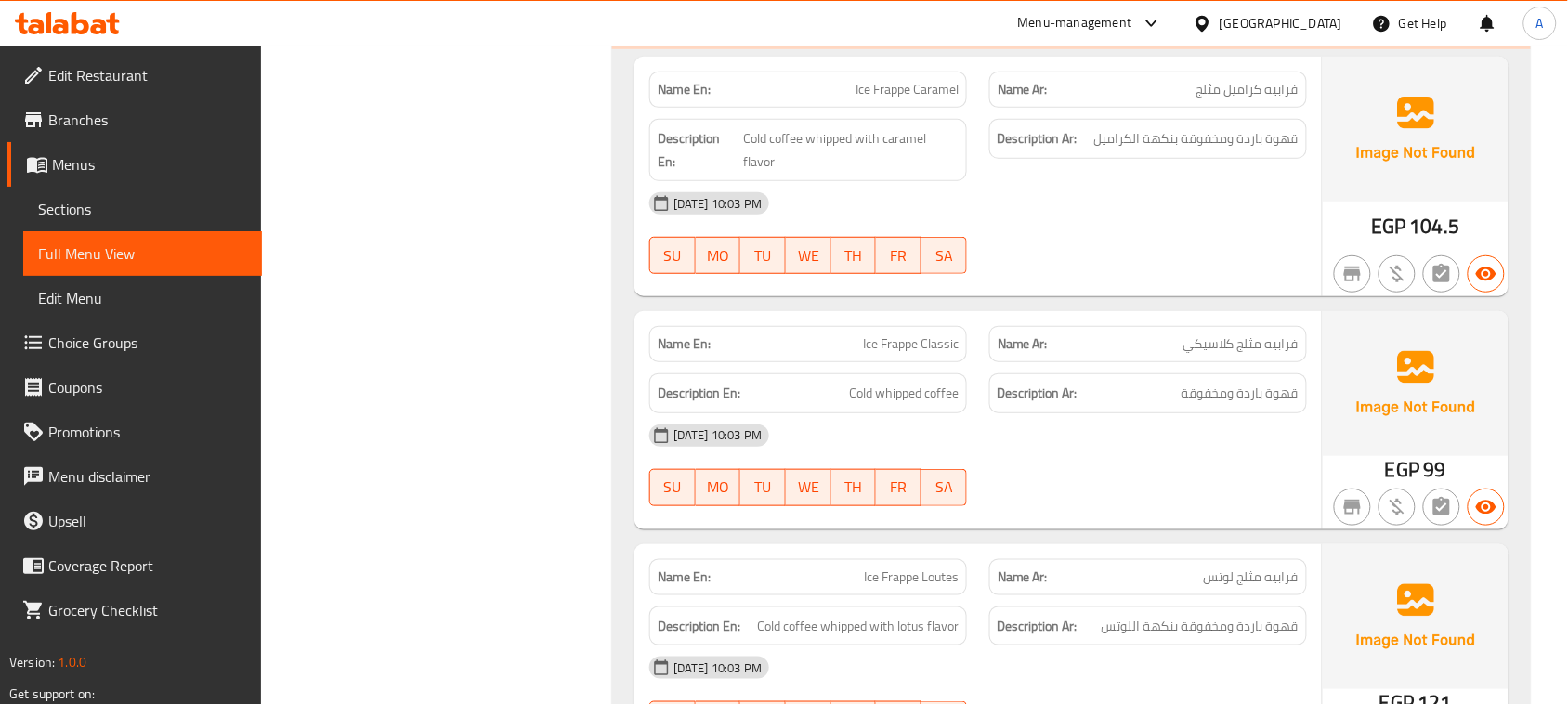
click at [1242, 406] on span "قهوة باردة ومخفوقة" at bounding box center [1240, 394] width 117 height 23
drag, startPoint x: 1242, startPoint y: 430, endPoint x: 1029, endPoint y: 446, distance: 213.6
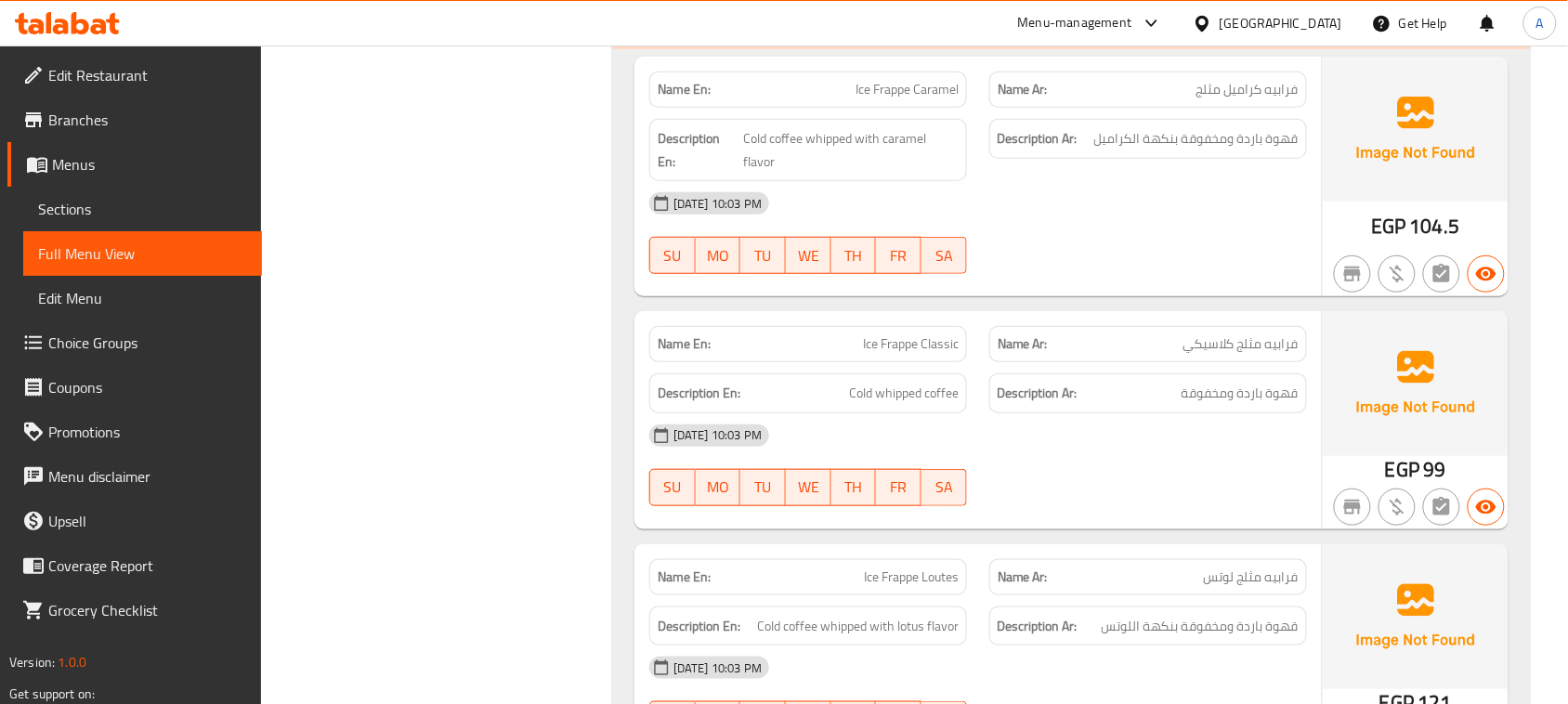
click at [1251, 406] on span "قهوة باردة ومخفوقة" at bounding box center [1240, 394] width 117 height 23
drag, startPoint x: 1251, startPoint y: 421, endPoint x: 975, endPoint y: 411, distance: 276.2
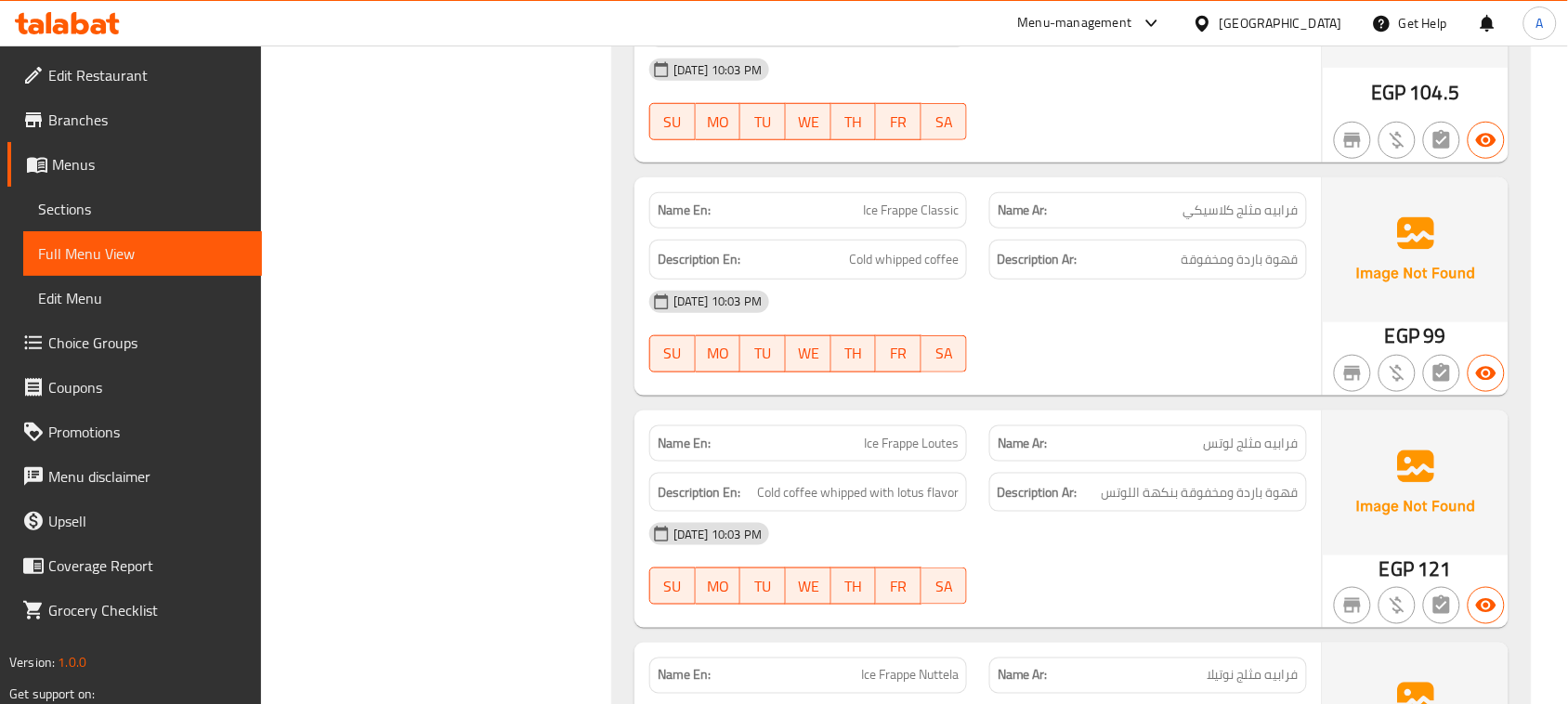
scroll to position [17244, 0]
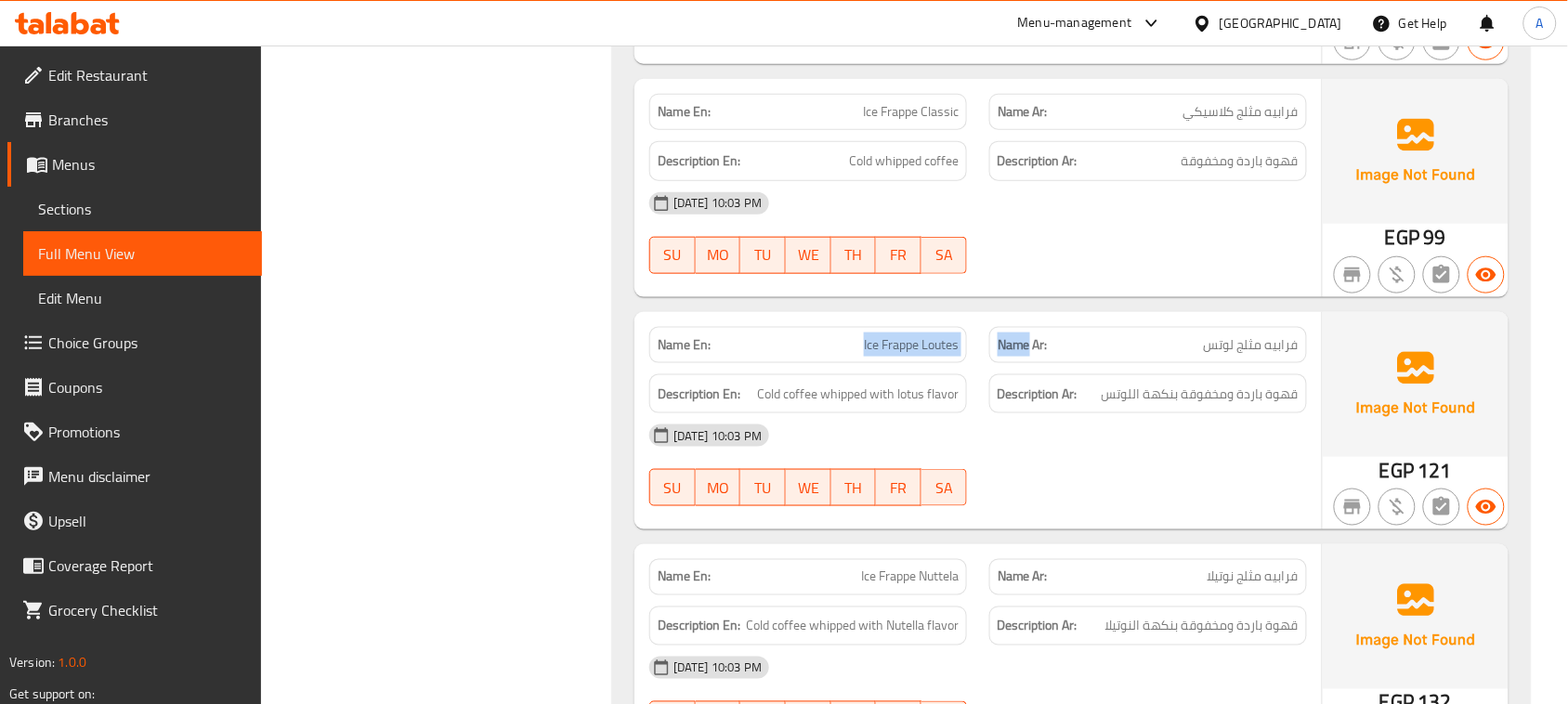
drag, startPoint x: 843, startPoint y: 365, endPoint x: 1131, endPoint y: 492, distance: 314.8
drag, startPoint x: 1284, startPoint y: 427, endPoint x: 1036, endPoint y: 427, distance: 248.0
click at [1106, 406] on span "قهوة باردة ومخفوقة بنكهة اللوتس" at bounding box center [1200, 395] width 197 height 23
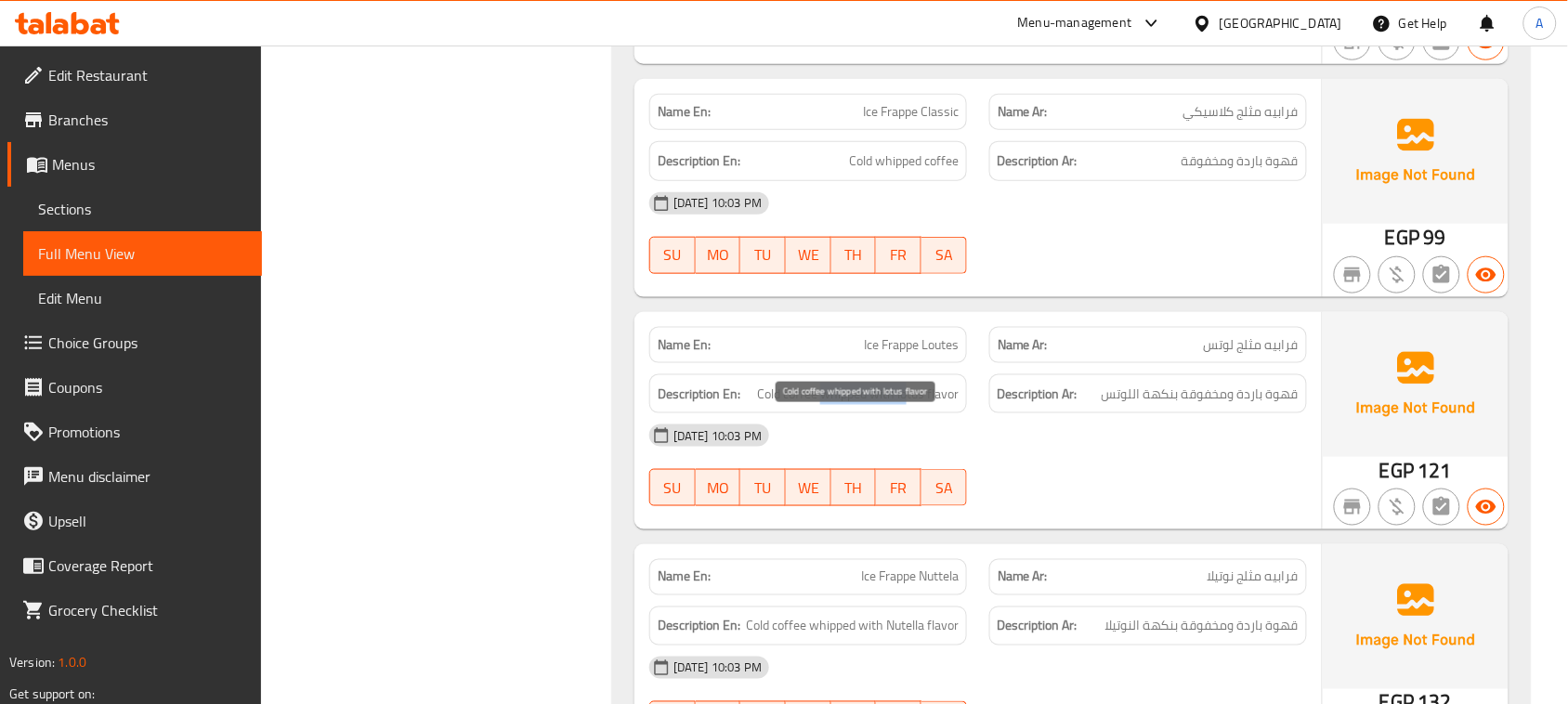
drag, startPoint x: 822, startPoint y: 420, endPoint x: 1058, endPoint y: 462, distance: 239.7
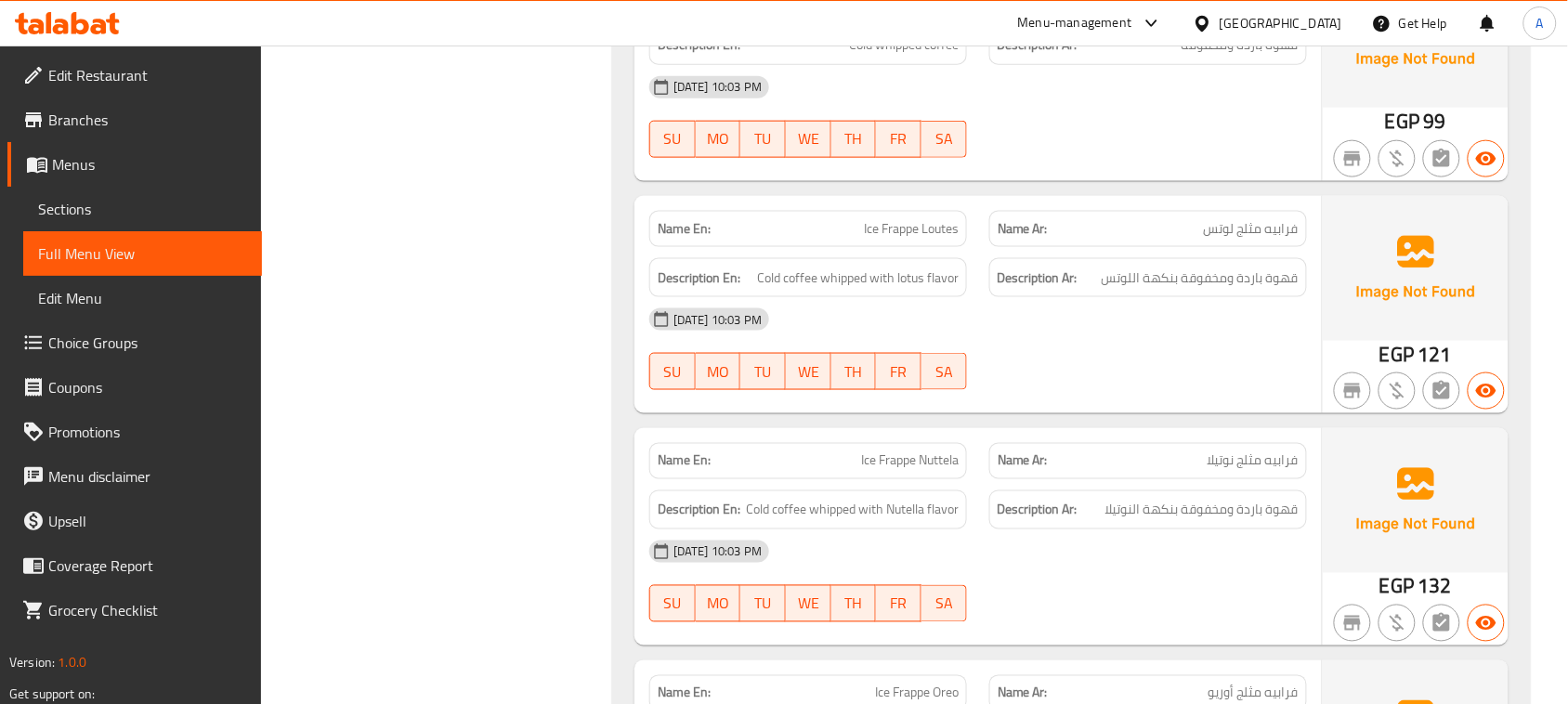
drag, startPoint x: 860, startPoint y: 488, endPoint x: 1136, endPoint y: 458, distance: 277.6
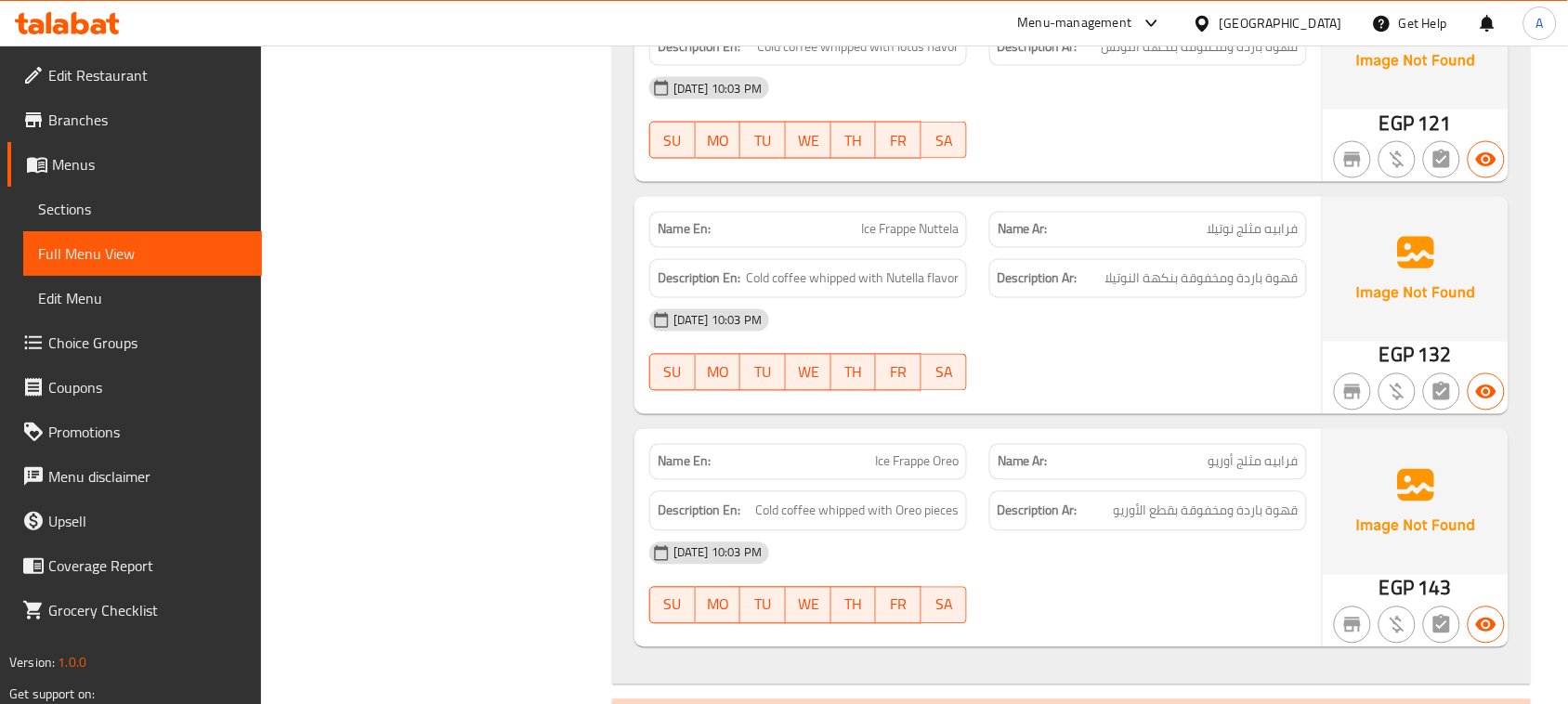
scroll to position [17592, 0]
drag, startPoint x: 1281, startPoint y: 300, endPoint x: 732, endPoint y: 304, distance: 549.0
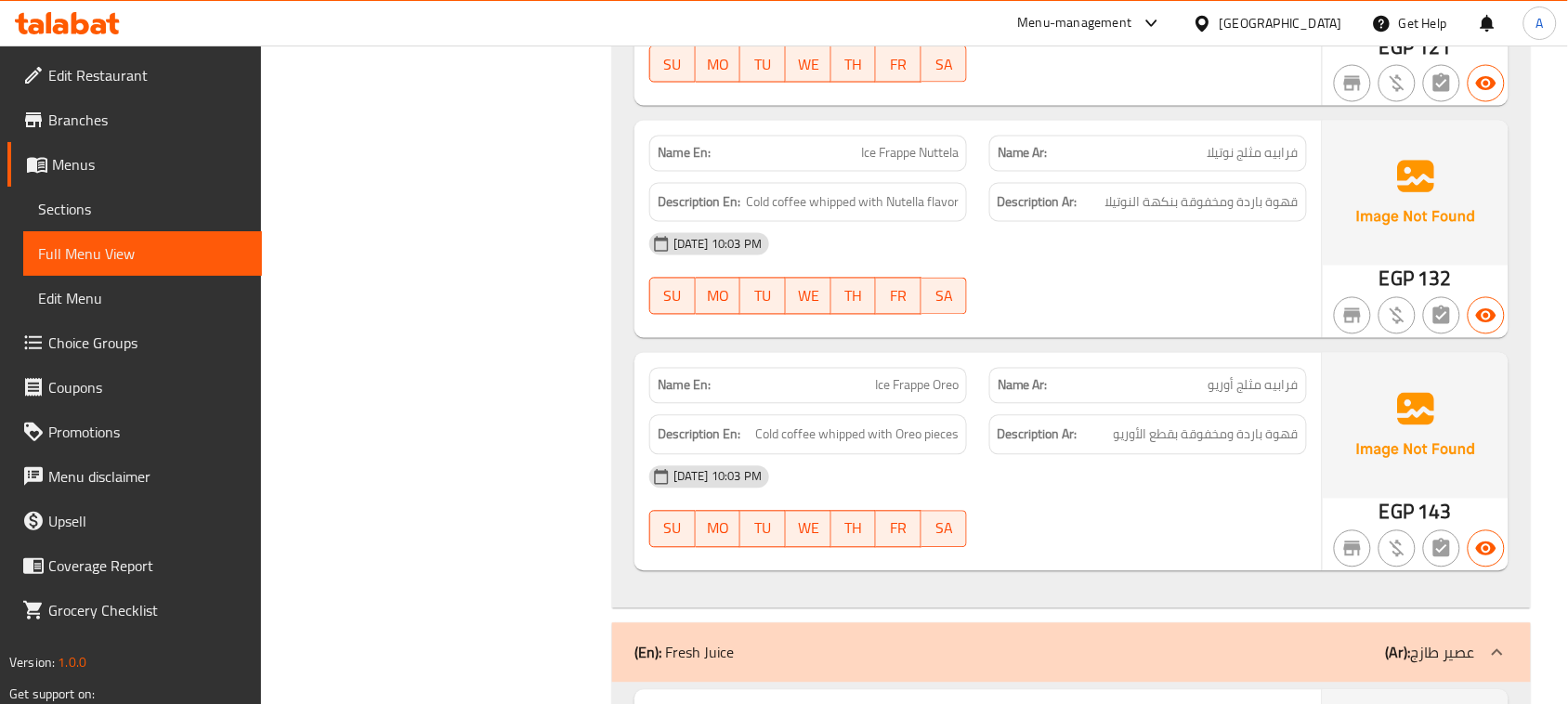
scroll to position [17708, 0]
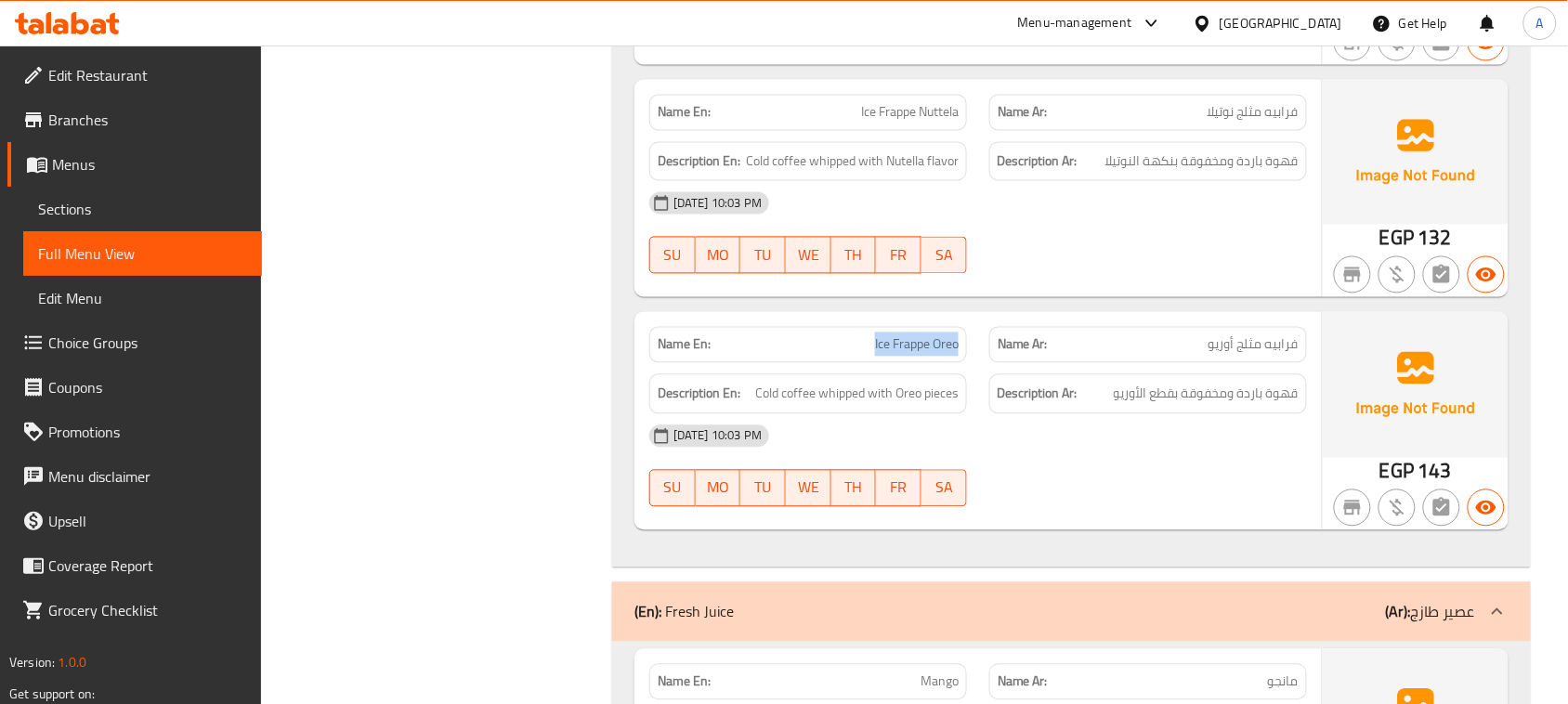
drag, startPoint x: 753, startPoint y: 361, endPoint x: 1129, endPoint y: 324, distance: 377.8
drag, startPoint x: 1287, startPoint y: 425, endPoint x: 1055, endPoint y: 425, distance: 232.0
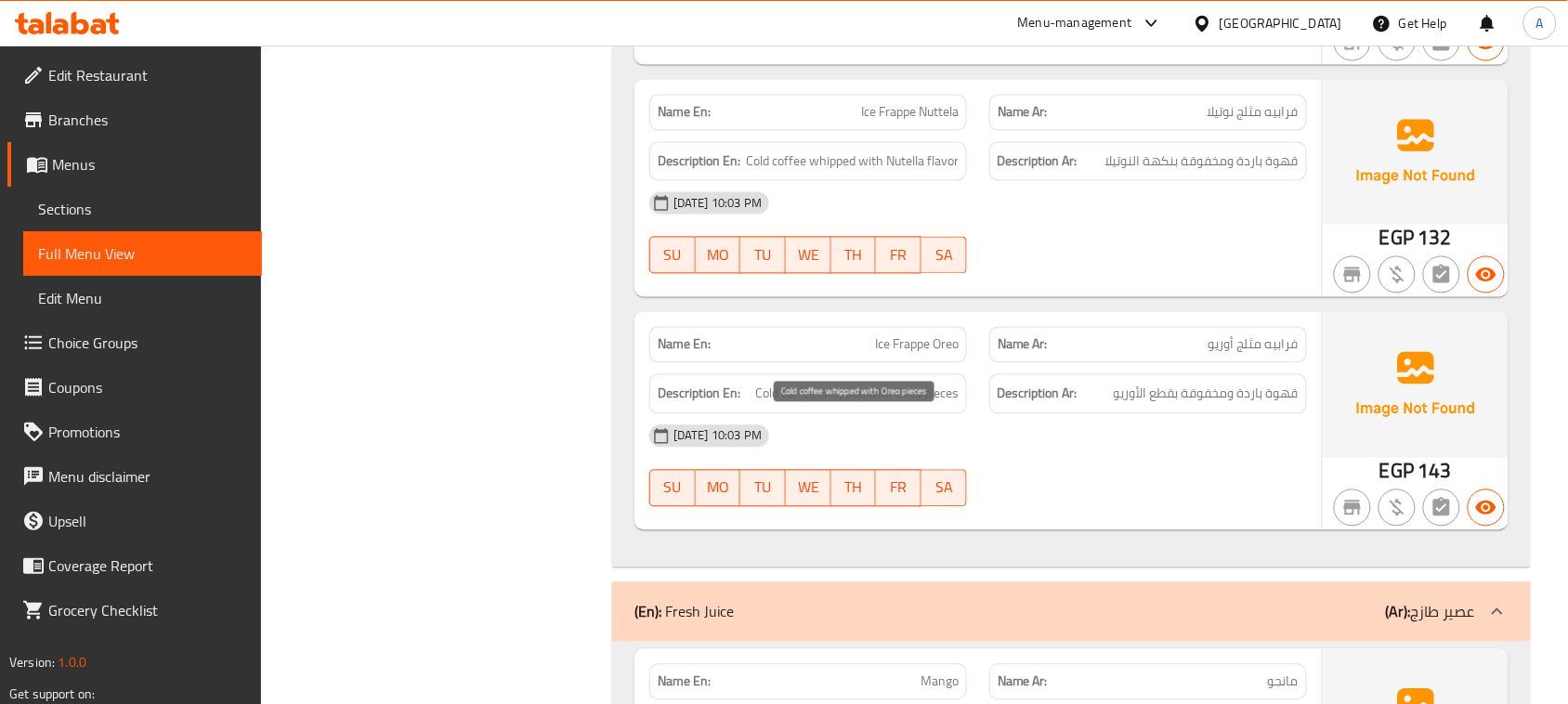
drag, startPoint x: 822, startPoint y: 425, endPoint x: 982, endPoint y: 425, distance: 160.0
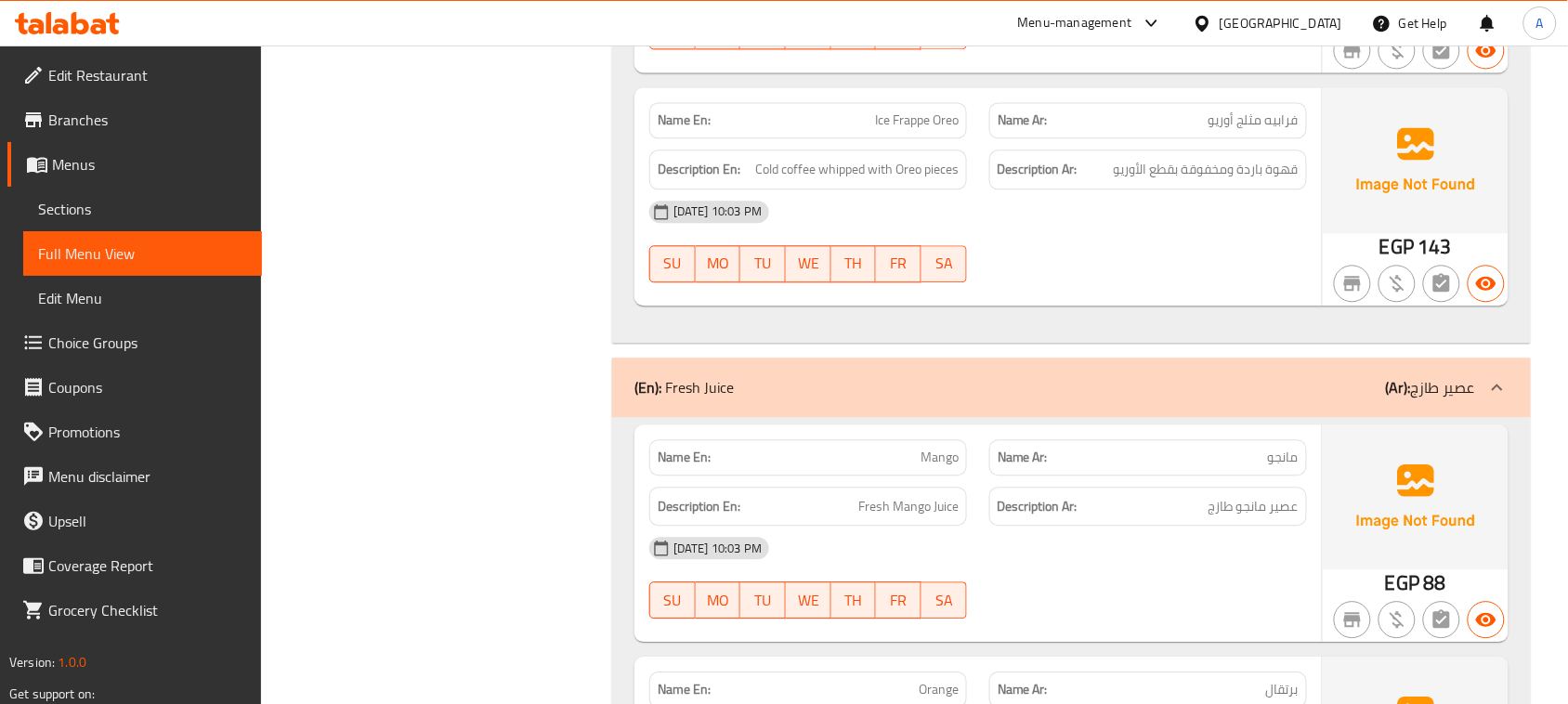
scroll to position [17941, 0]
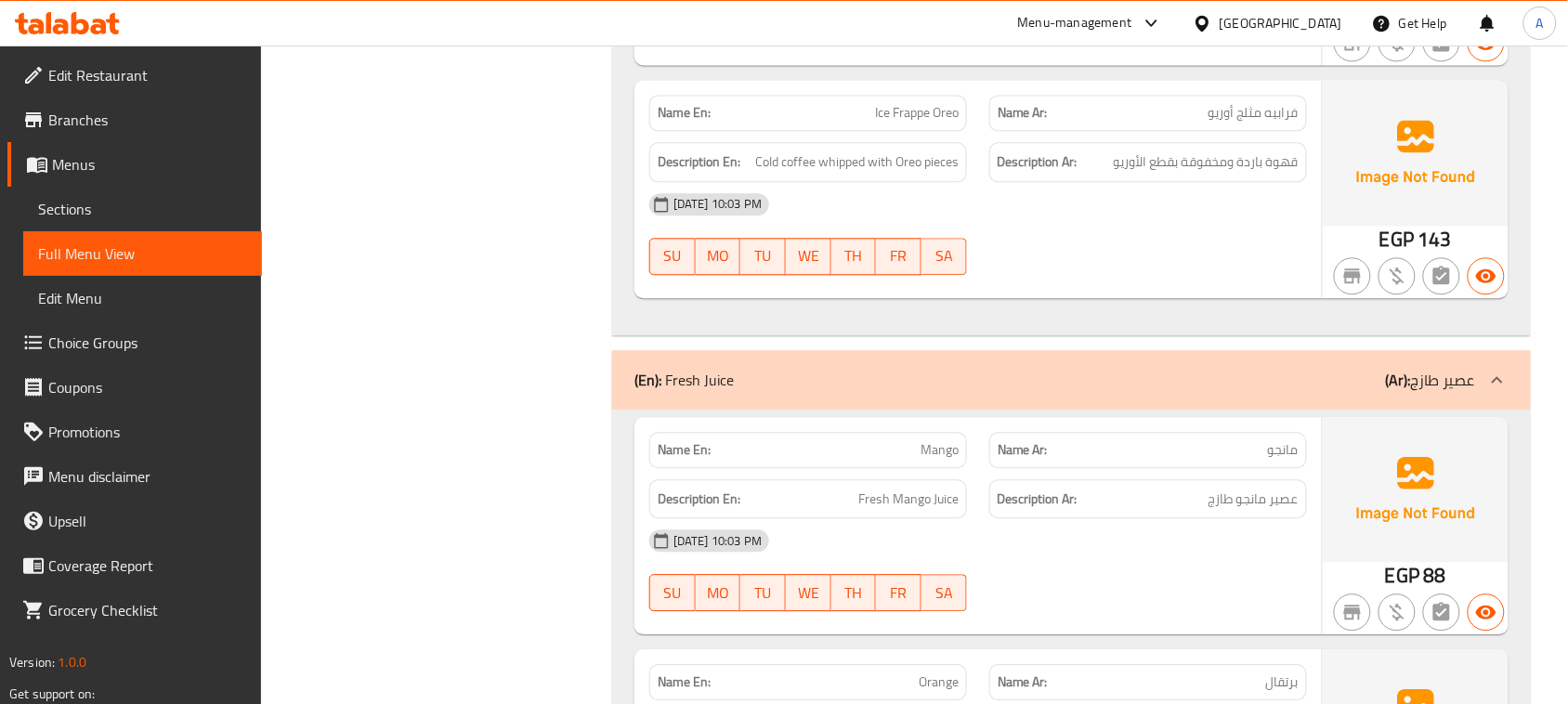
drag, startPoint x: 1085, startPoint y: 482, endPoint x: 1155, endPoint y: 591, distance: 129.5
drag, startPoint x: 1255, startPoint y: 529, endPoint x: 797, endPoint y: 525, distance: 458.0
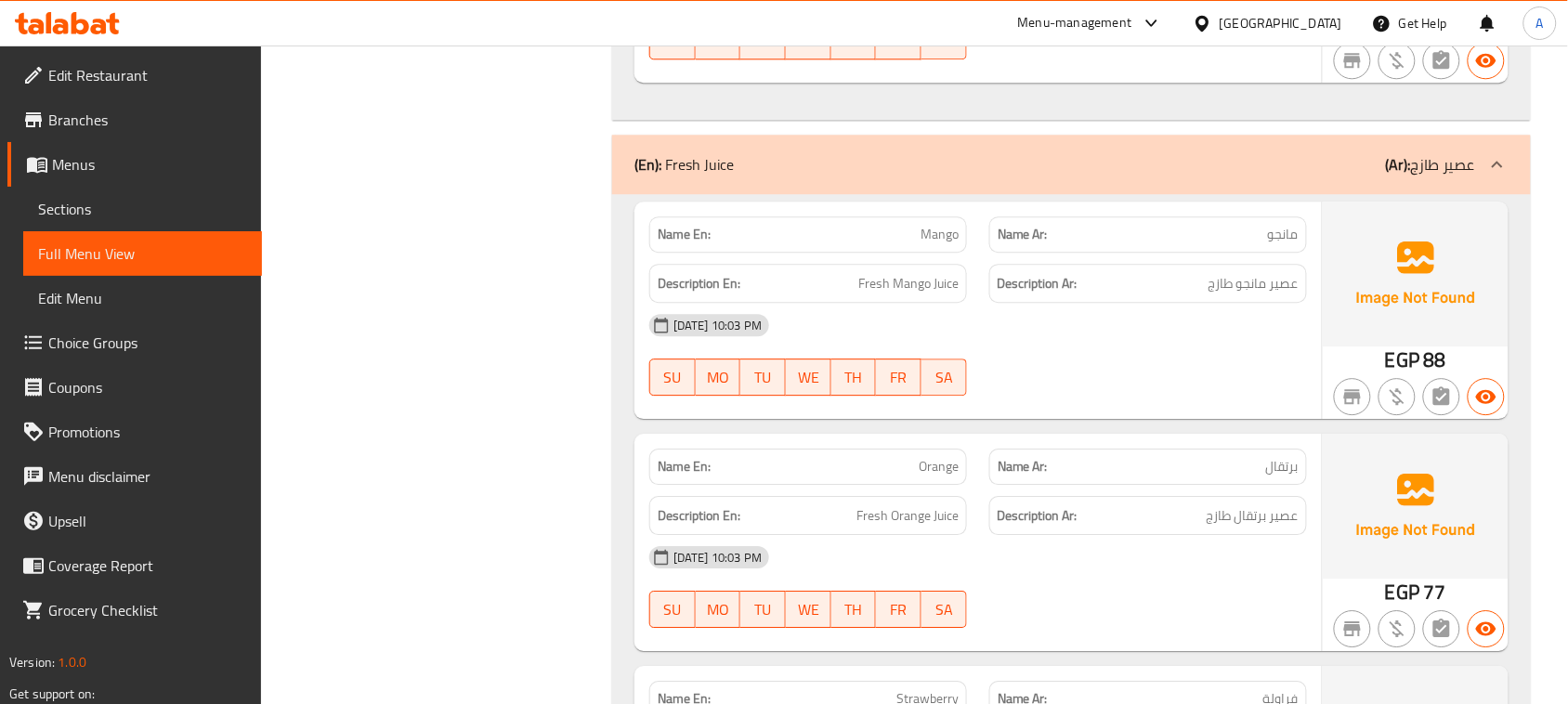
scroll to position [18173, 0]
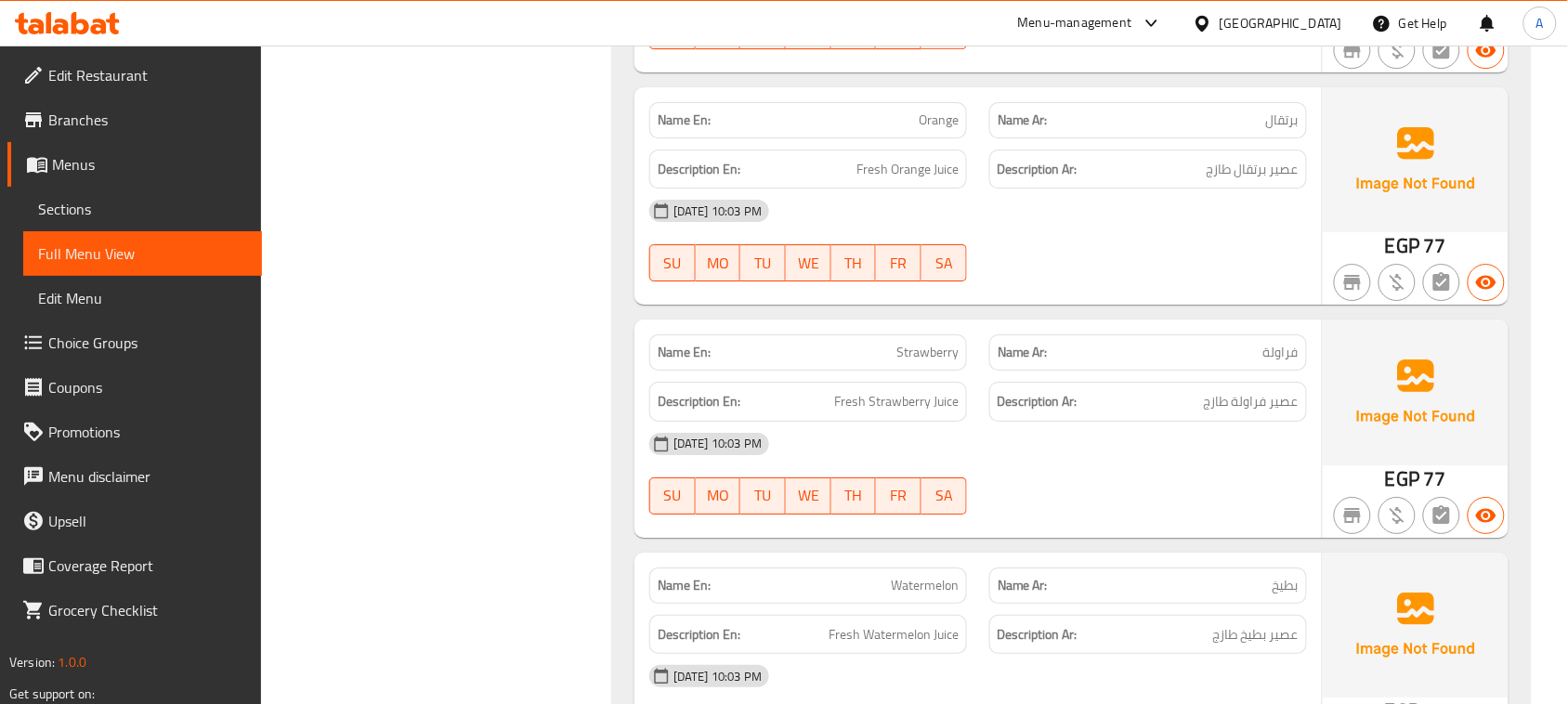
scroll to position [18521, 0]
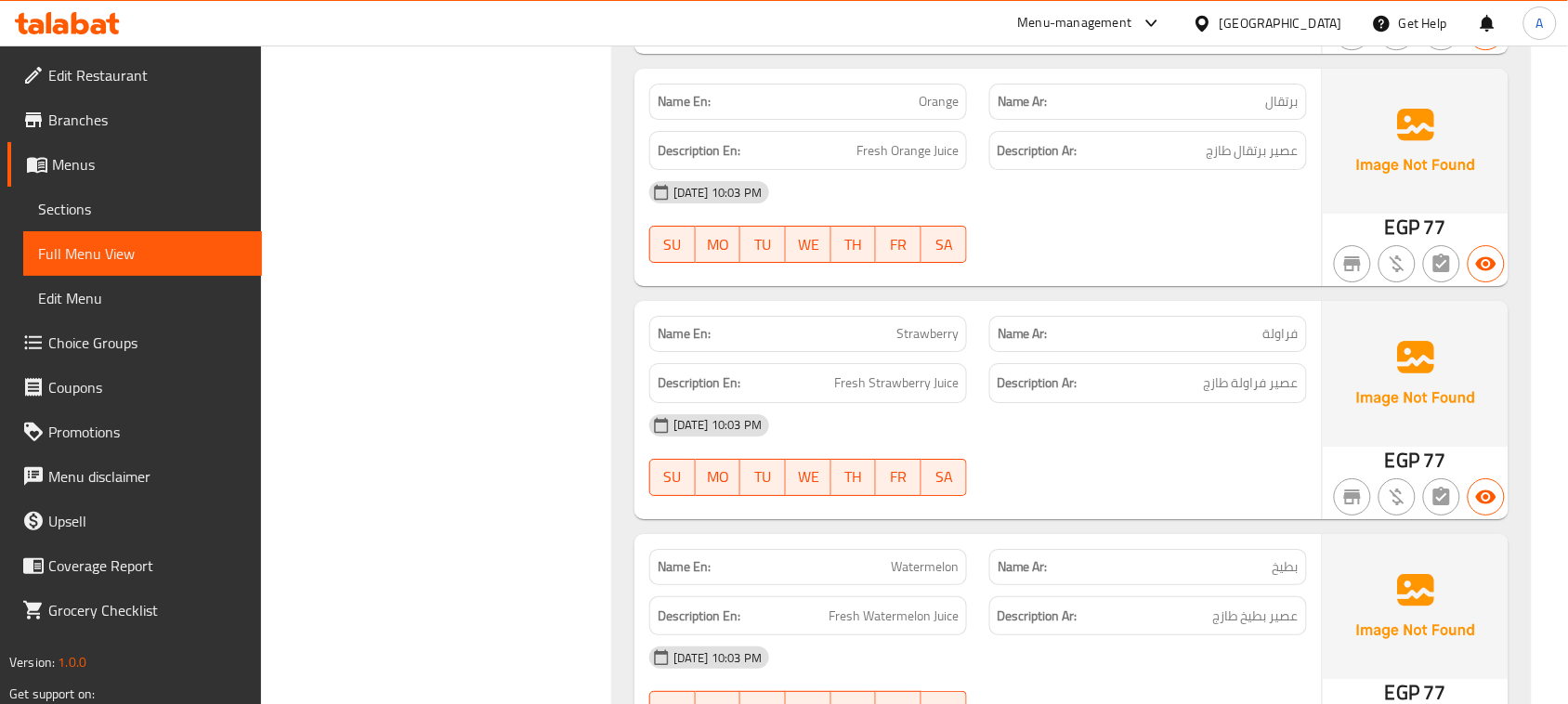
drag, startPoint x: 920, startPoint y: 411, endPoint x: 1319, endPoint y: 448, distance: 400.7
click at [1241, 395] on span "عصير فراولة طازج" at bounding box center [1250, 383] width 95 height 23
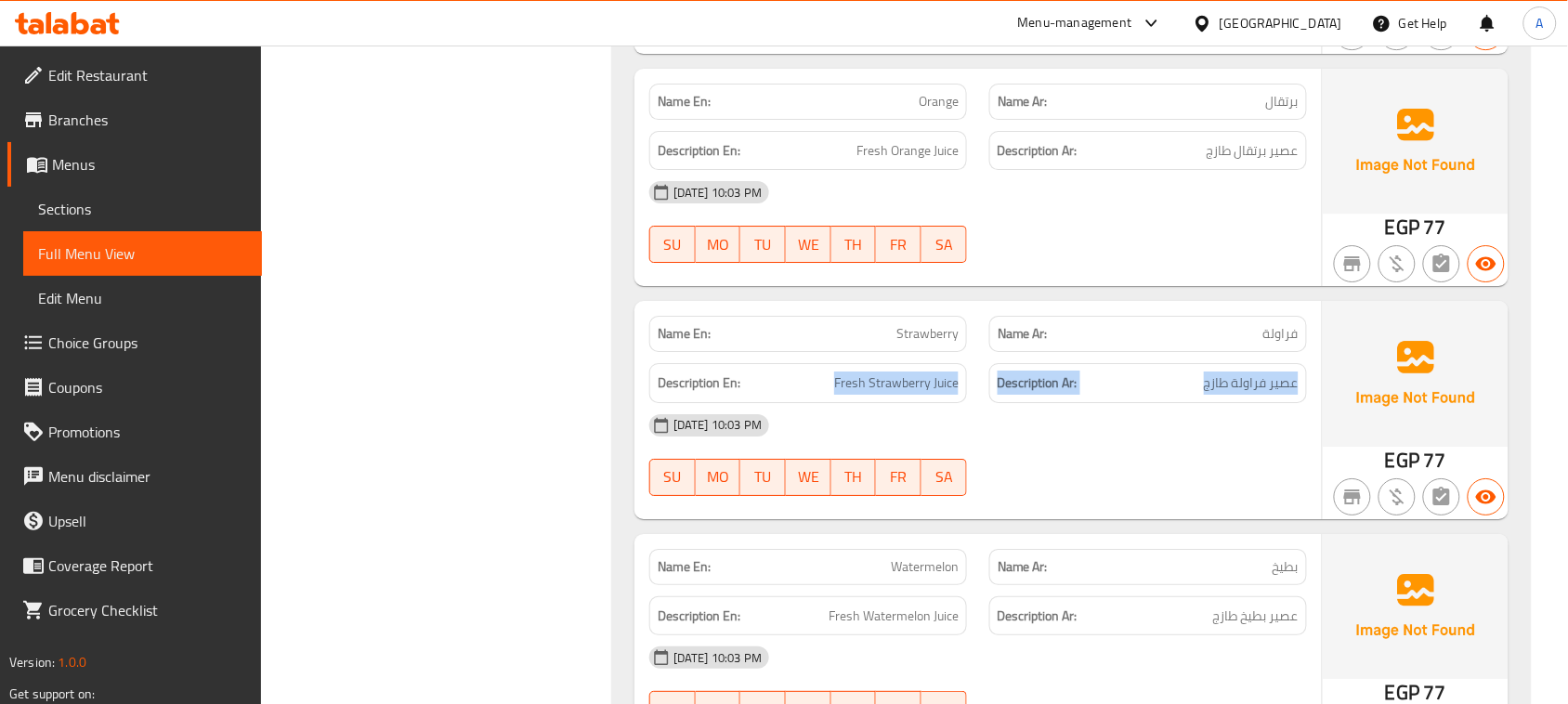
drag, startPoint x: 1241, startPoint y: 409, endPoint x: 939, endPoint y: 430, distance: 302.7
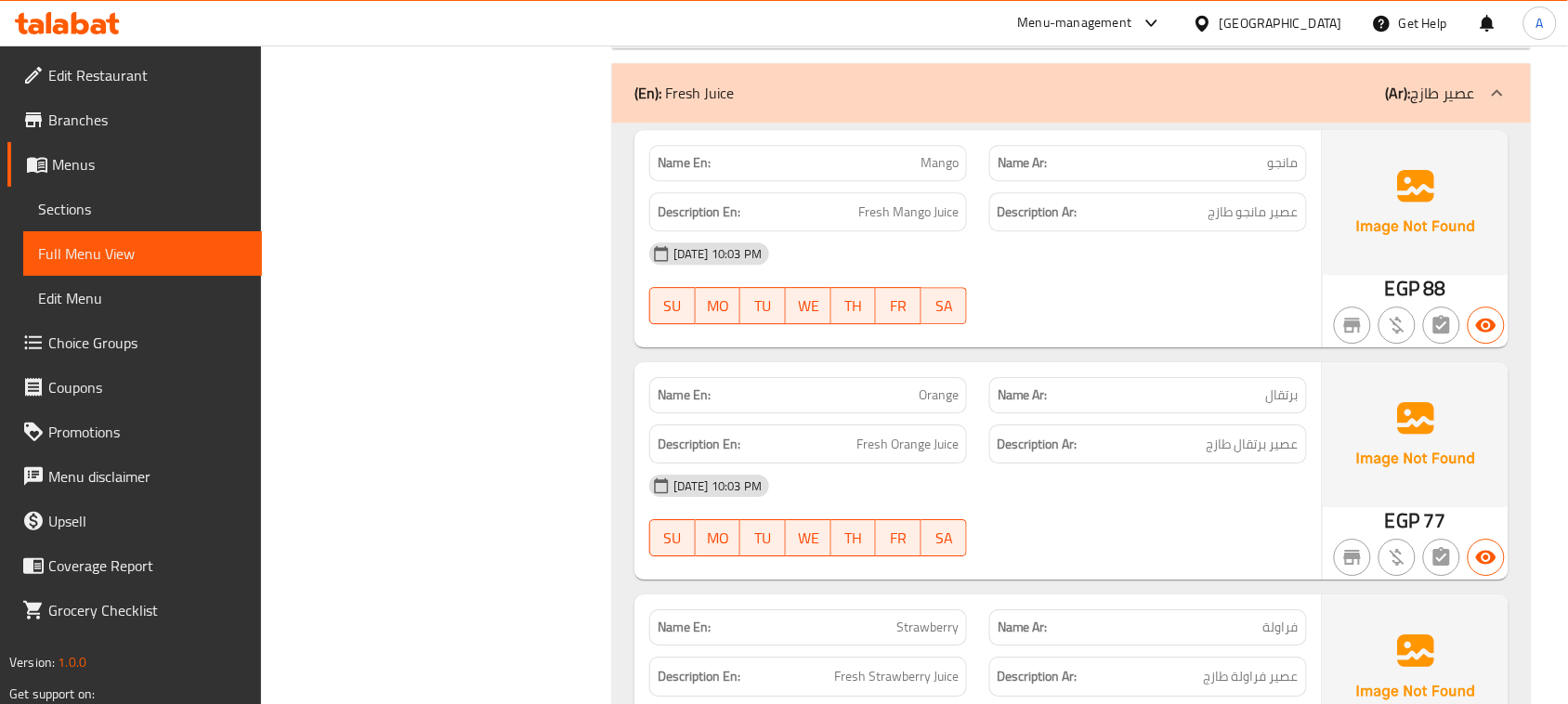
scroll to position [18173, 0]
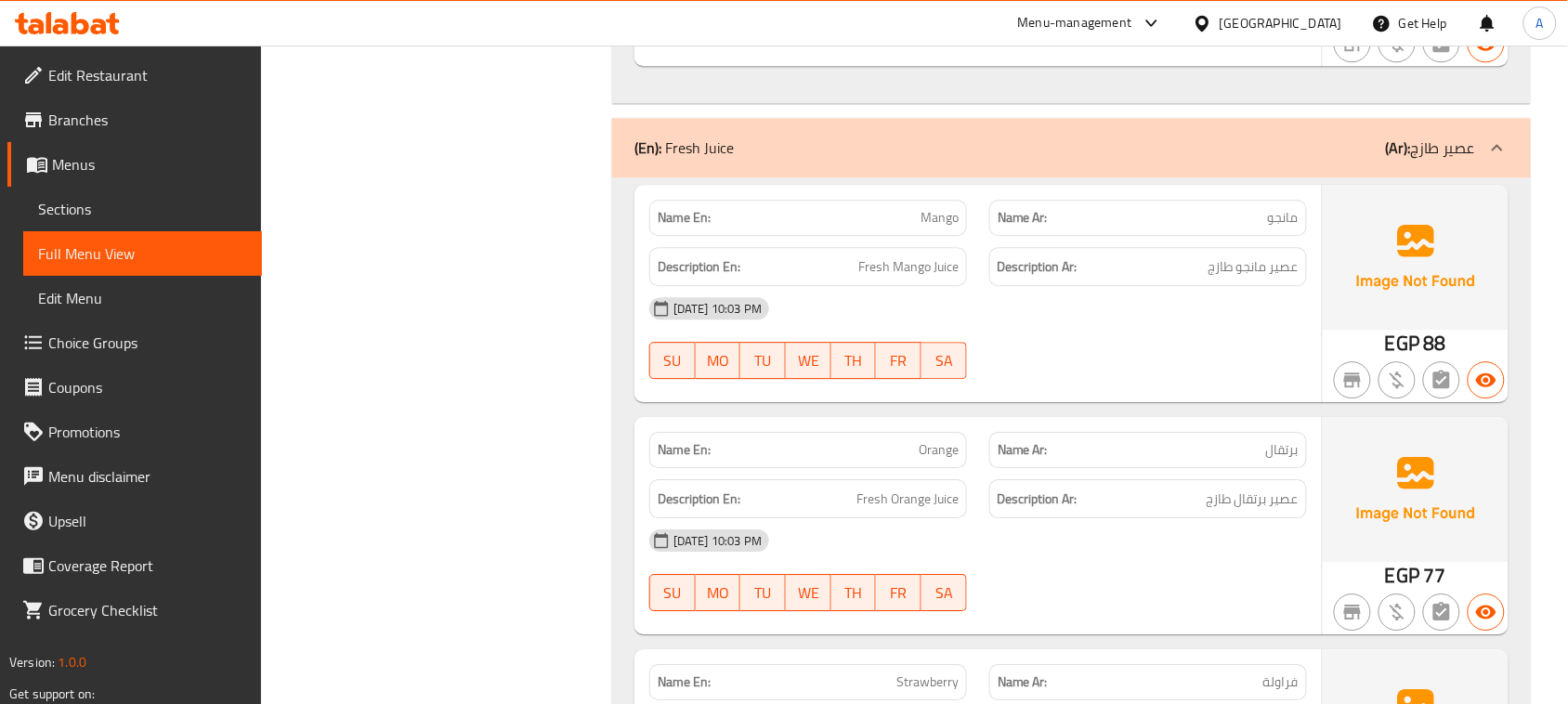
drag, startPoint x: 846, startPoint y: 299, endPoint x: 1264, endPoint y: 353, distance: 421.5
click at [1246, 279] on span "عصير مانجو طازج" at bounding box center [1253, 267] width 90 height 23
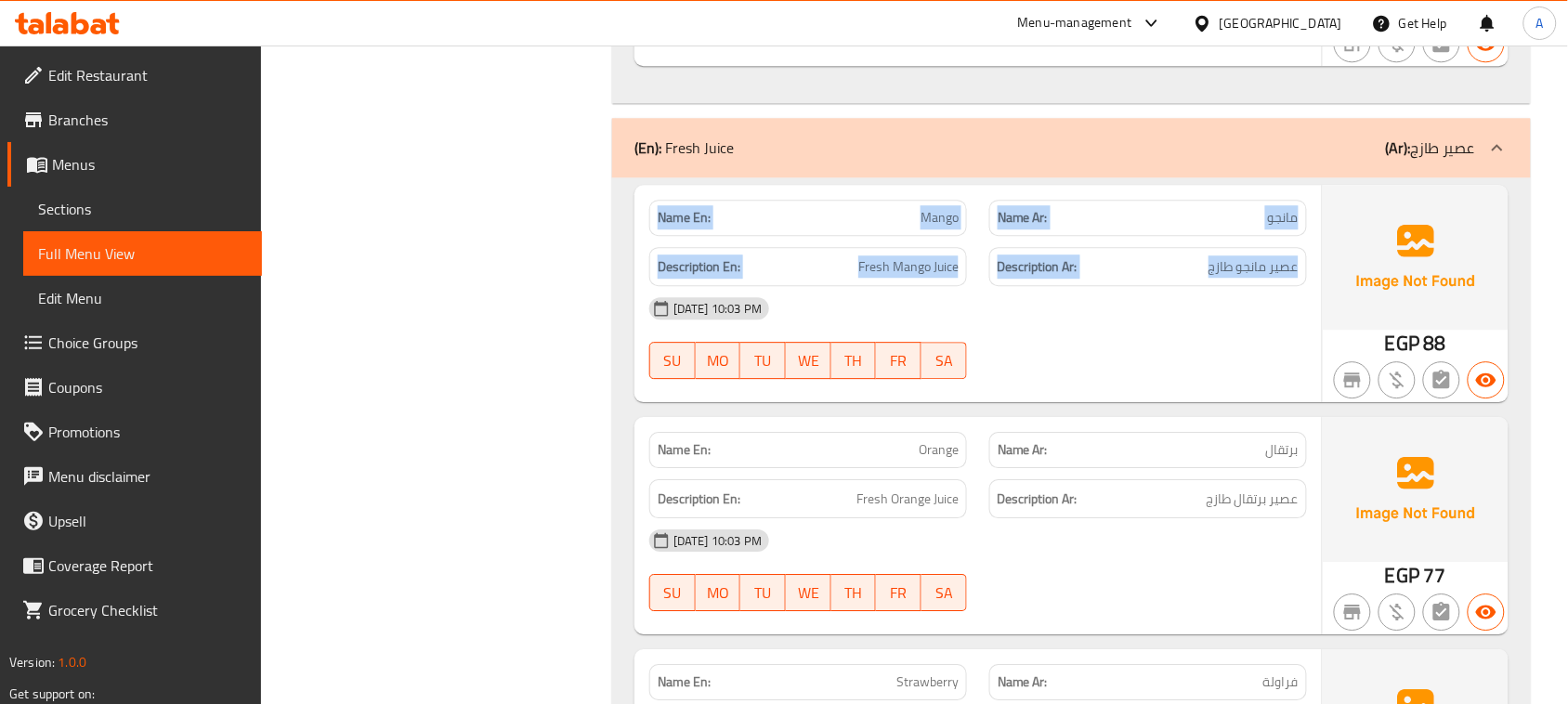
drag, startPoint x: 1246, startPoint y: 300, endPoint x: 692, endPoint y: 253, distance: 556.0
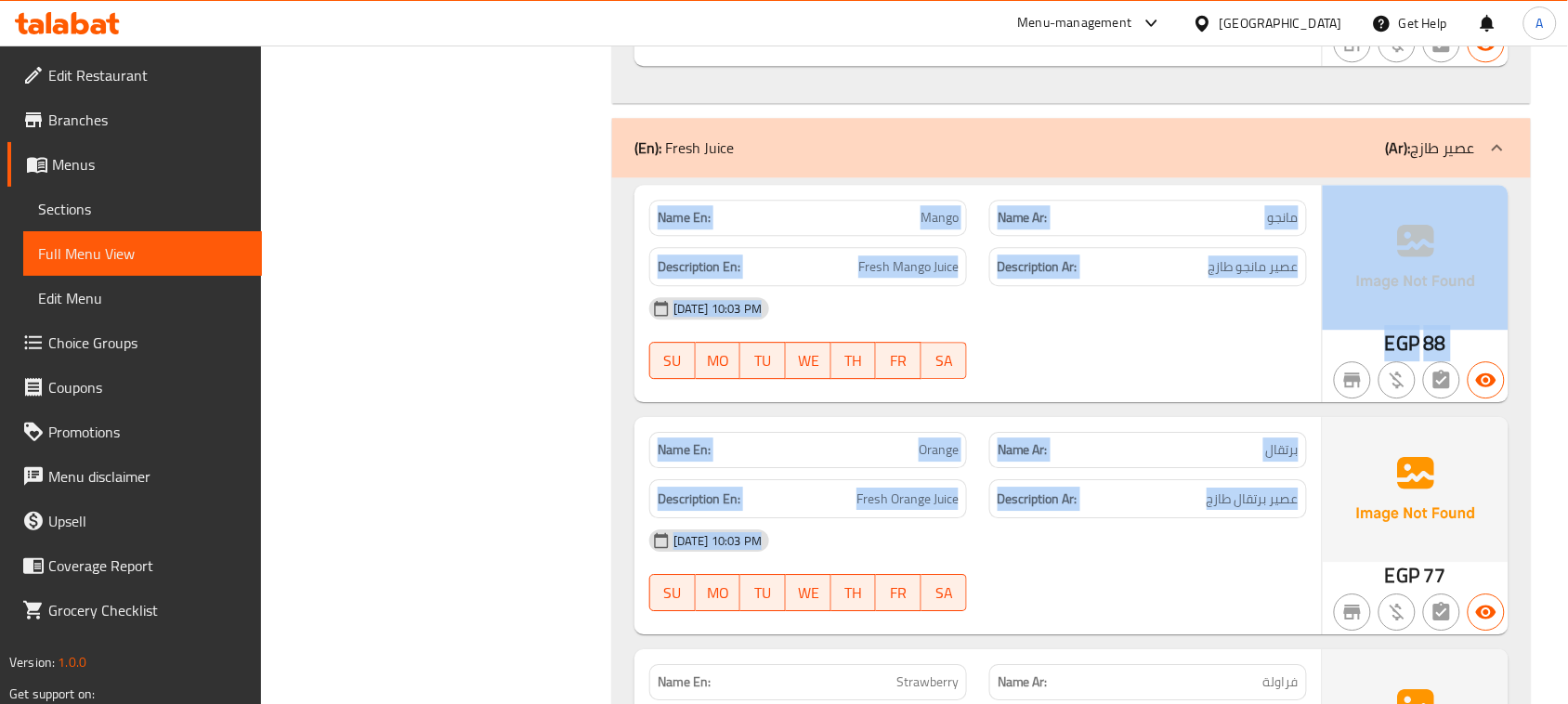
drag, startPoint x: 692, startPoint y: 253, endPoint x: 1200, endPoint y: 596, distance: 613.0
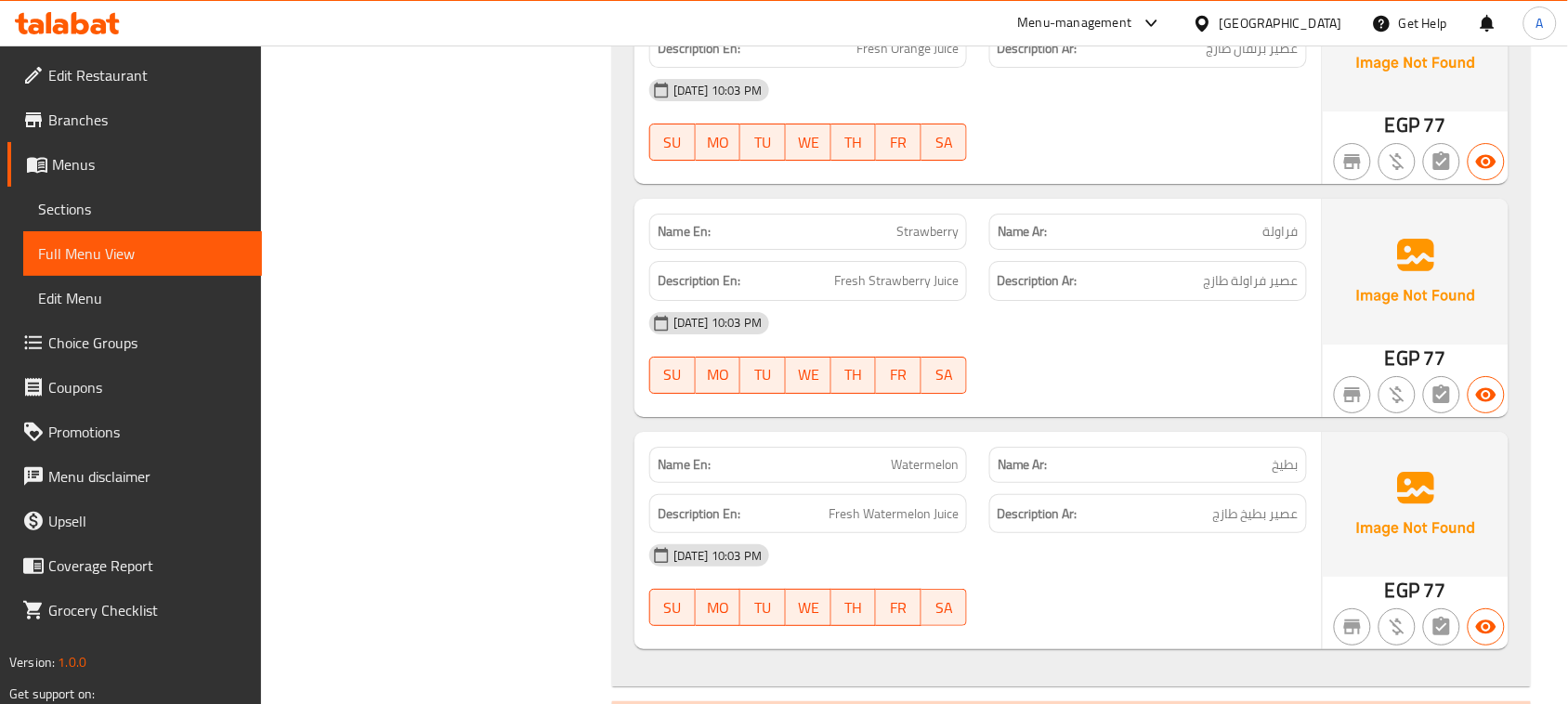
scroll to position [18637, 0]
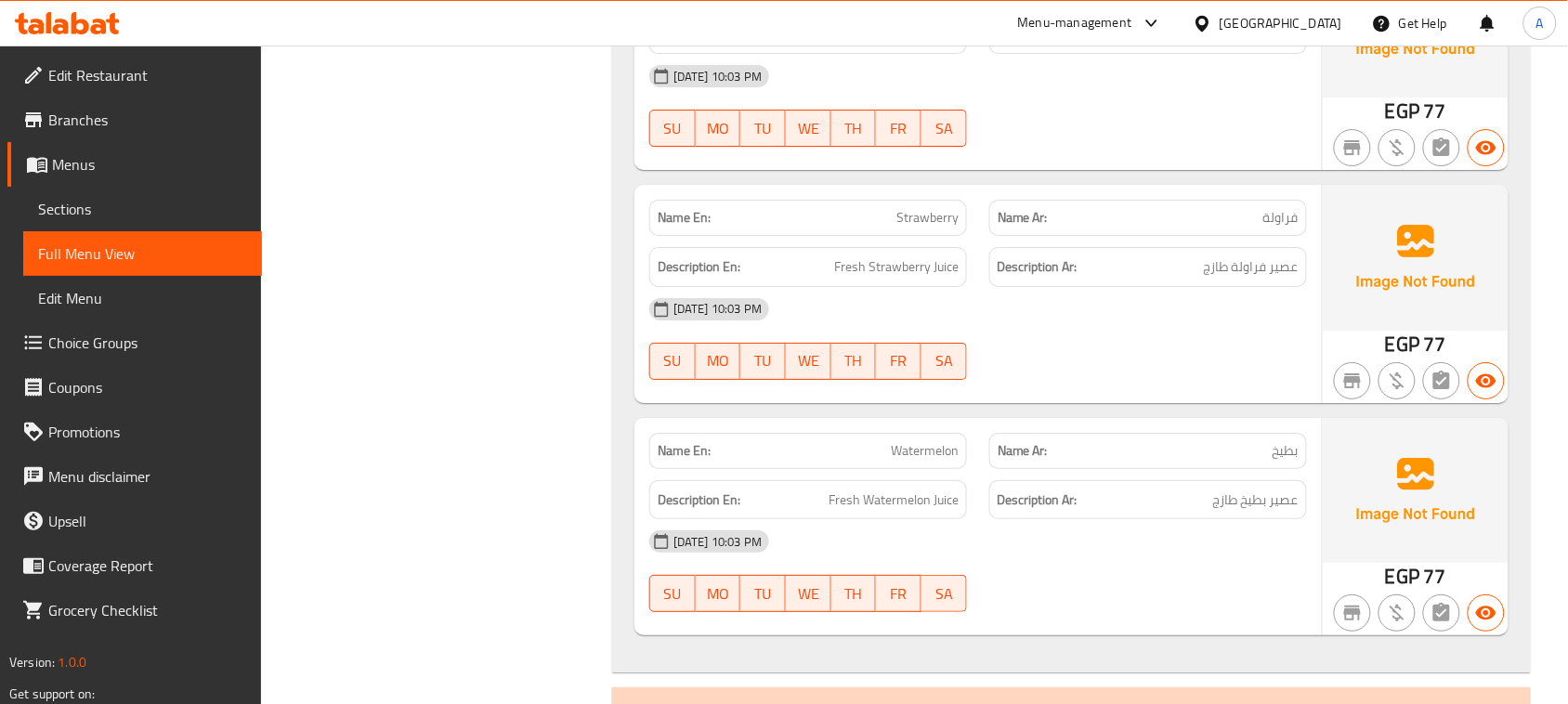
click at [1255, 512] on span "عصير بطيخ طازج" at bounding box center [1256, 500] width 86 height 23
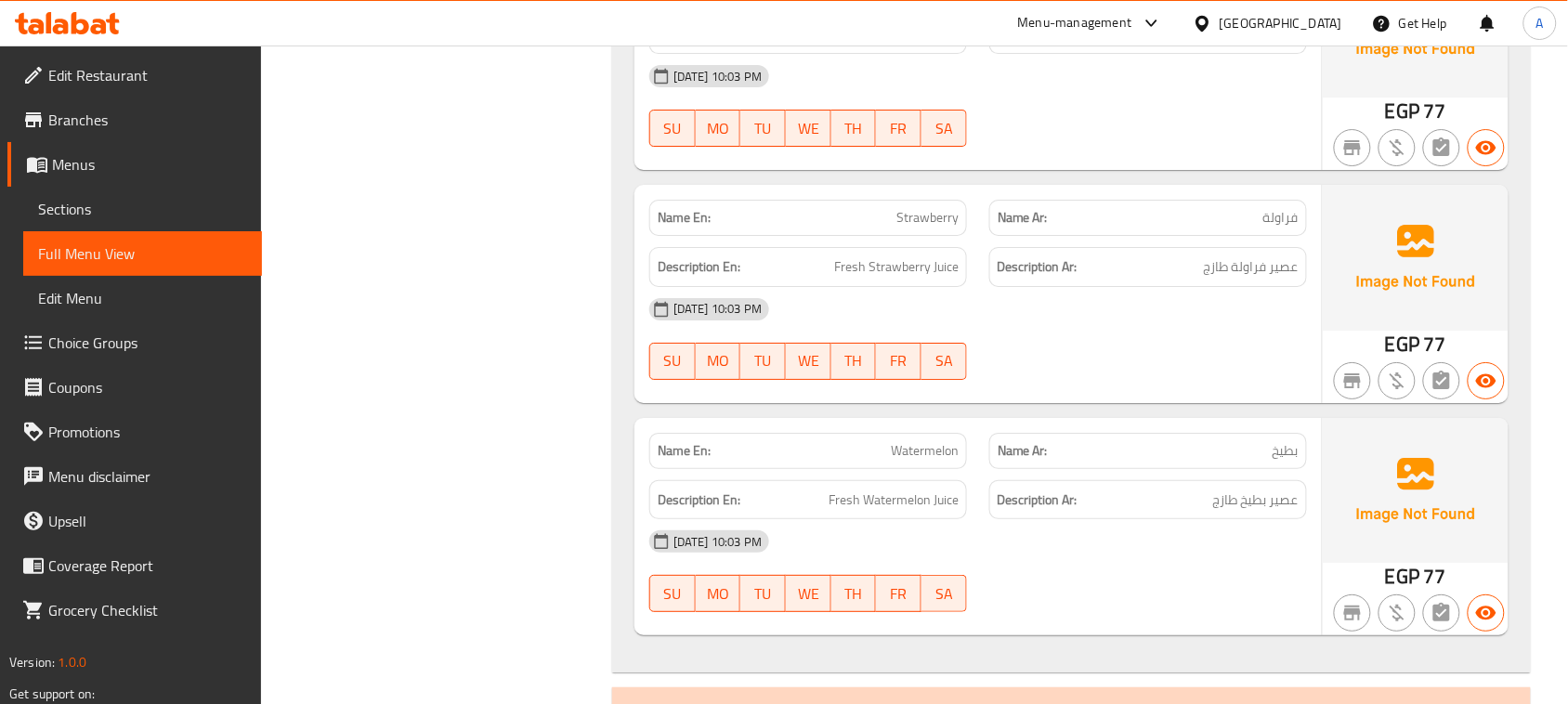
drag, startPoint x: 892, startPoint y: 272, endPoint x: 1066, endPoint y: 319, distance: 180.2
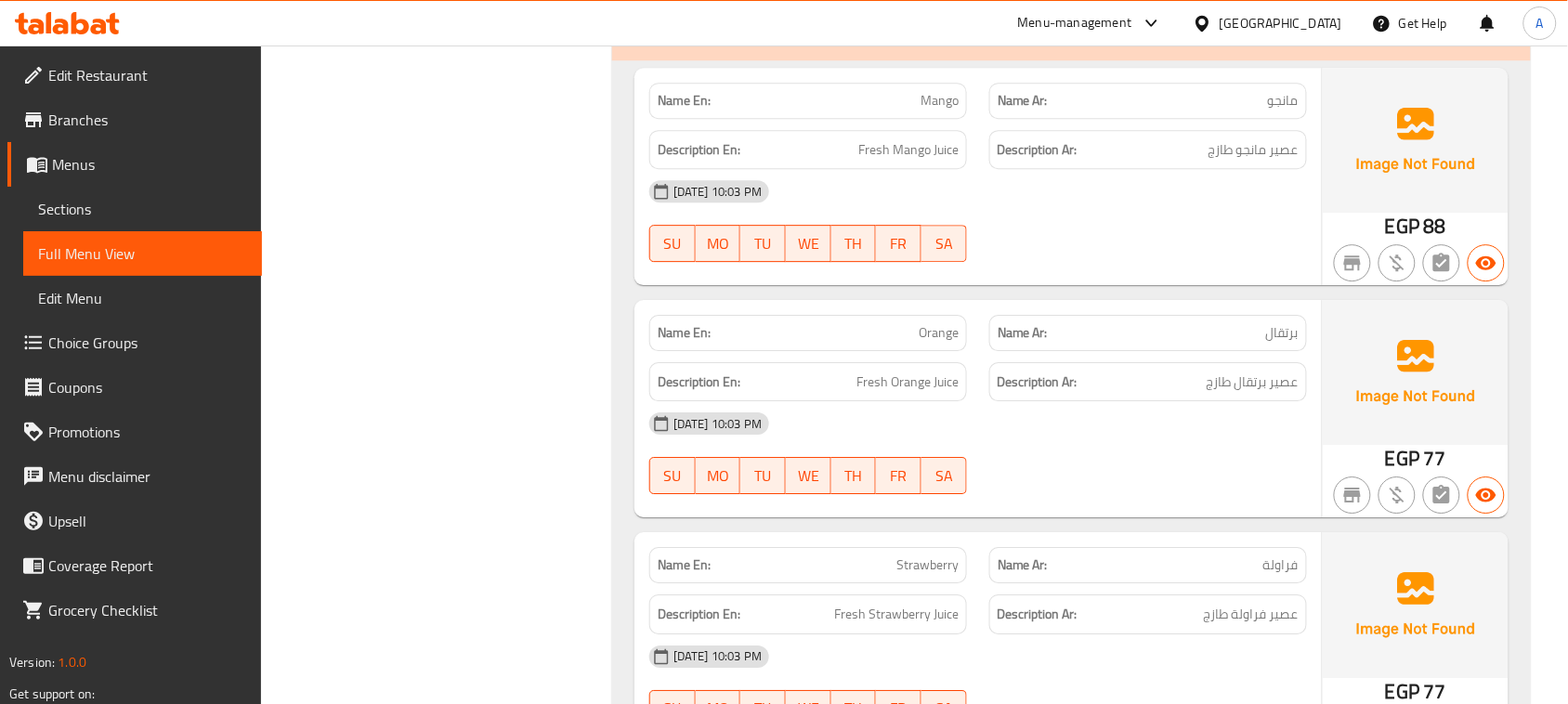
scroll to position [18289, 0]
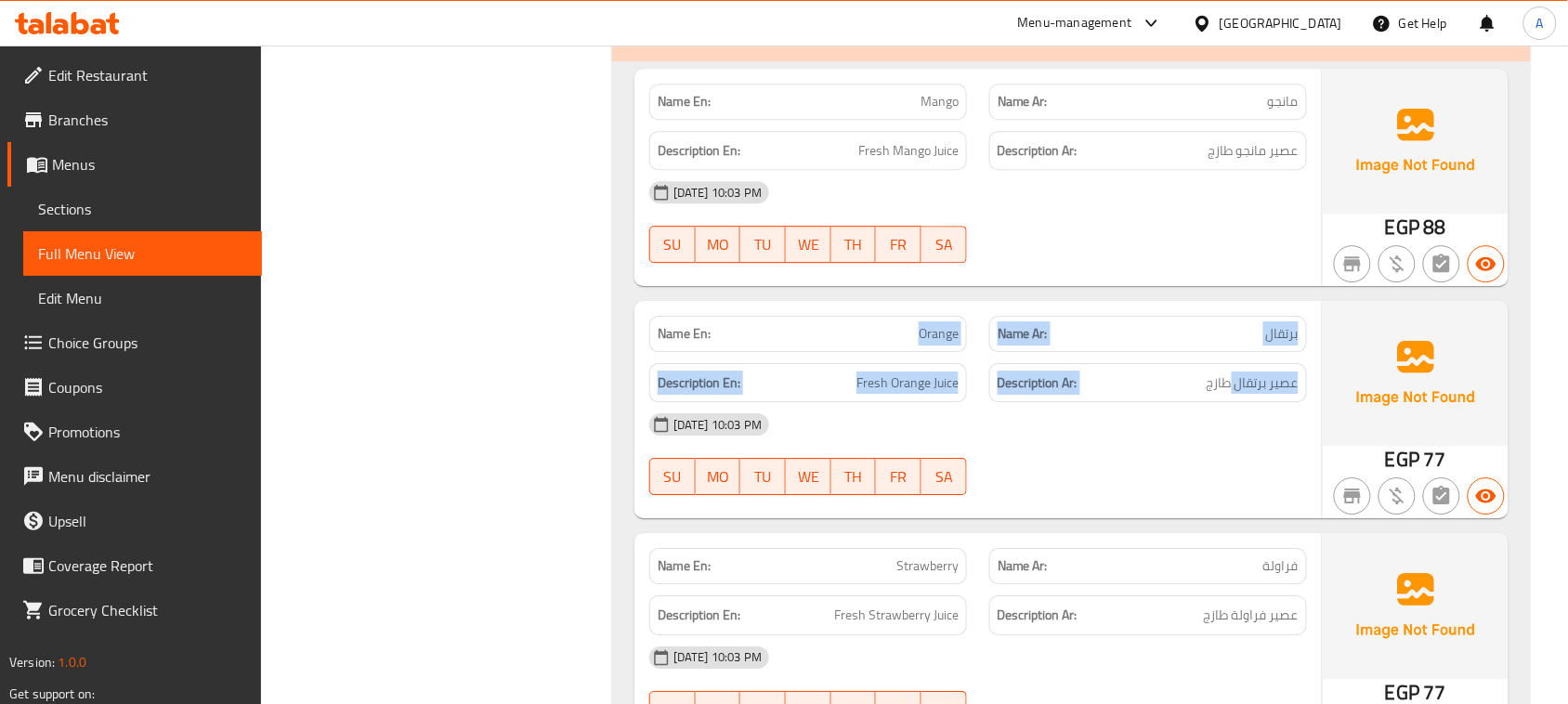
drag, startPoint x: 795, startPoint y: 364, endPoint x: 1231, endPoint y: 425, distance: 440.2
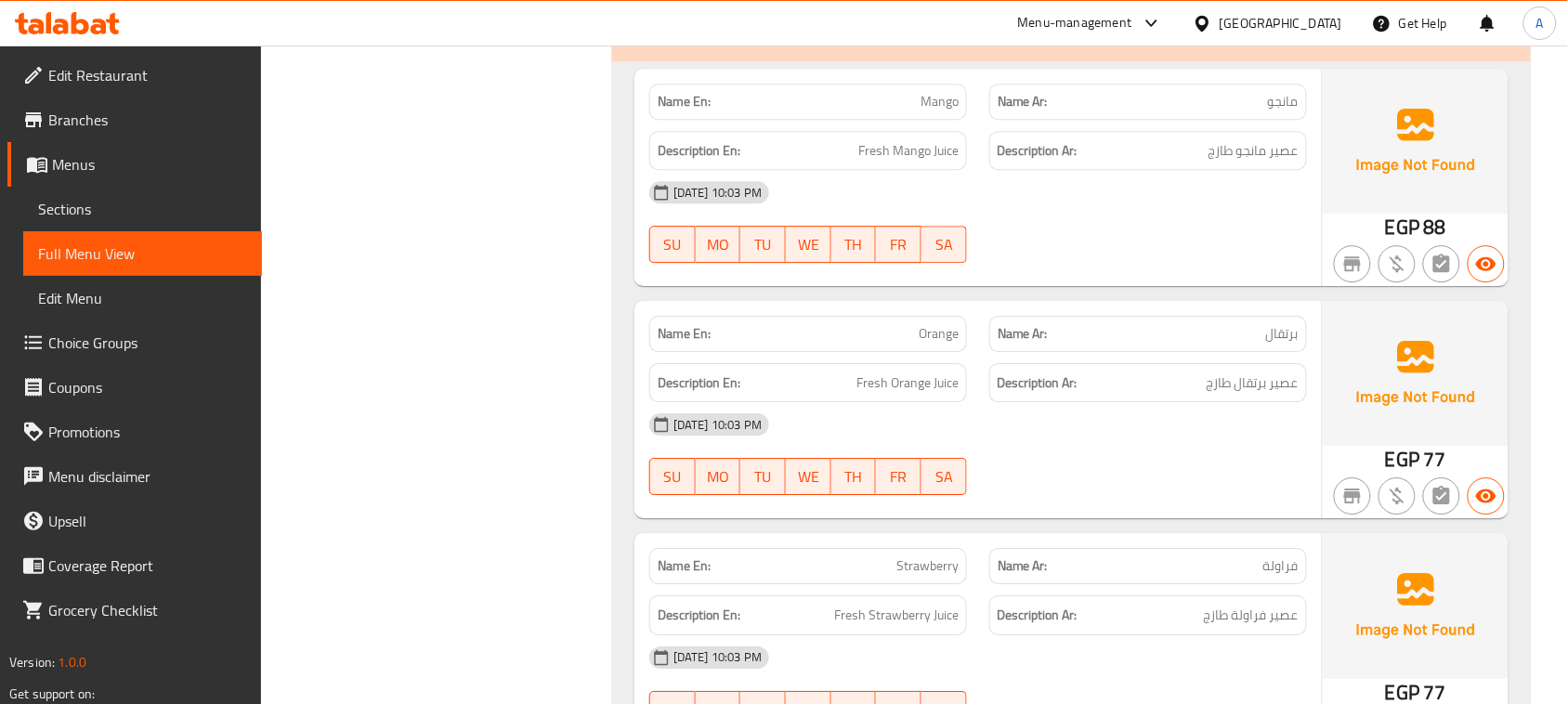
drag, startPoint x: 1281, startPoint y: 411, endPoint x: 1177, endPoint y: 451, distance: 111.4
click at [1228, 395] on span "عصير برتقال طازج" at bounding box center [1252, 383] width 92 height 23
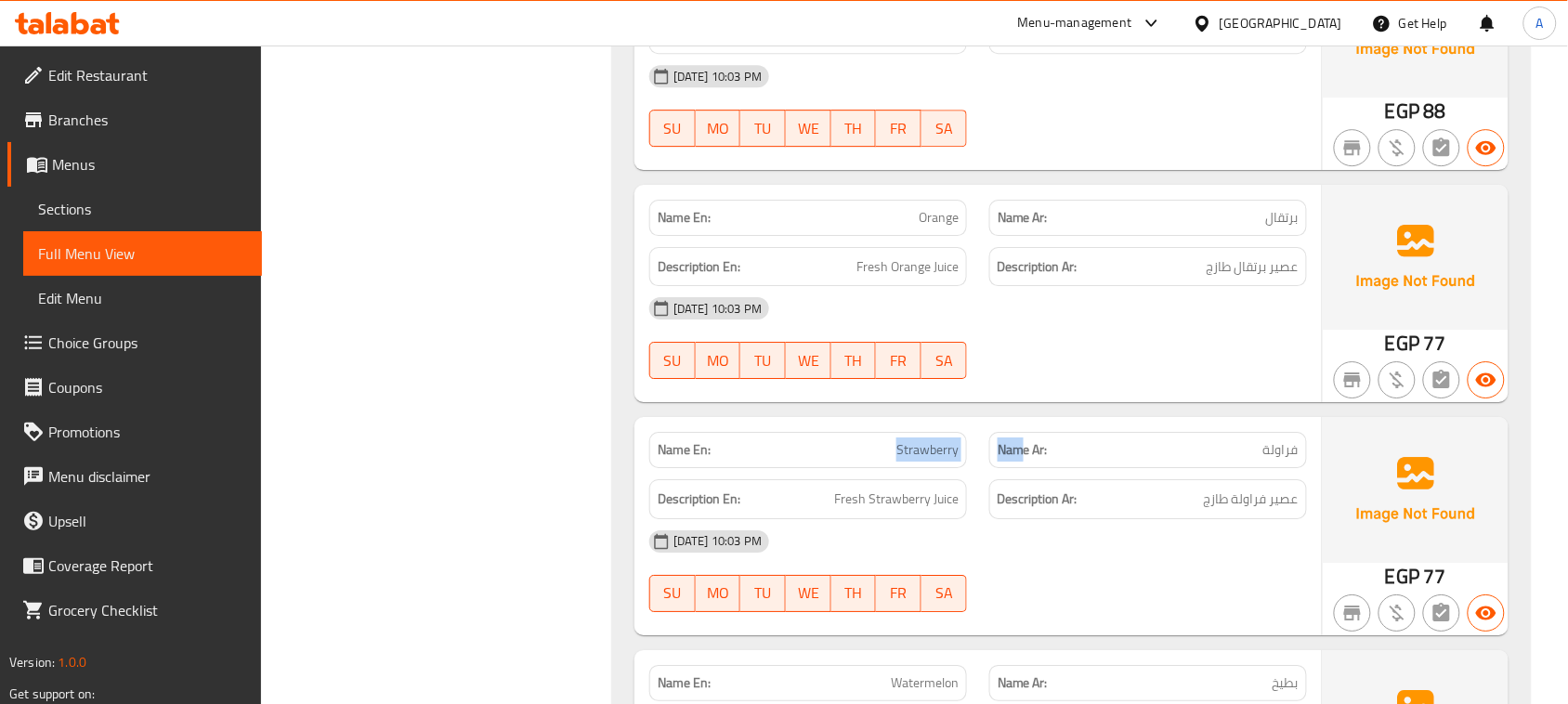
drag, startPoint x: 801, startPoint y: 466, endPoint x: 1092, endPoint y: 465, distance: 291.0
drag, startPoint x: 1282, startPoint y: 546, endPoint x: 1194, endPoint y: 560, distance: 89.1
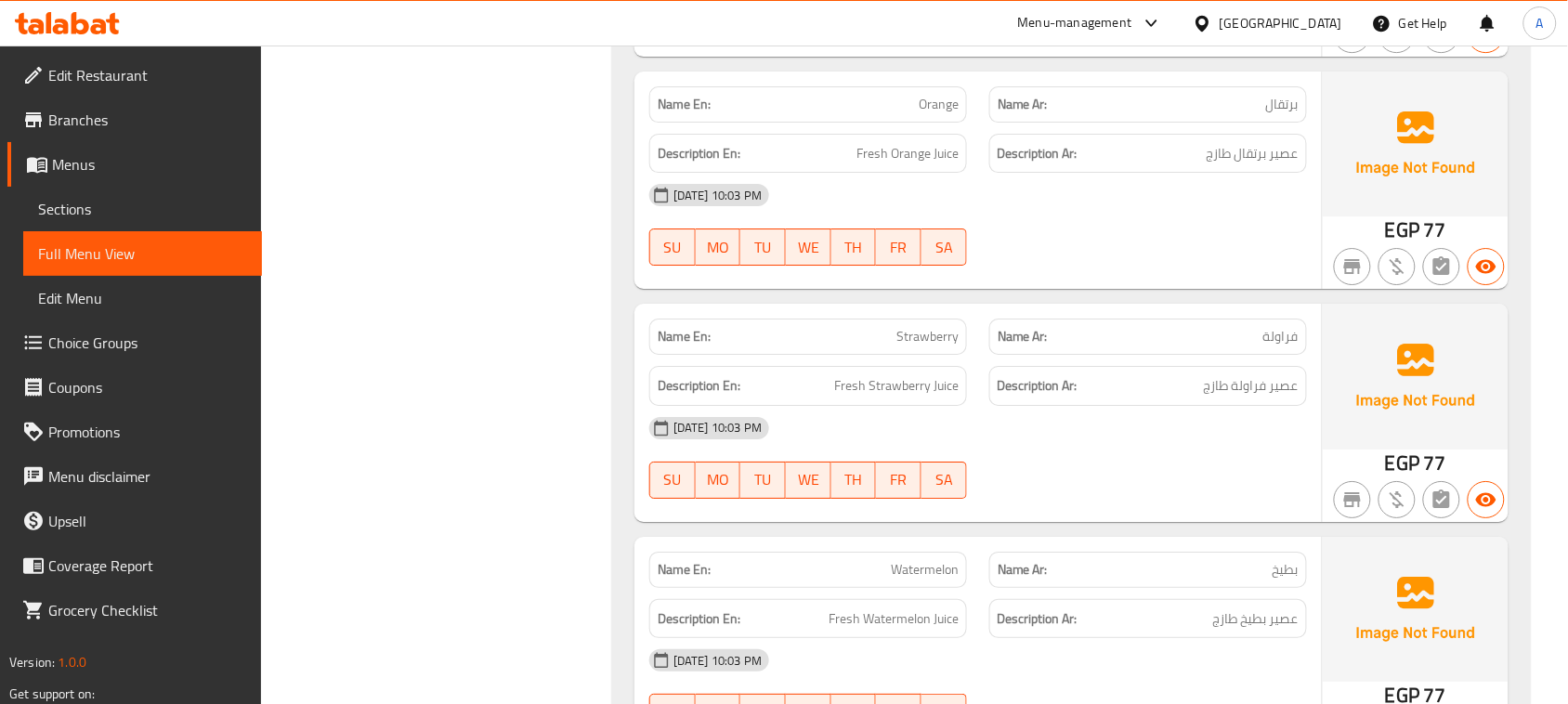
scroll to position [18754, 0]
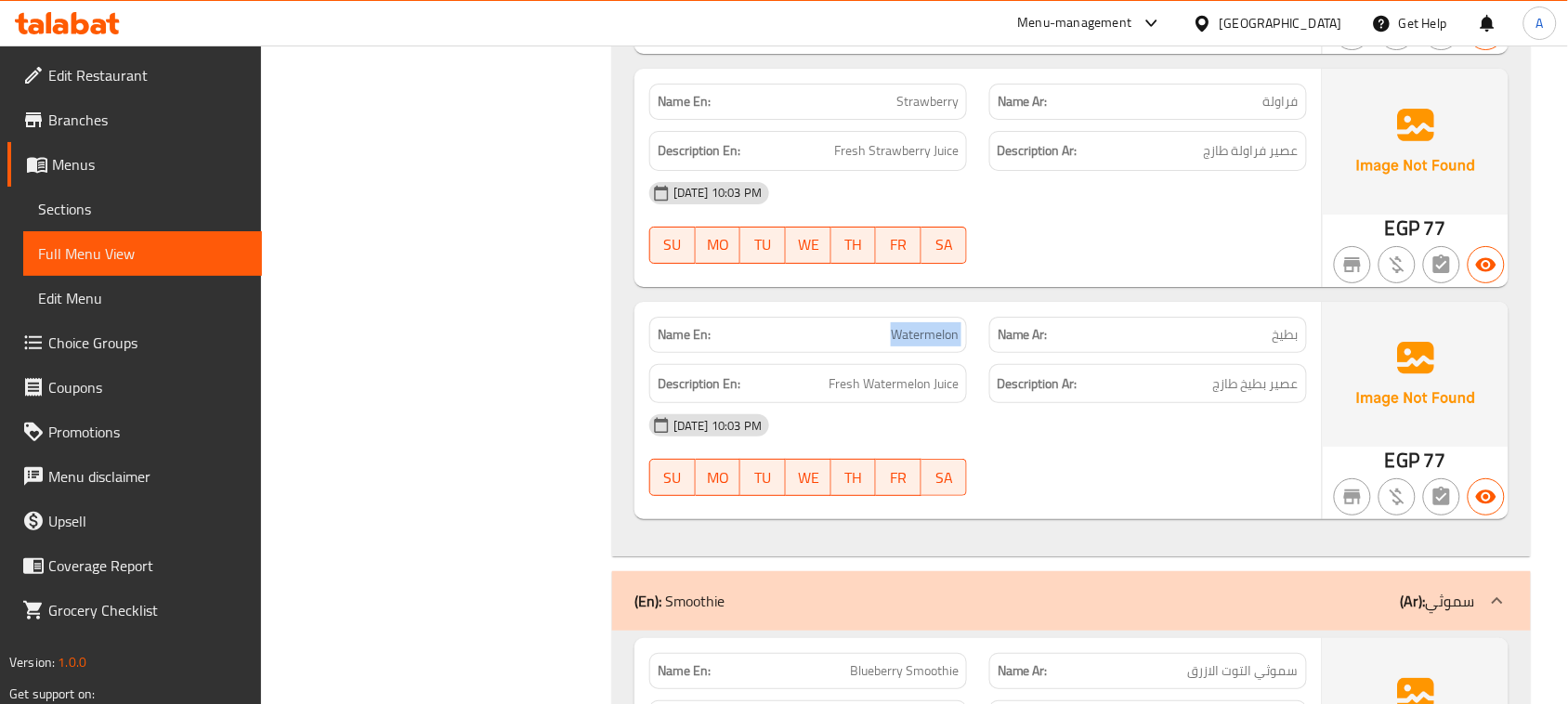
drag, startPoint x: 866, startPoint y: 358, endPoint x: 1084, endPoint y: 416, distance: 225.6
drag, startPoint x: 1244, startPoint y: 424, endPoint x: 1164, endPoint y: 445, distance: 82.7
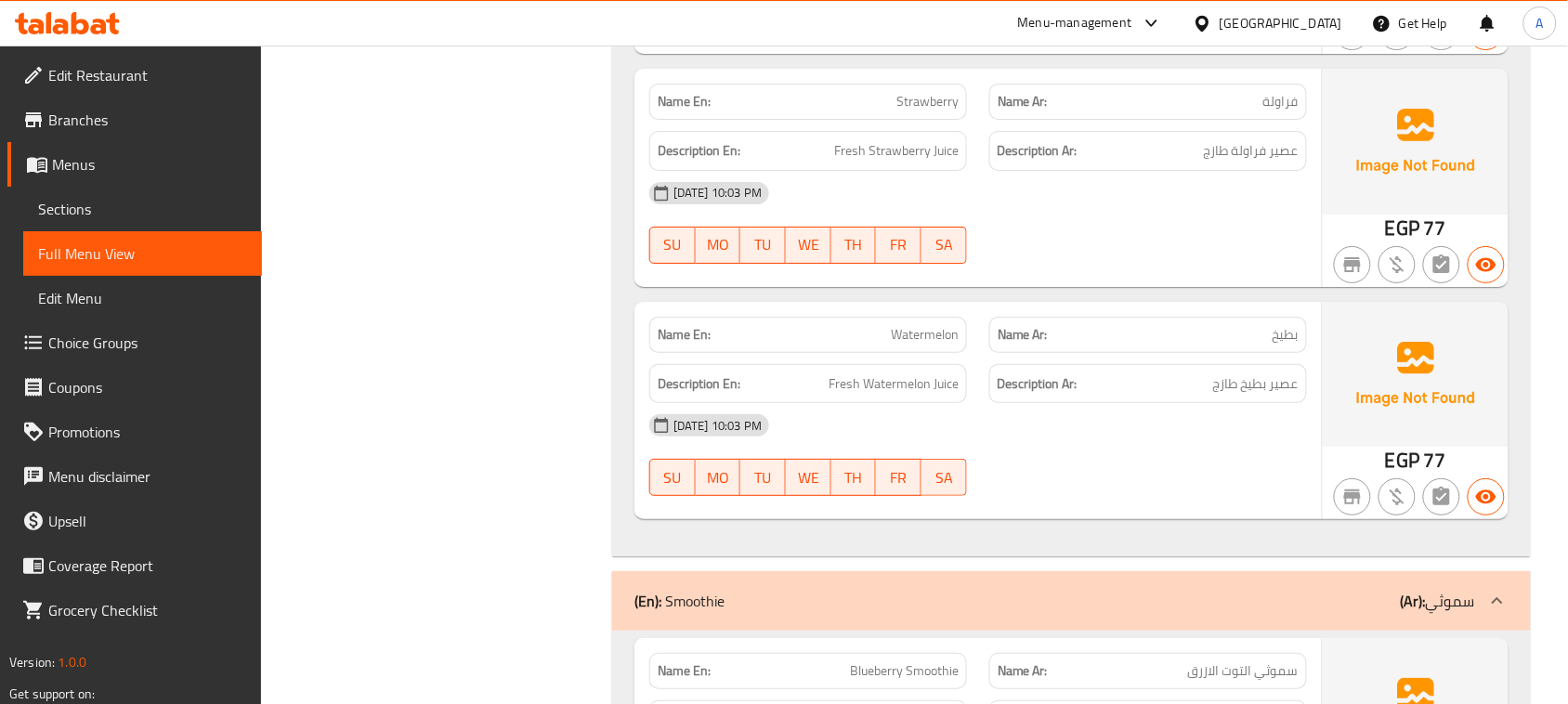
click at [105, 196] on link "Sections" at bounding box center [142, 210] width 239 height 45
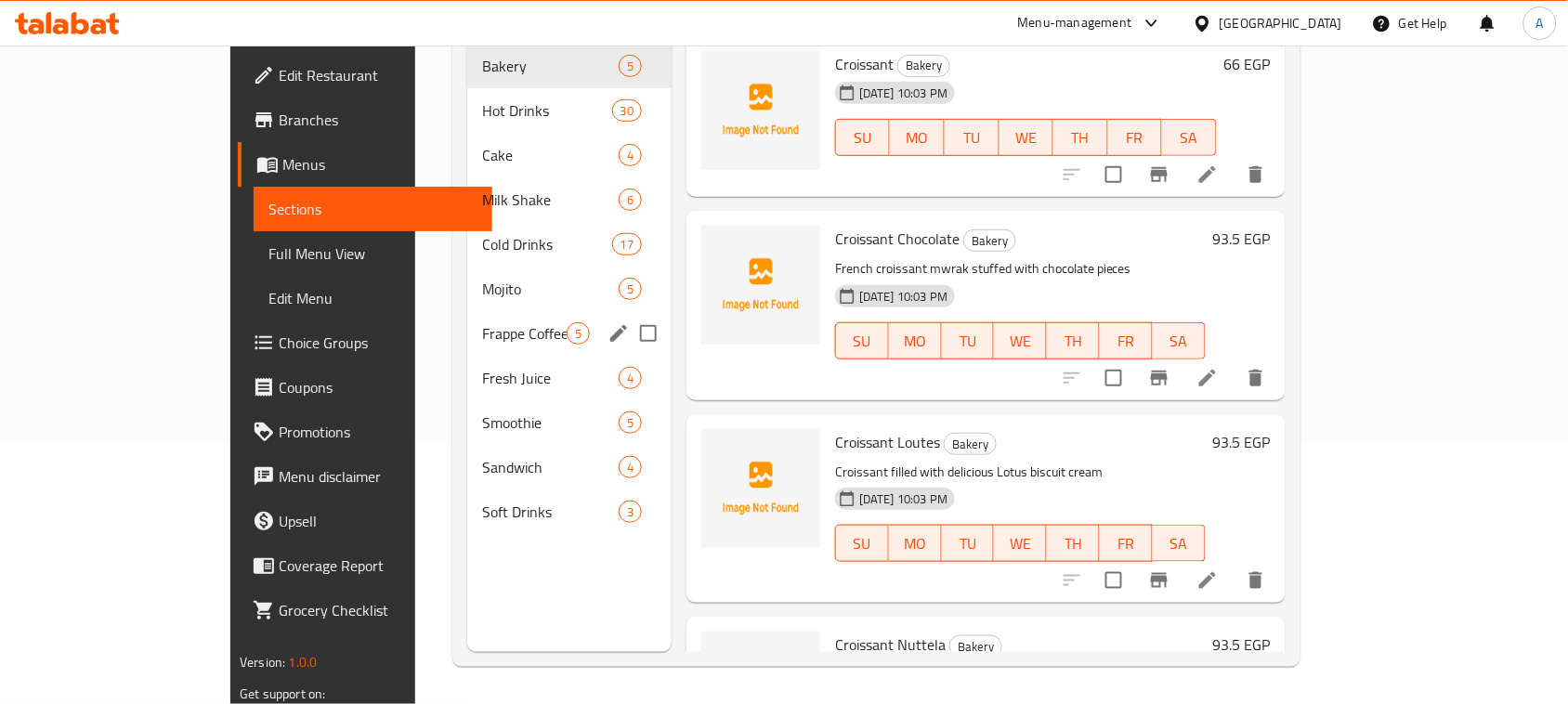
scroll to position [145, 0]
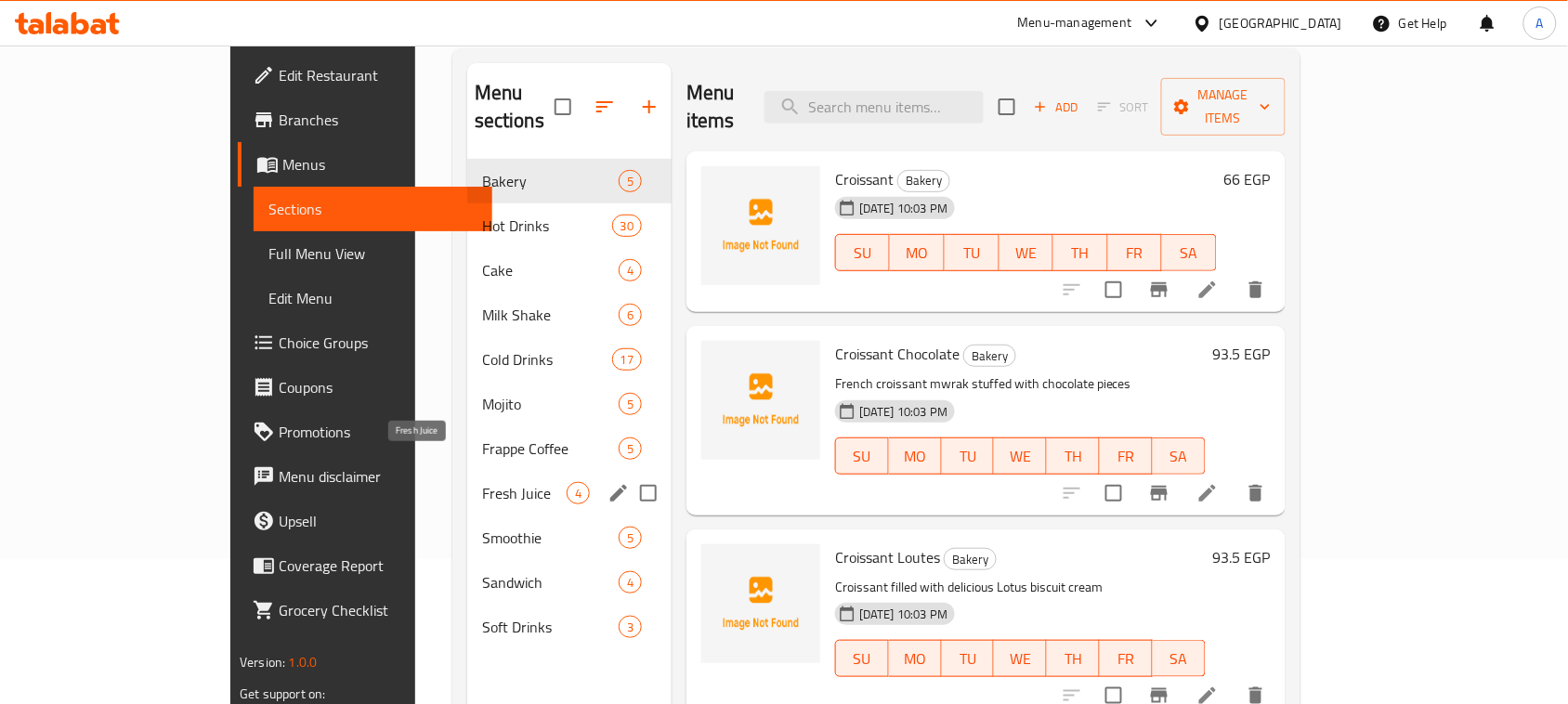
click at [482, 483] on span "Fresh Juice" at bounding box center [524, 493] width 85 height 22
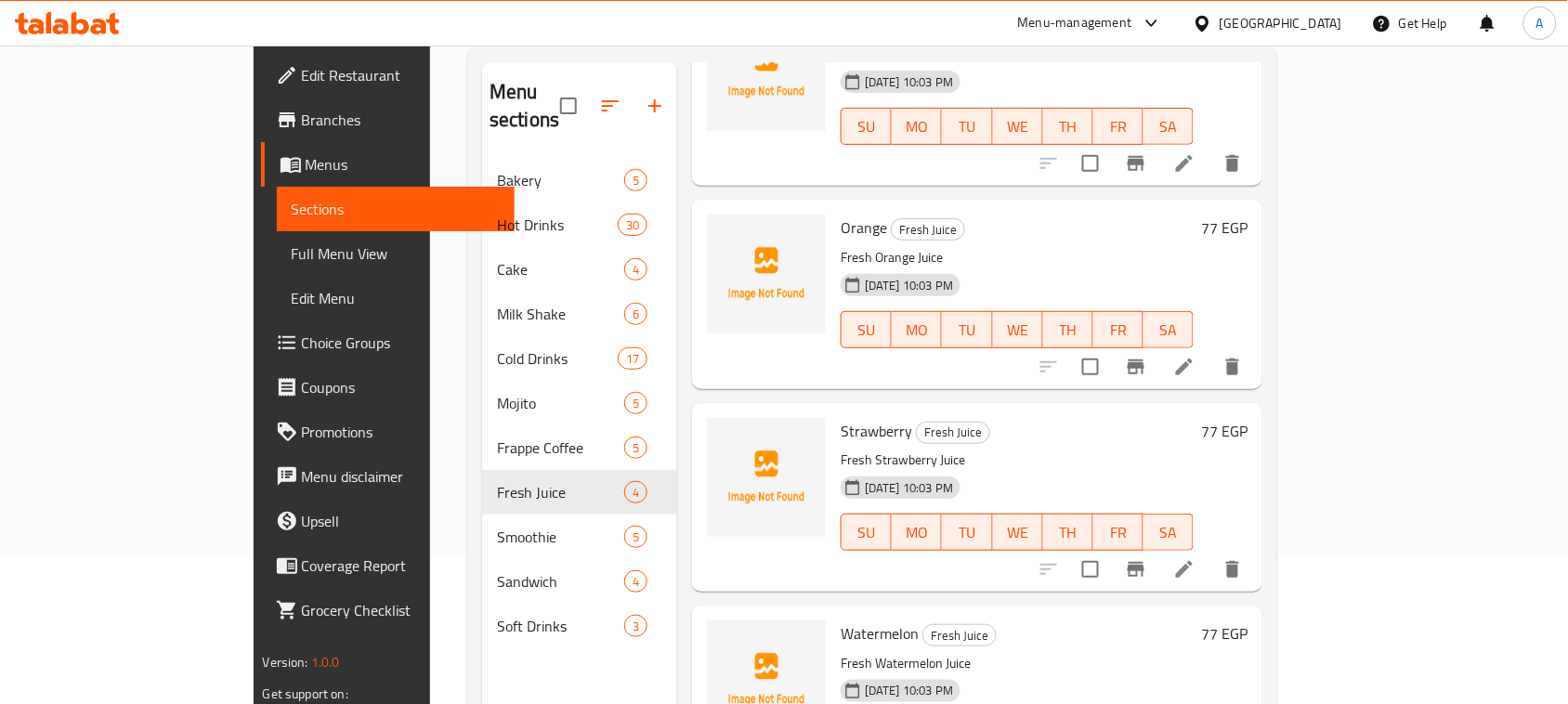
scroll to position [261, 0]
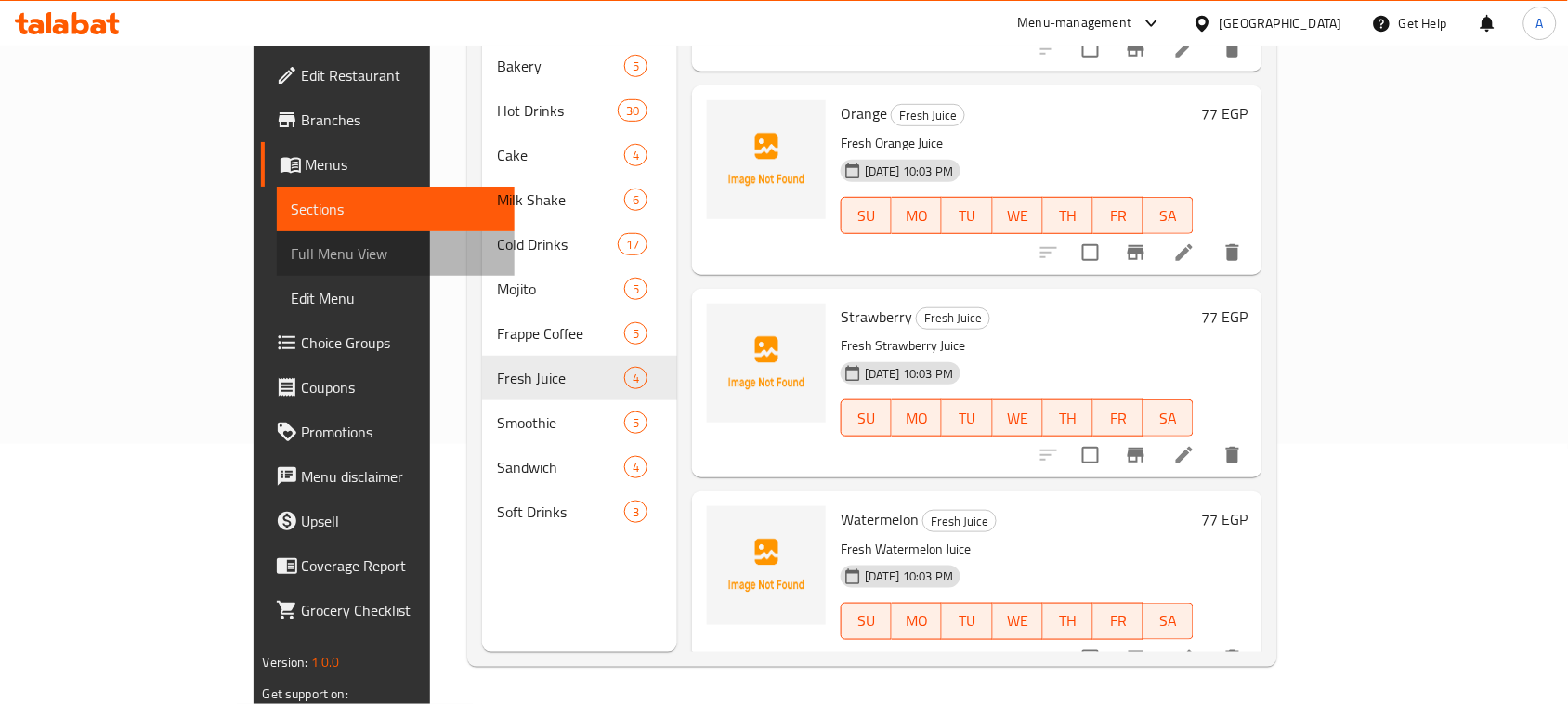
click at [291, 258] on span "Full Menu View" at bounding box center [396, 254] width 209 height 22
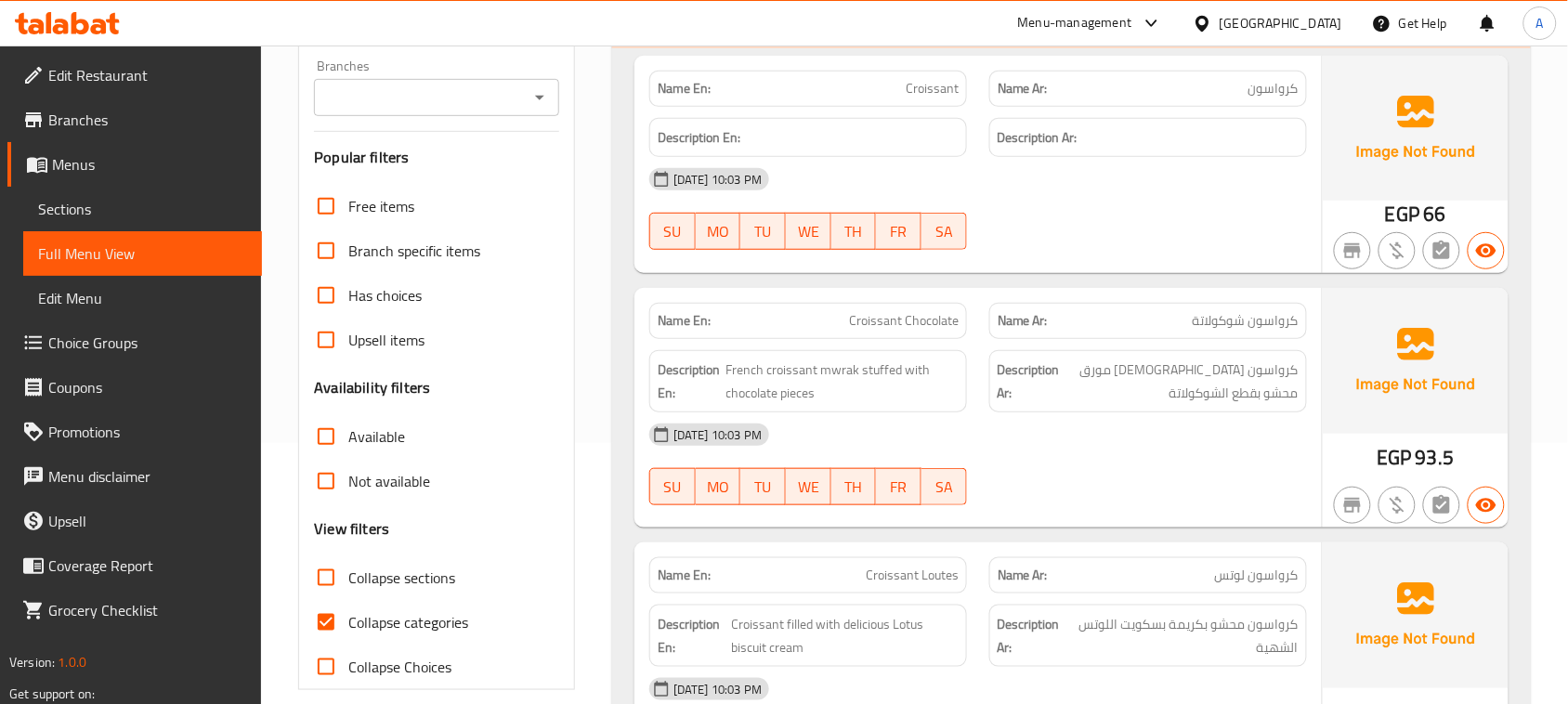
scroll to position [725, 0]
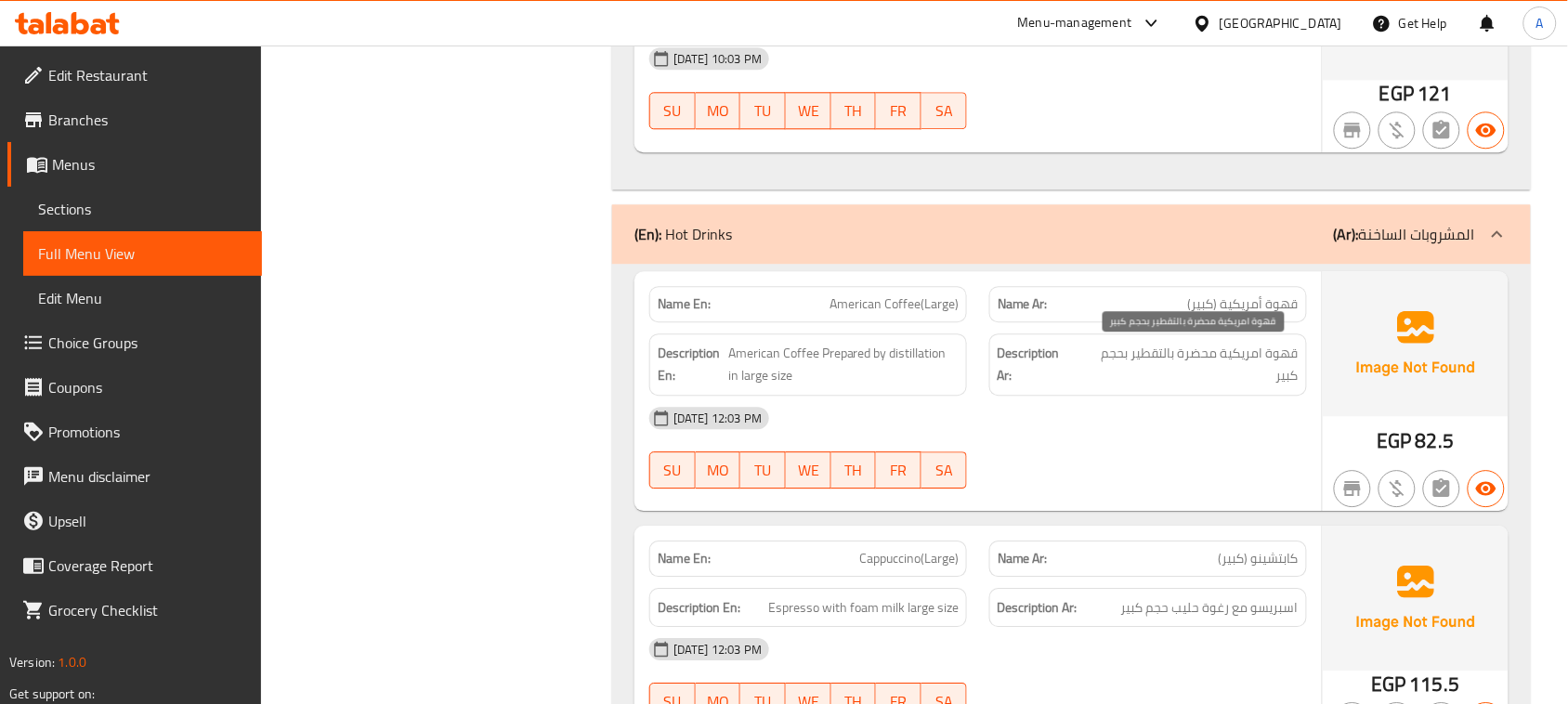
scroll to position [1473, 0]
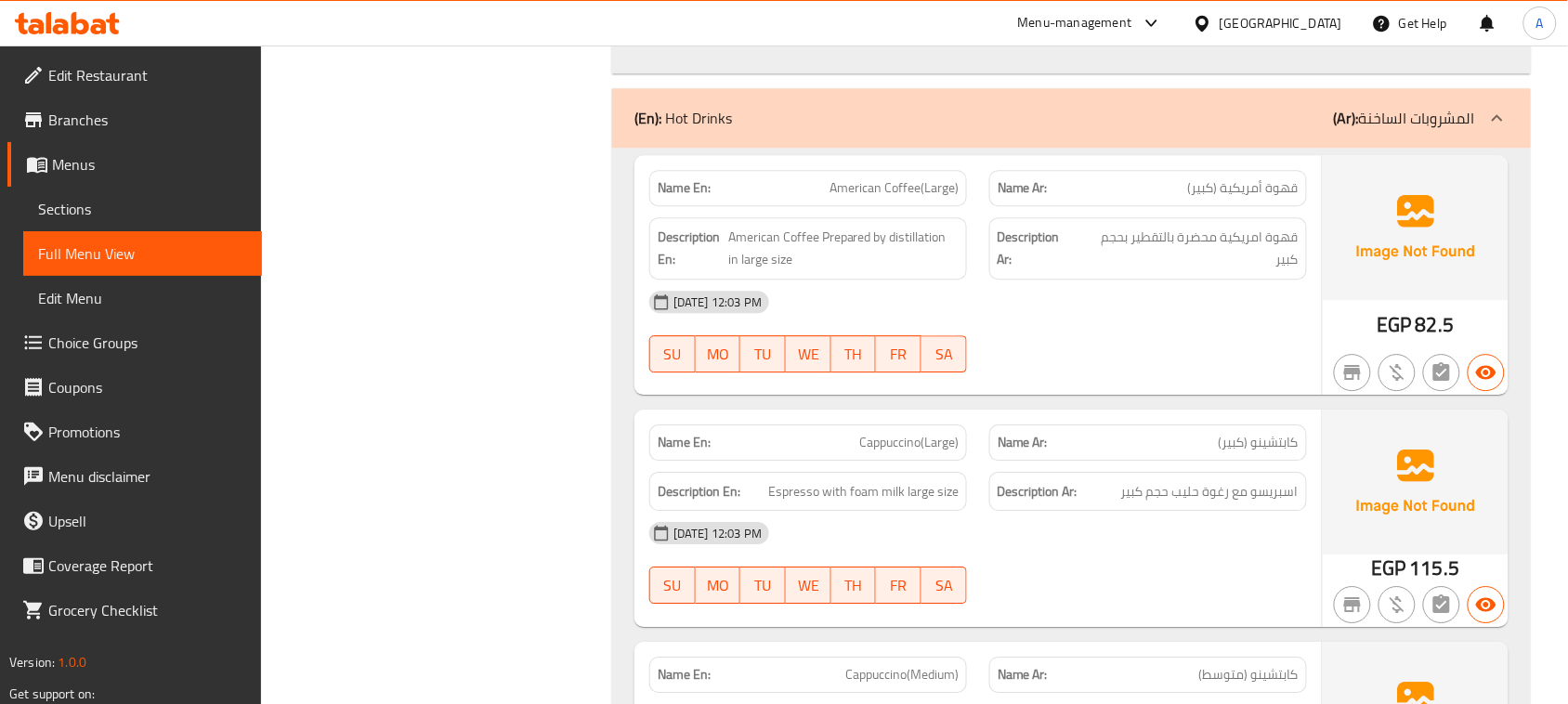
drag, startPoint x: 1069, startPoint y: 183, endPoint x: 1227, endPoint y: 219, distance: 162.0
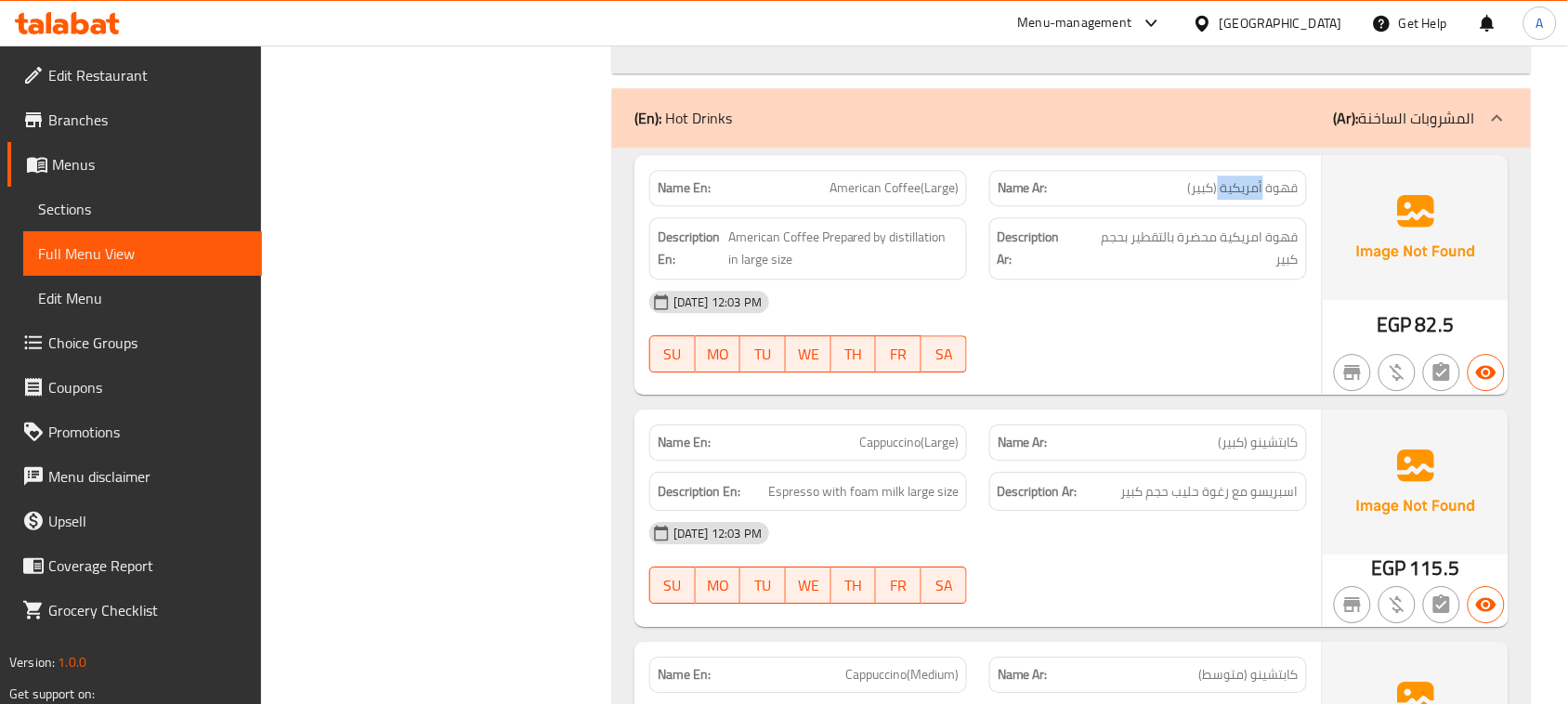
drag, startPoint x: 1259, startPoint y: 182, endPoint x: 1233, endPoint y: 258, distance: 80.3
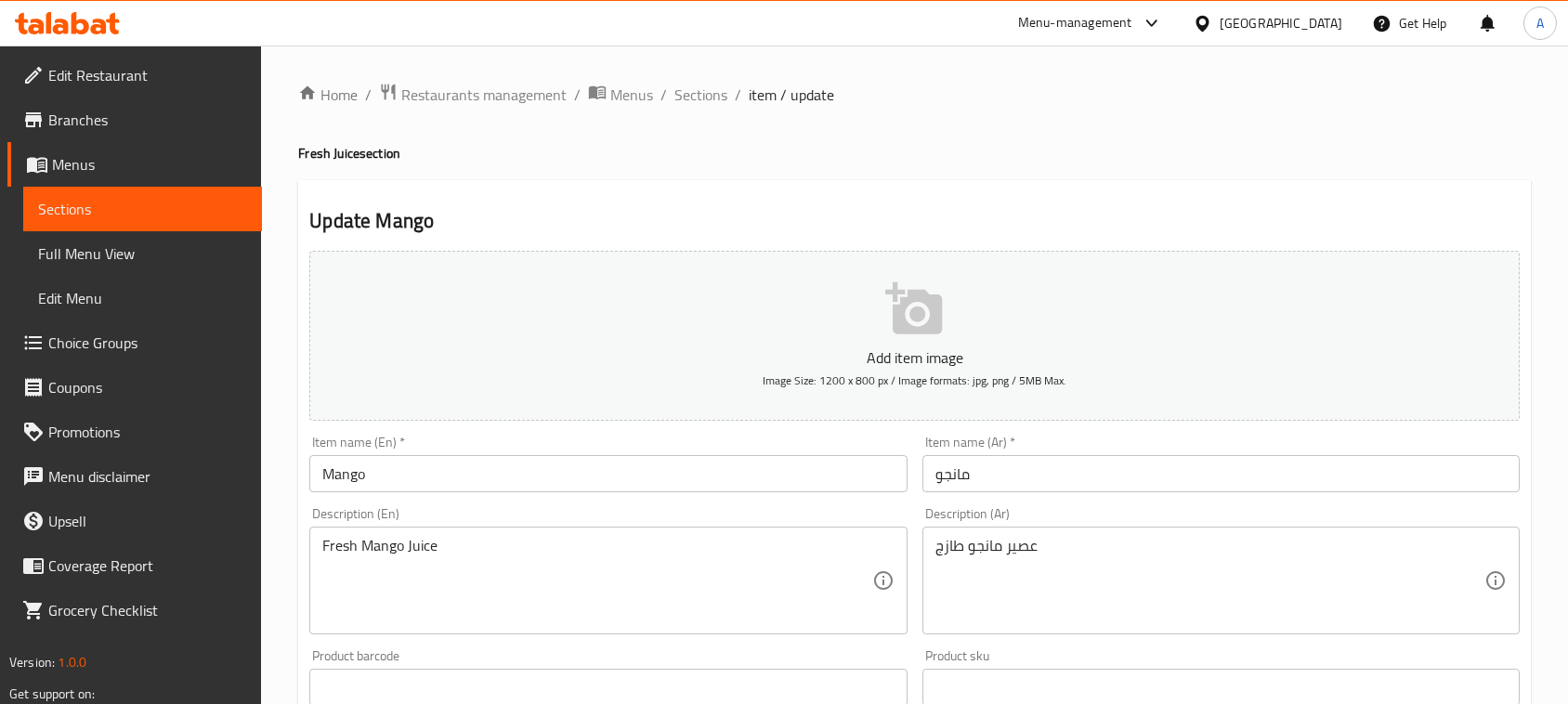
click at [371, 532] on div "Fresh Mango Juice Description (En)" at bounding box center [607, 580] width 597 height 108
click at [383, 560] on textarea "Fresh Mango Juice" at bounding box center [596, 581] width 549 height 89
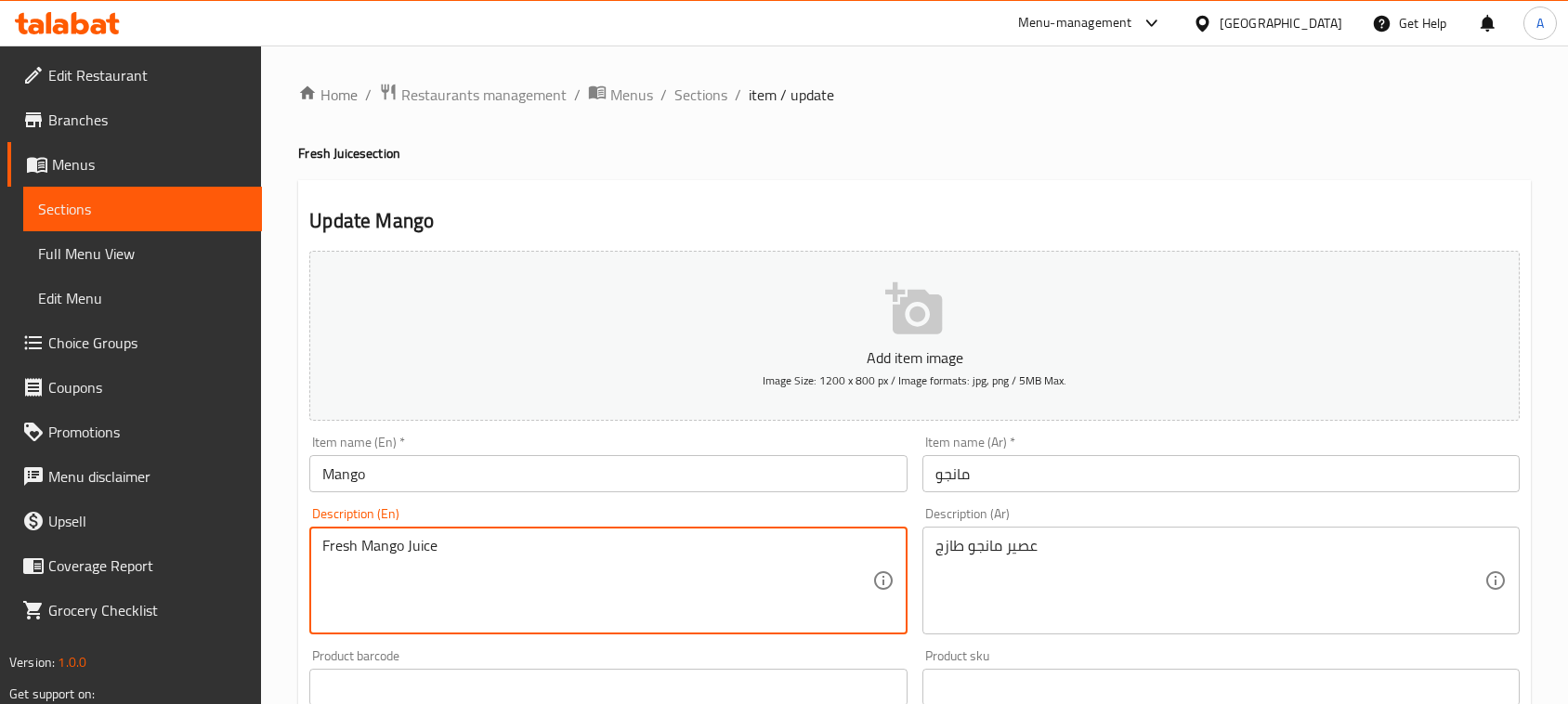
click at [383, 560] on textarea "Fresh Mango Juice" at bounding box center [596, 581] width 549 height 89
click at [279, 490] on div "Home / Restaurants management / Menus / Sections / item / update Fresh Juice se…" at bounding box center [914, 680] width 1307 height 1268
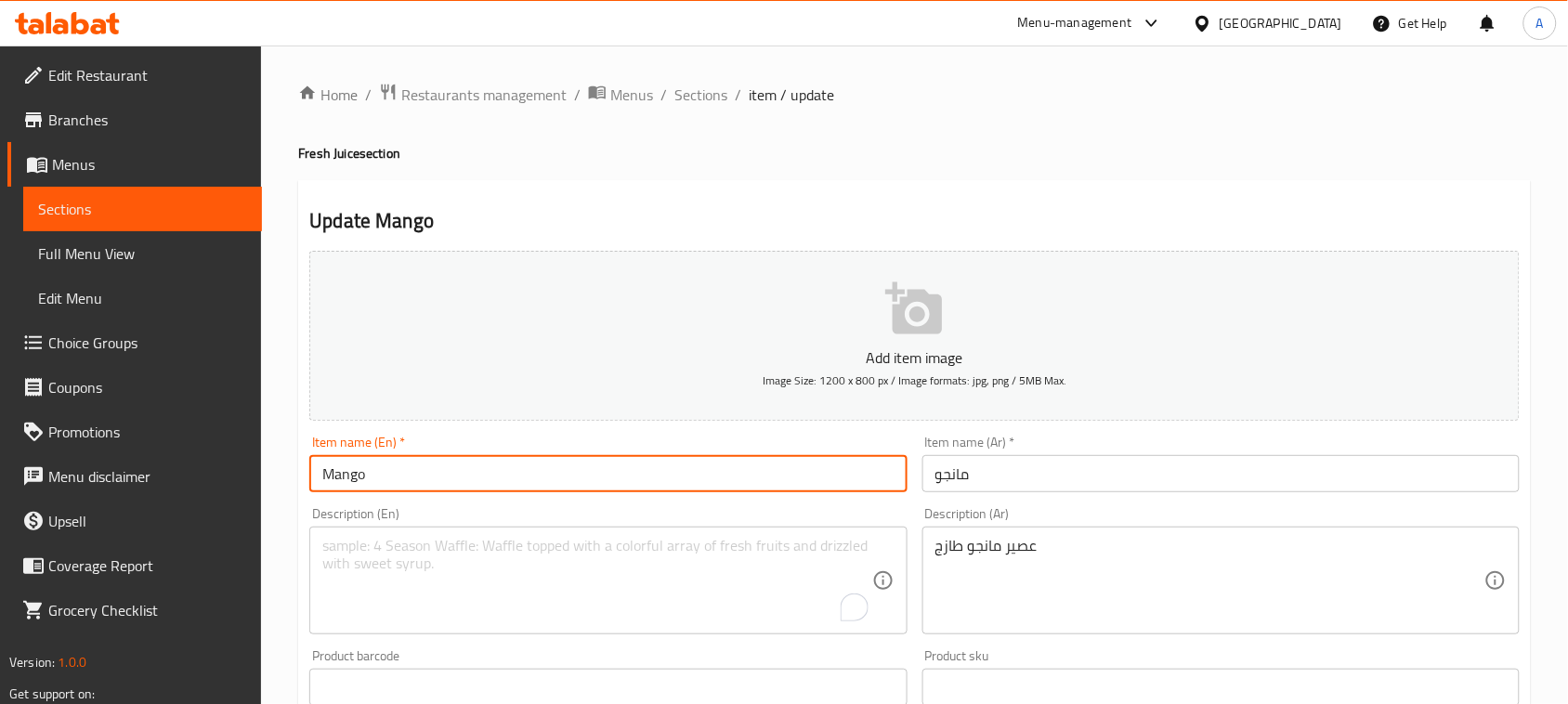
paste input "Fresh Mango Juice"
type input "Fresh Mango Juice"
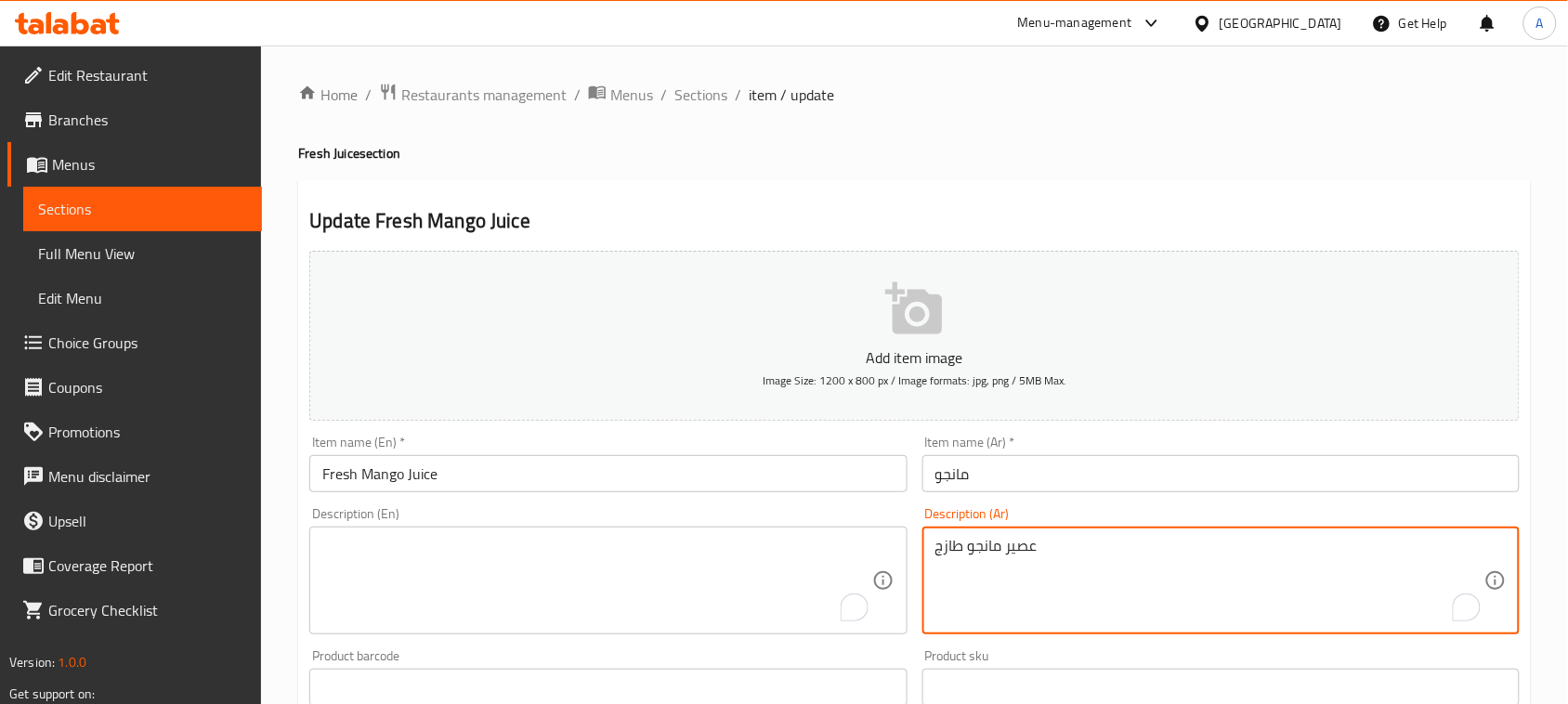
click at [1015, 556] on textarea "عصير مانجو طازج" at bounding box center [1209, 581] width 549 height 89
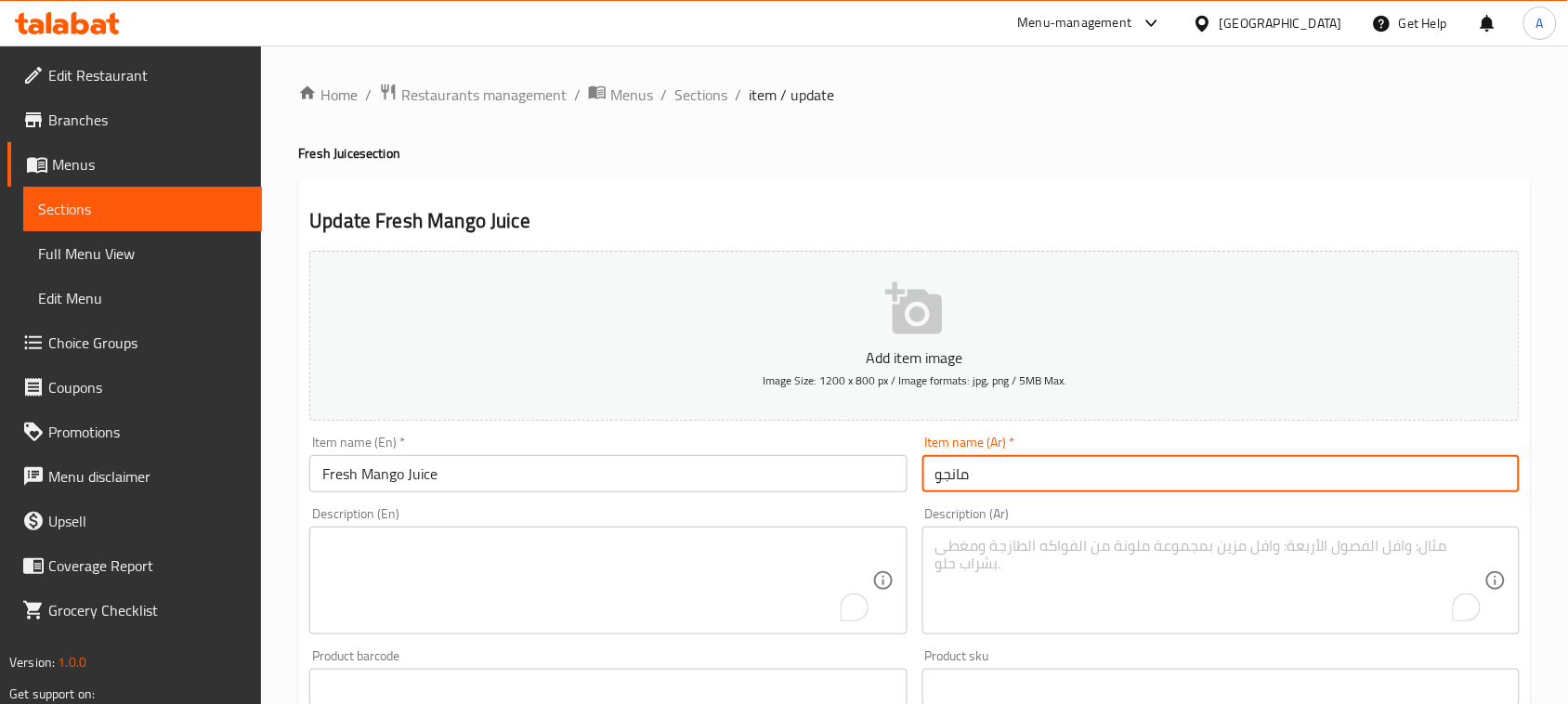
drag, startPoint x: 1022, startPoint y: 481, endPoint x: 834, endPoint y: 481, distance: 188.0
click at [837, 481] on div "Add item image Image Size: 1200 x 800 px / Image formats: jpg, png / 5MB Max. I…" at bounding box center [914, 645] width 1225 height 802
paste input "عصير مانجو طازج"
type input "عصير مانجو طازج"
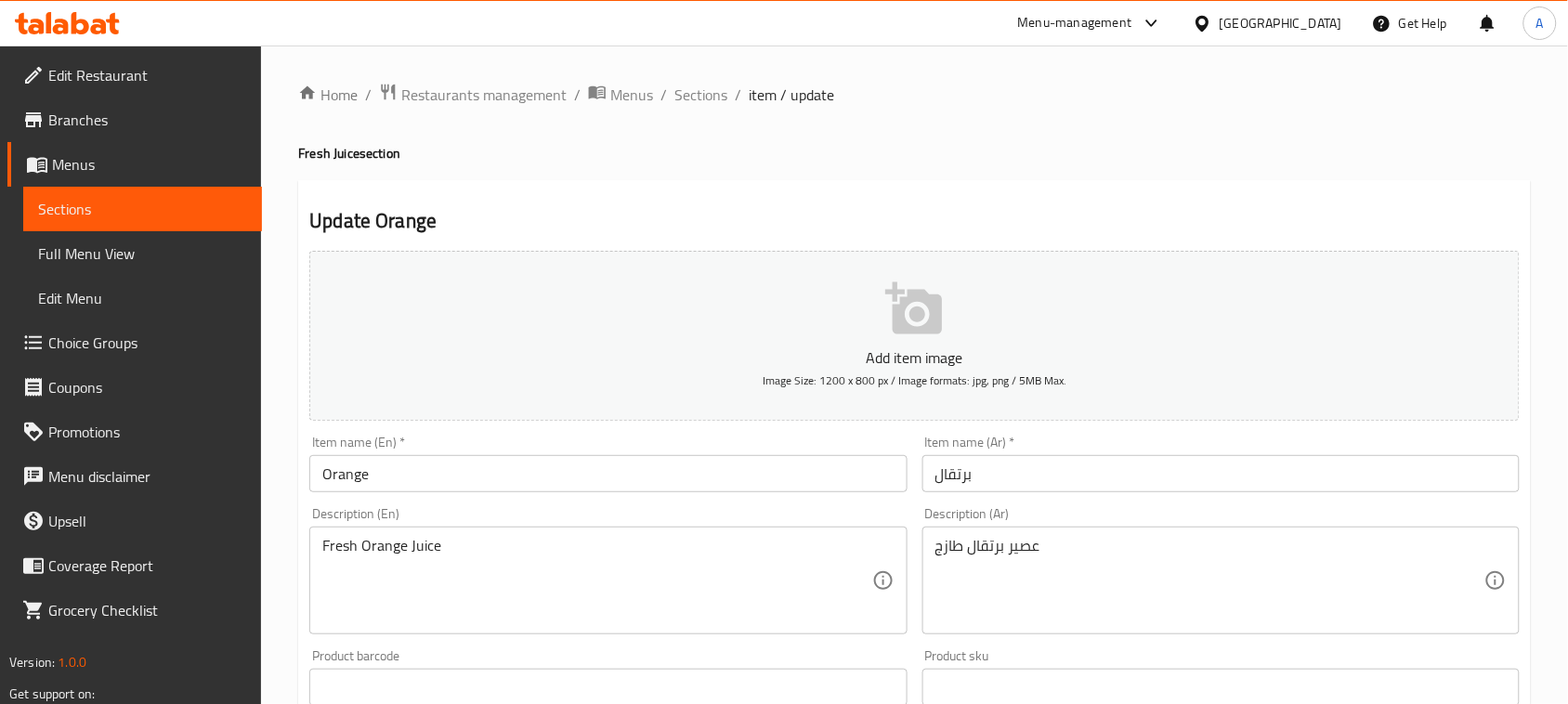
click at [994, 529] on div "عصير برتقال طازج Description (Ar)" at bounding box center [1220, 580] width 597 height 108
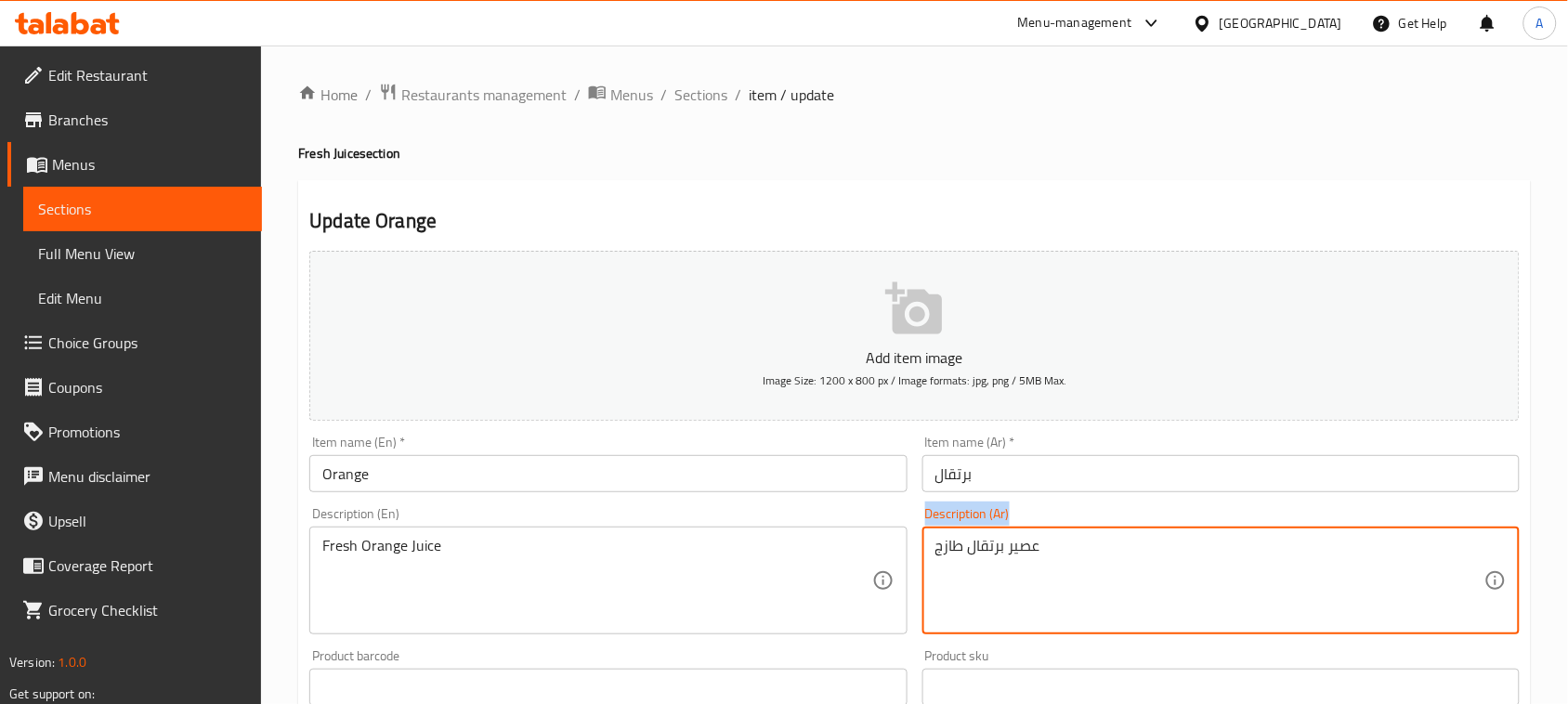
click at [994, 529] on div "عصير برتقال طازج Description (Ar)" at bounding box center [1220, 580] width 597 height 108
click at [996, 544] on textarea "عصير برتقال طازج" at bounding box center [1209, 581] width 549 height 89
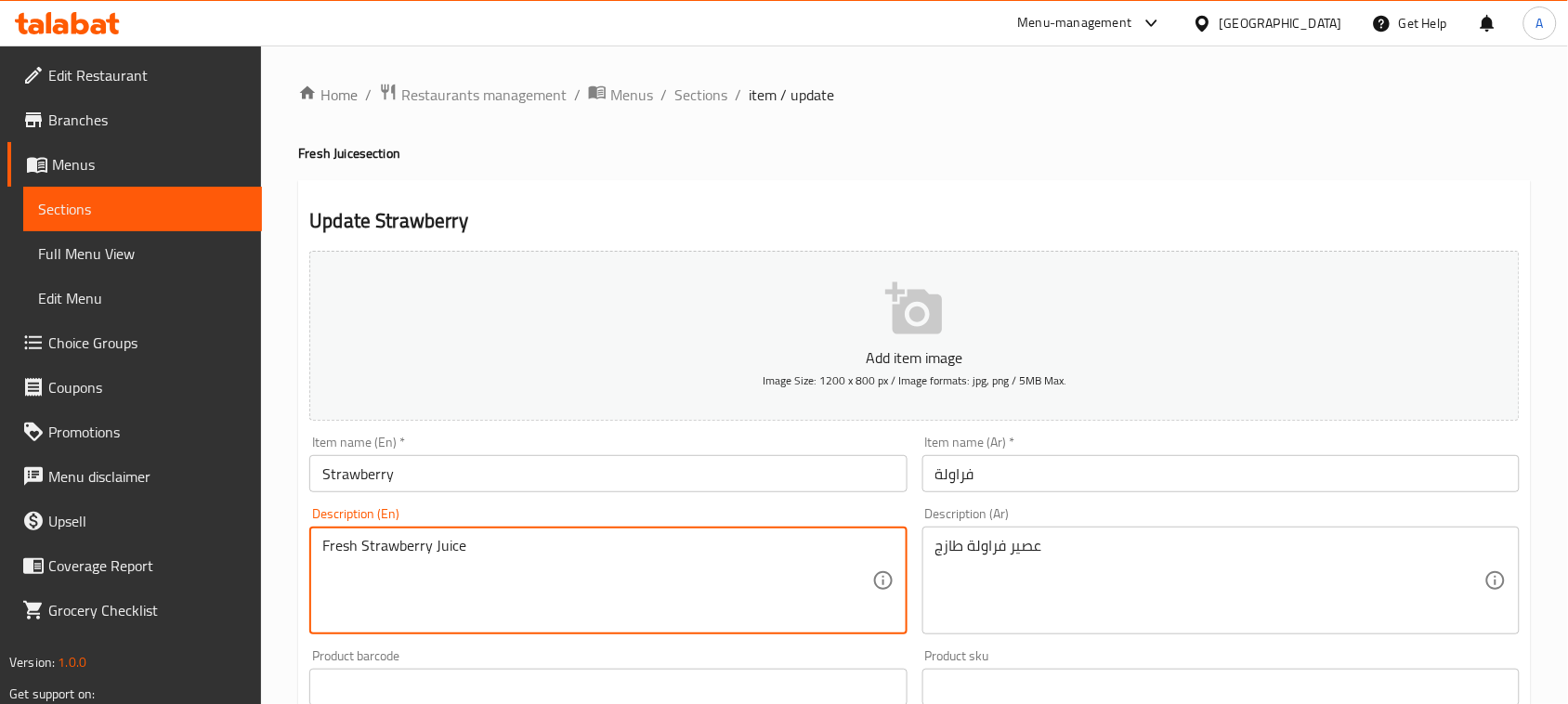
drag, startPoint x: 381, startPoint y: 553, endPoint x: 514, endPoint y: 494, distance: 145.5
click at [307, 460] on div "Item name (En)   * Strawberry Item name (En) *" at bounding box center [608, 463] width 612 height 71
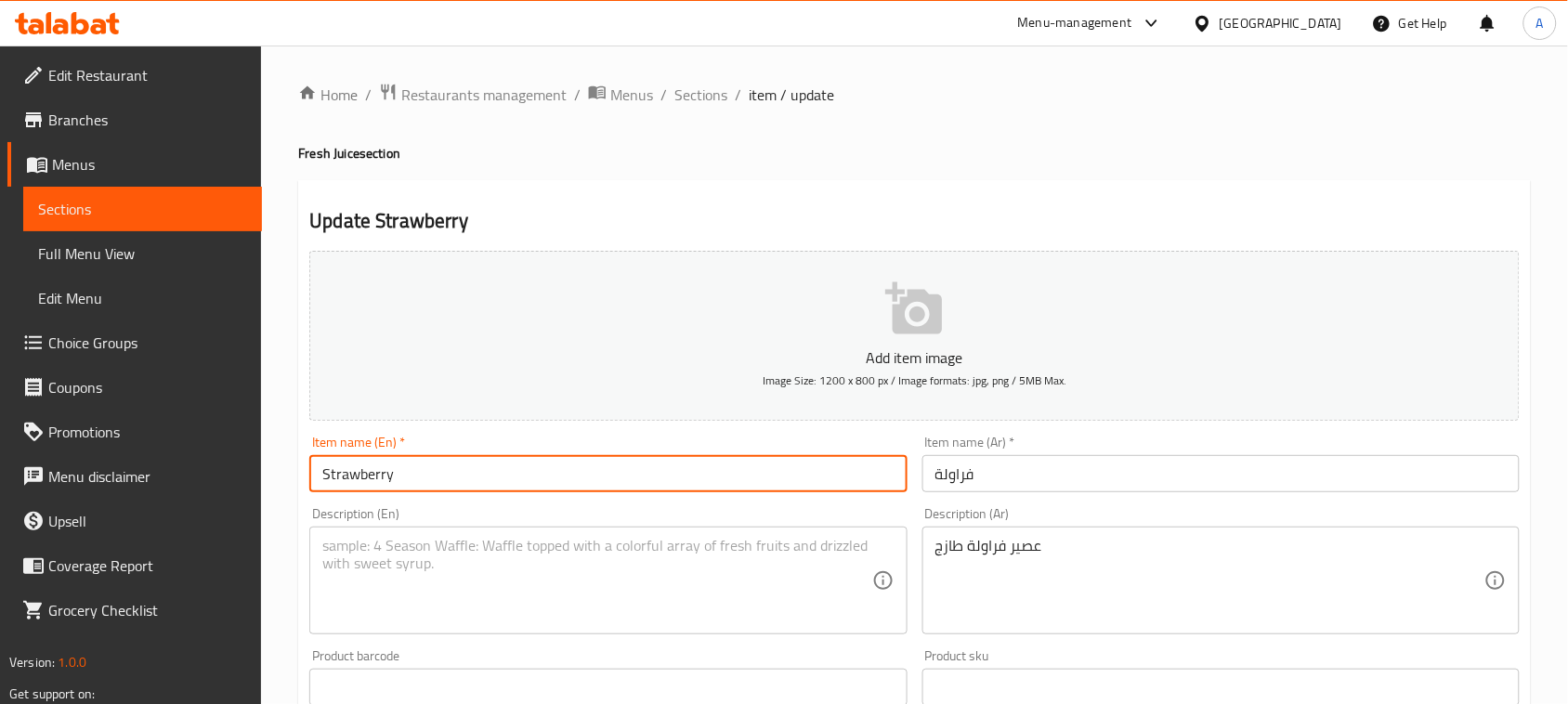
paste input "Fresh Strawberry Juice"
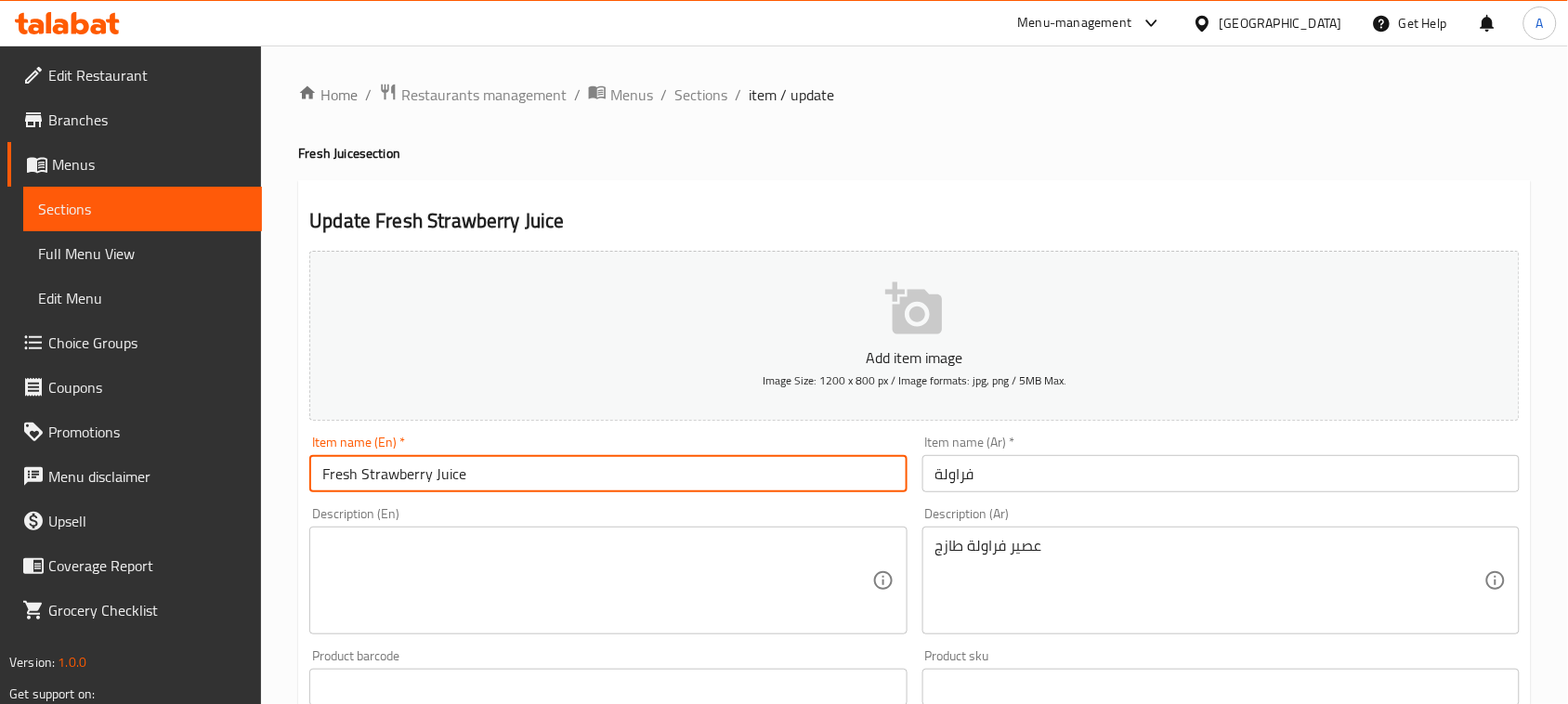
type input "Fresh Strawberry Juice"
click at [992, 558] on textarea "عصير فراولة طازج" at bounding box center [1209, 581] width 549 height 89
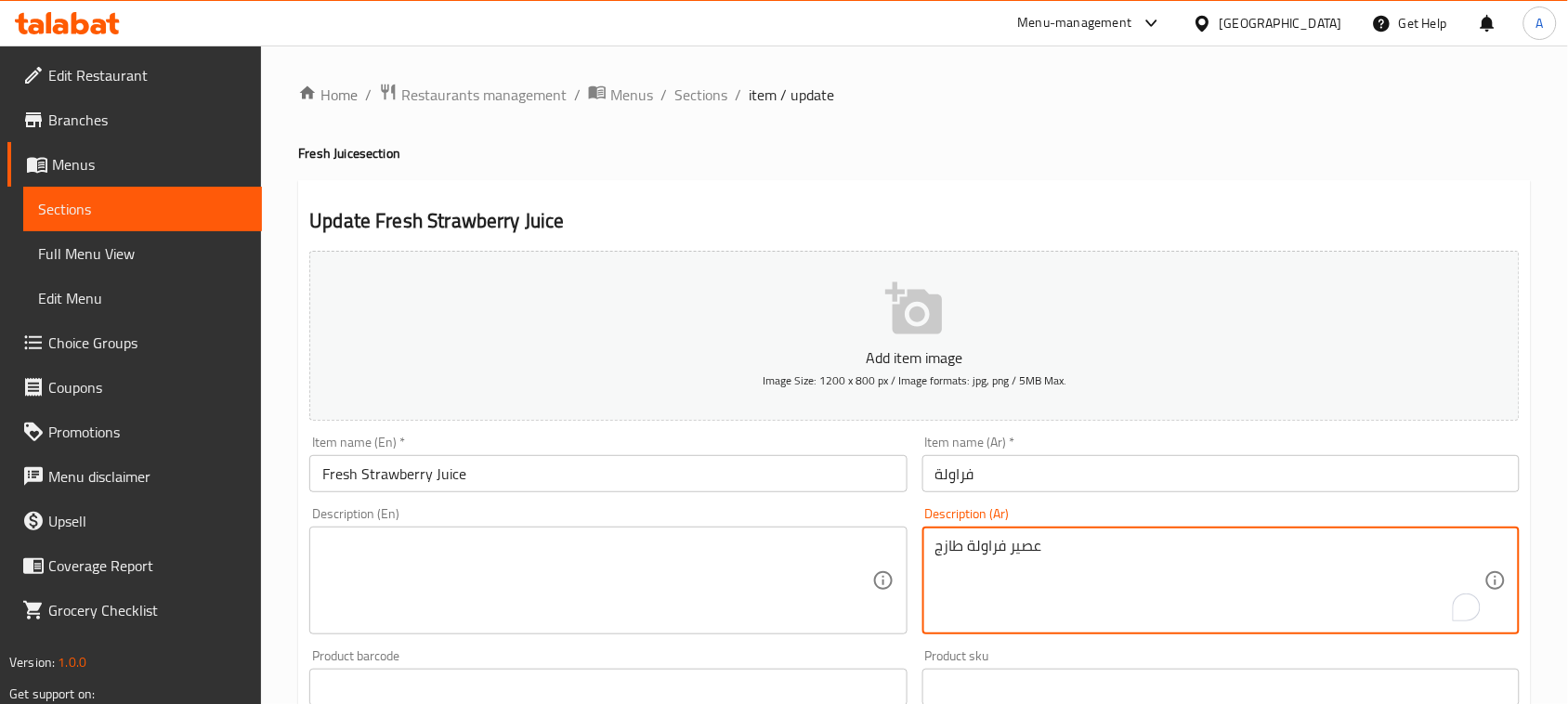
click at [992, 558] on textarea "عصير فراولة طازج" at bounding box center [1209, 581] width 549 height 89
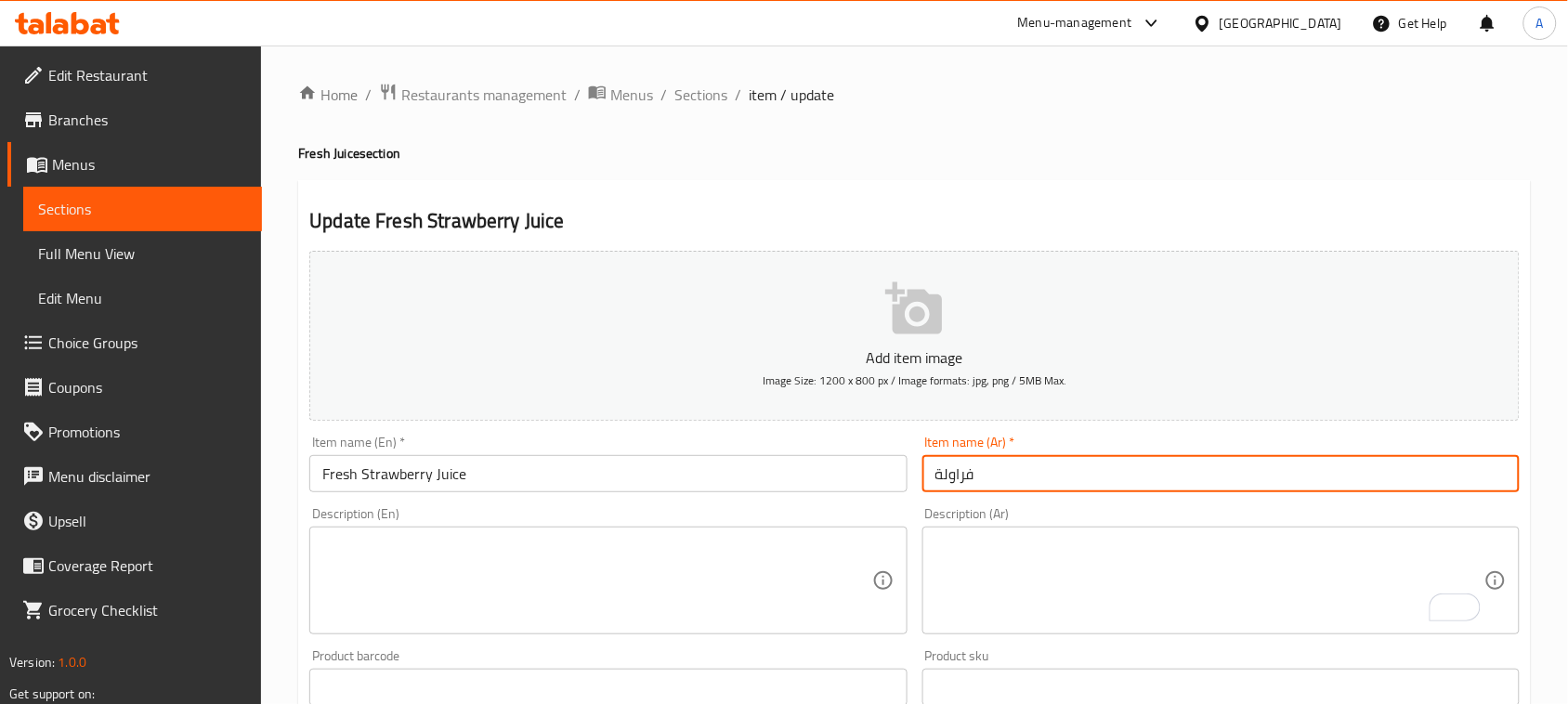
drag, startPoint x: 1000, startPoint y: 482, endPoint x: 901, endPoint y: 482, distance: 99.0
click at [901, 482] on div "Add item image Image Size: 1200 x 800 px / Image formats: jpg, png / 5MB Max. I…" at bounding box center [914, 645] width 1225 height 802
paste input "عصير فراولة طازج"
type input "عصير فراولة طازج"
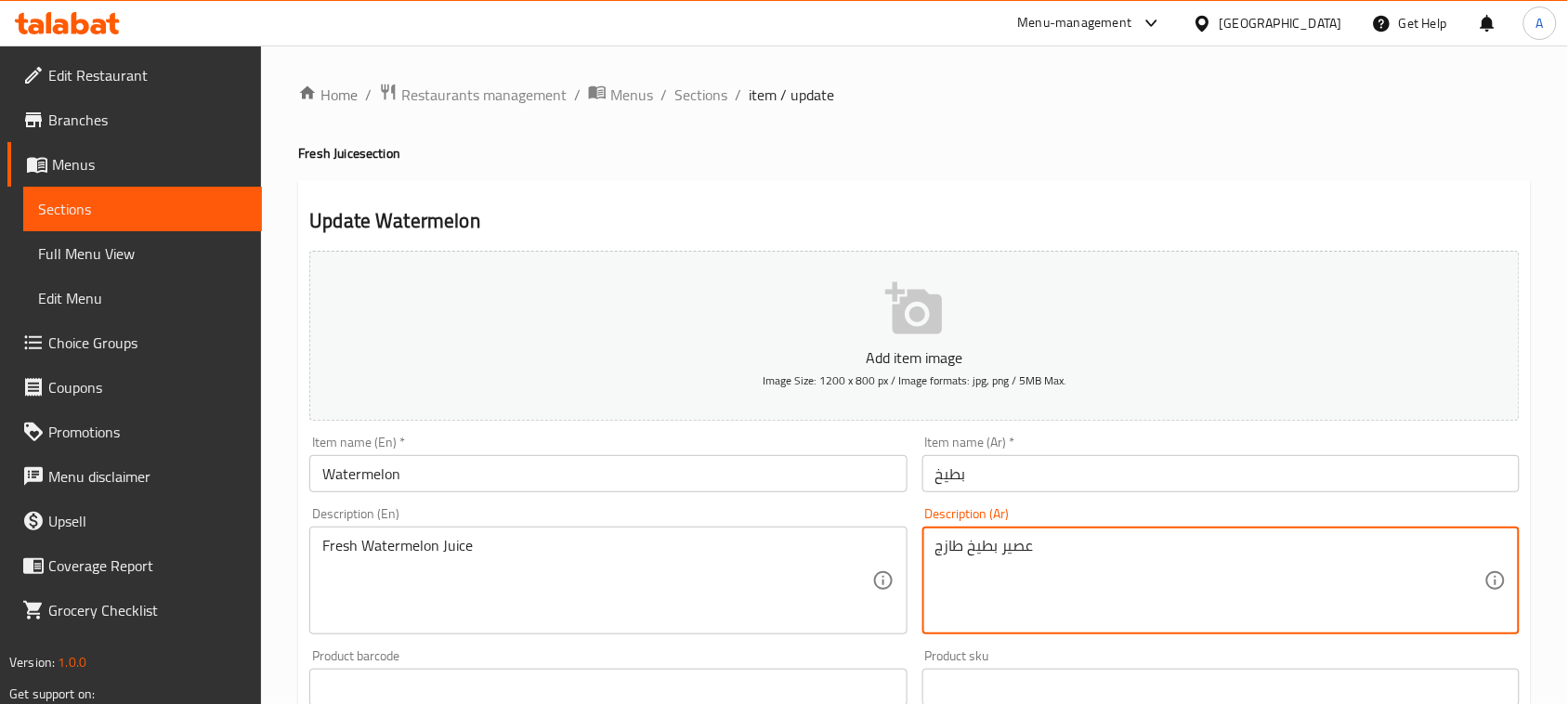
click at [959, 553] on textarea "عصير بطيخ طازج" at bounding box center [1209, 581] width 549 height 89
